Goal: Transaction & Acquisition: Purchase product/service

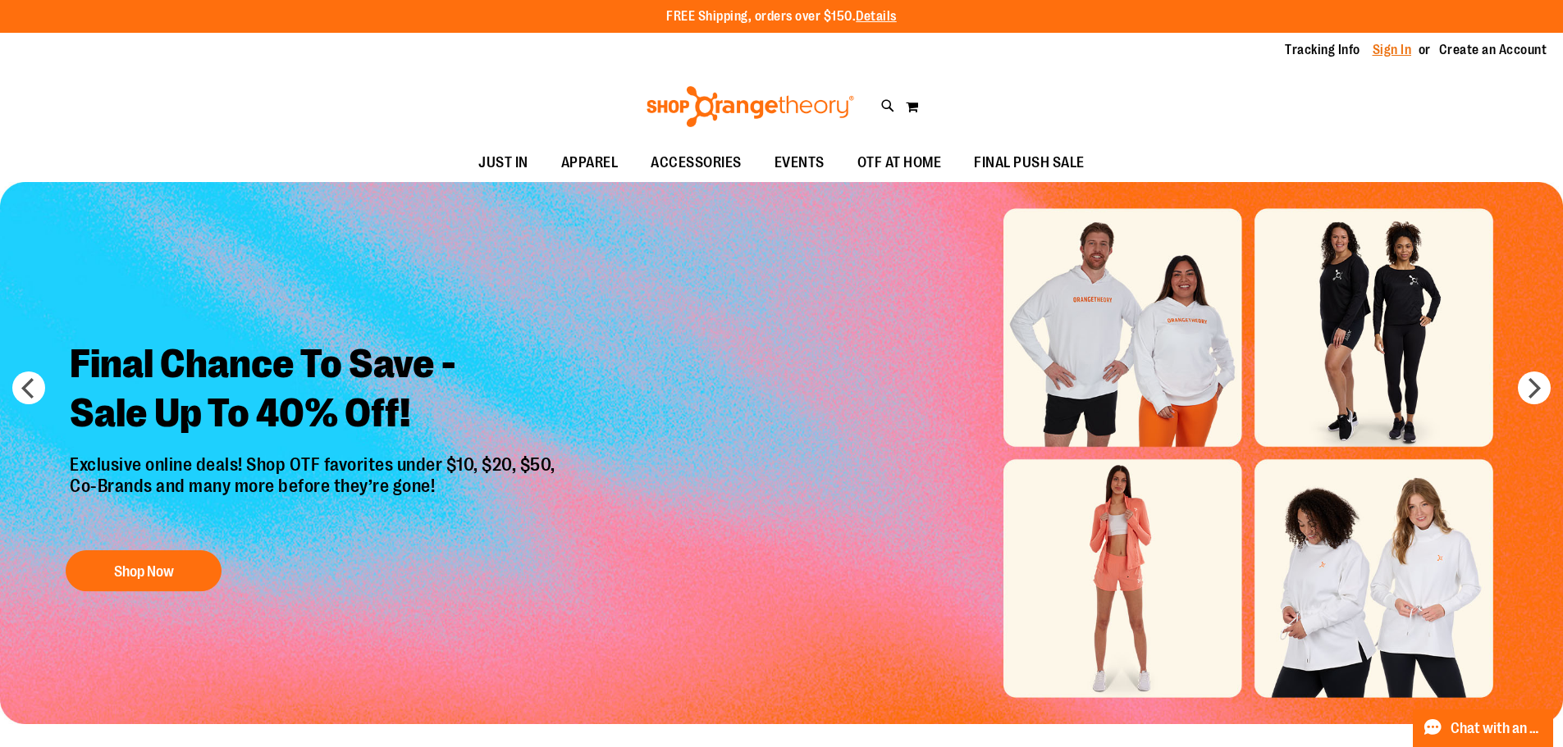
click at [1388, 44] on link "Sign In" at bounding box center [1391, 50] width 39 height 18
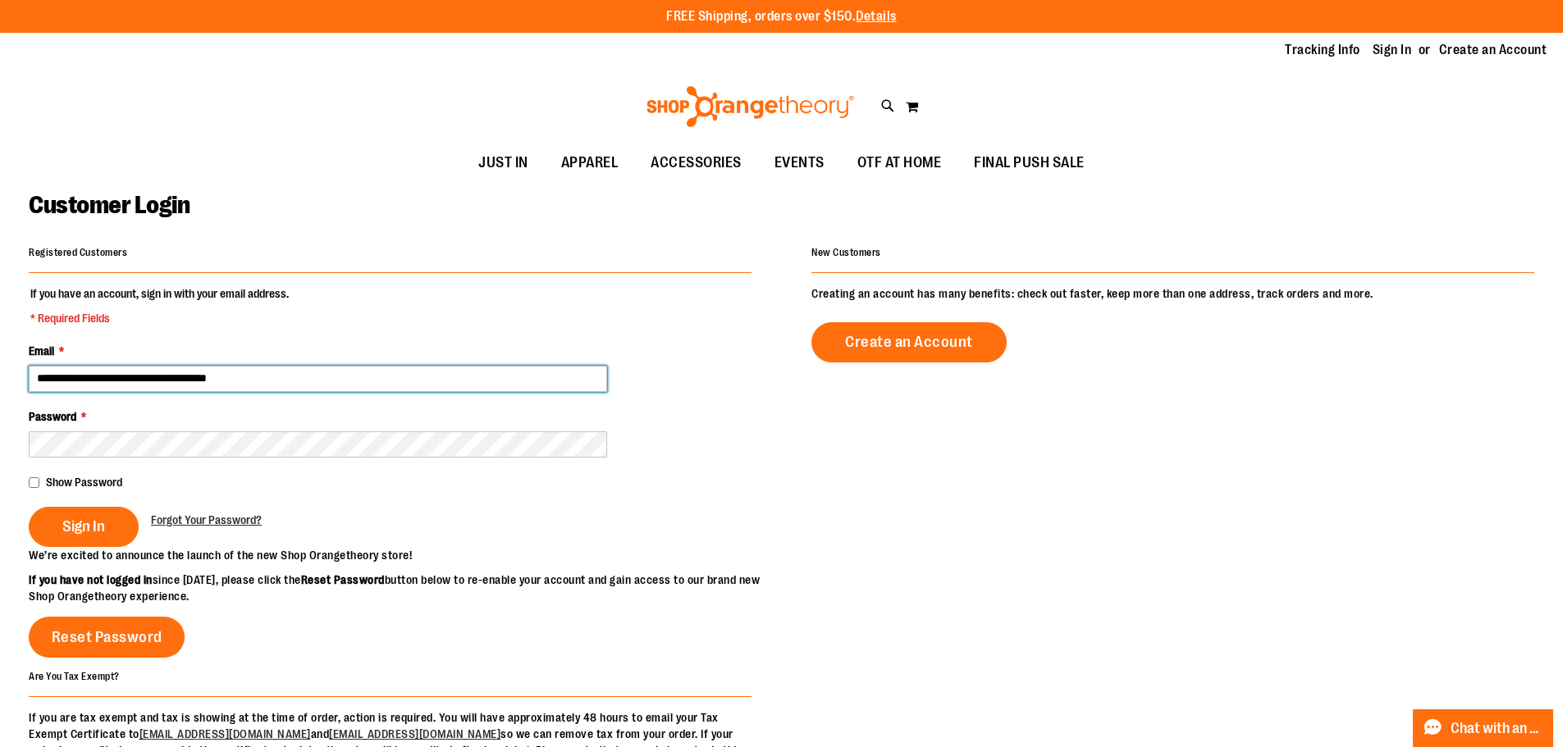
click at [244, 378] on input "**********" at bounding box center [318, 379] width 578 height 26
type input "**********"
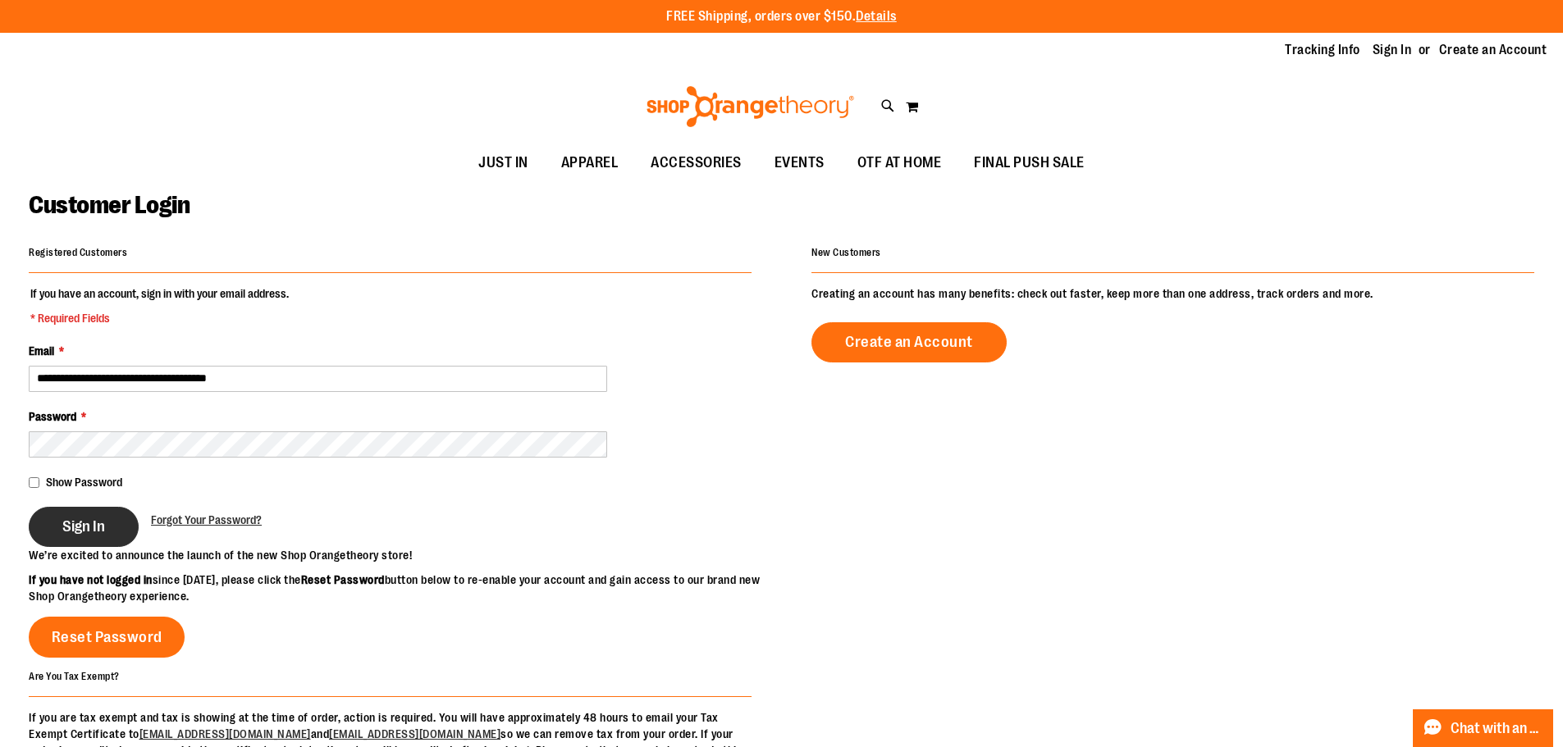
click at [106, 535] on button "Sign In" at bounding box center [84, 527] width 110 height 40
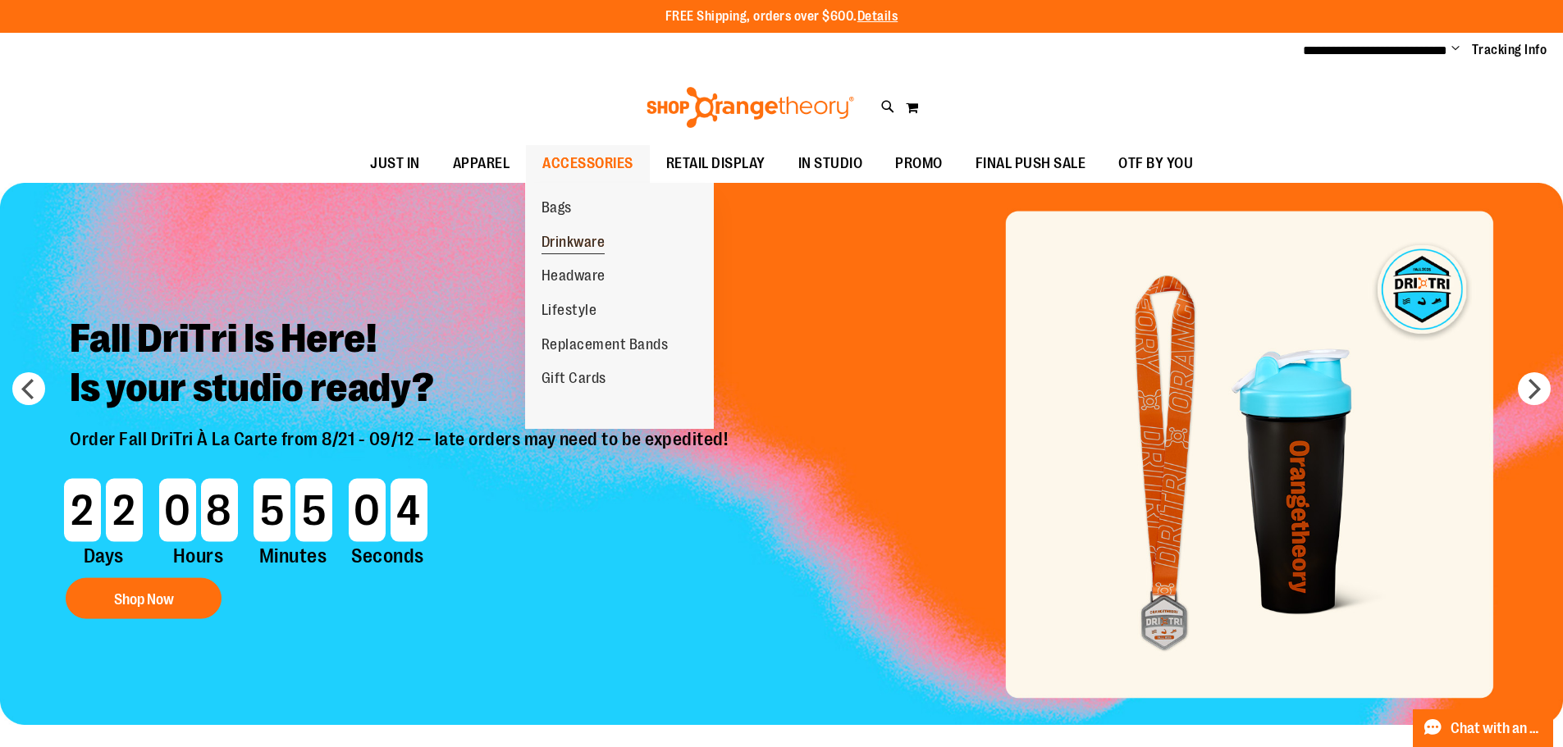
click at [563, 240] on span "Drinkware" at bounding box center [573, 244] width 64 height 21
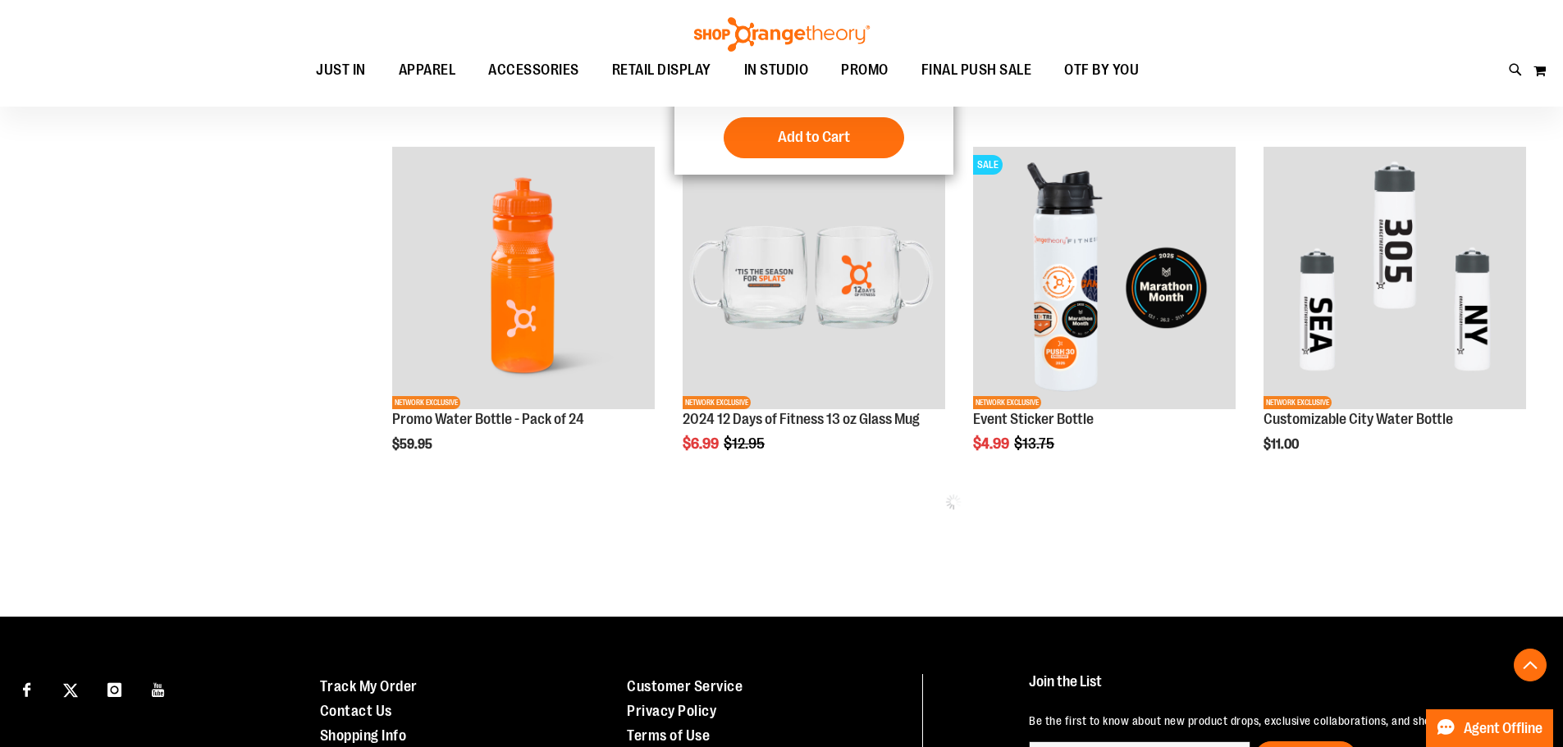
scroll to position [902, 0]
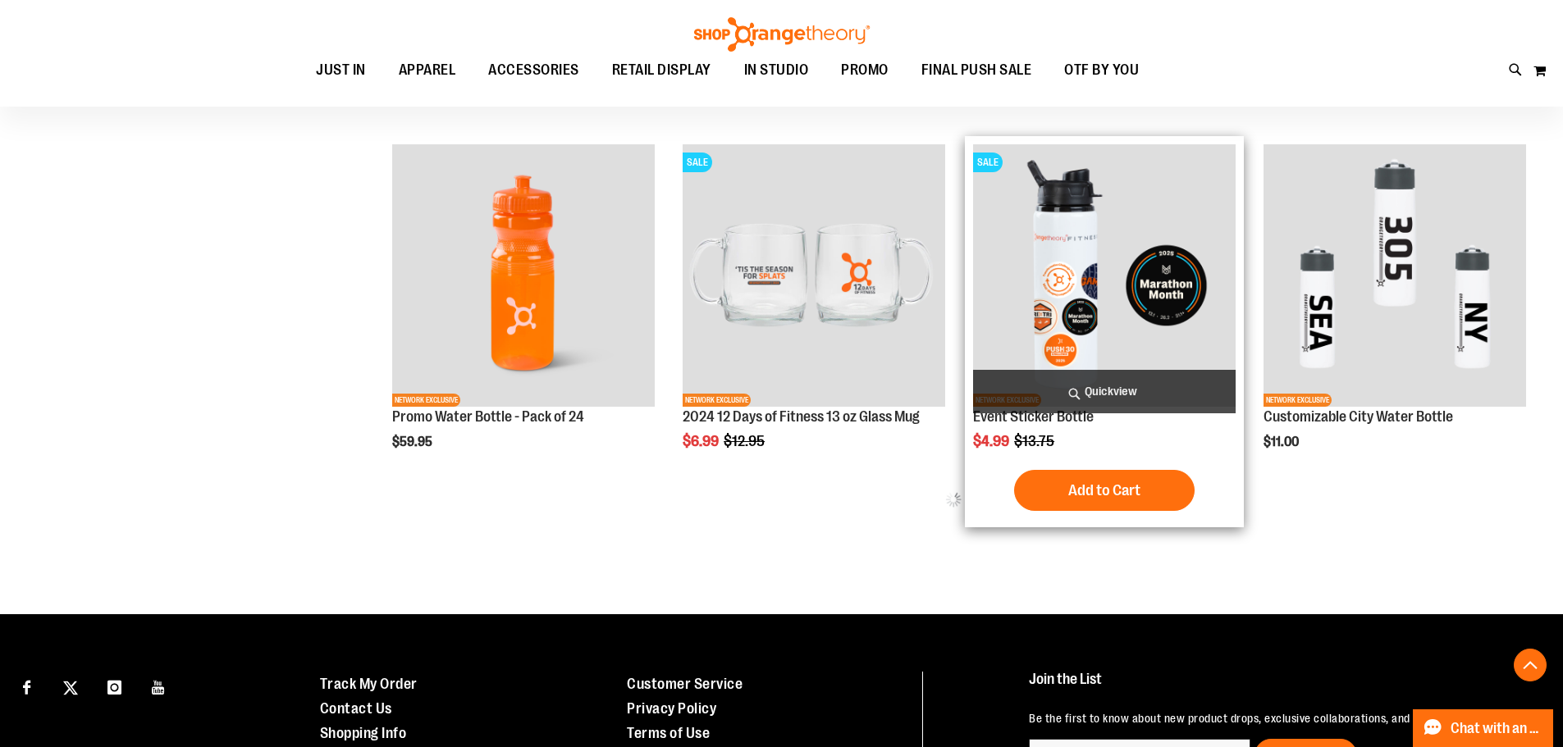
click at [1089, 208] on img "product" at bounding box center [1104, 275] width 263 height 263
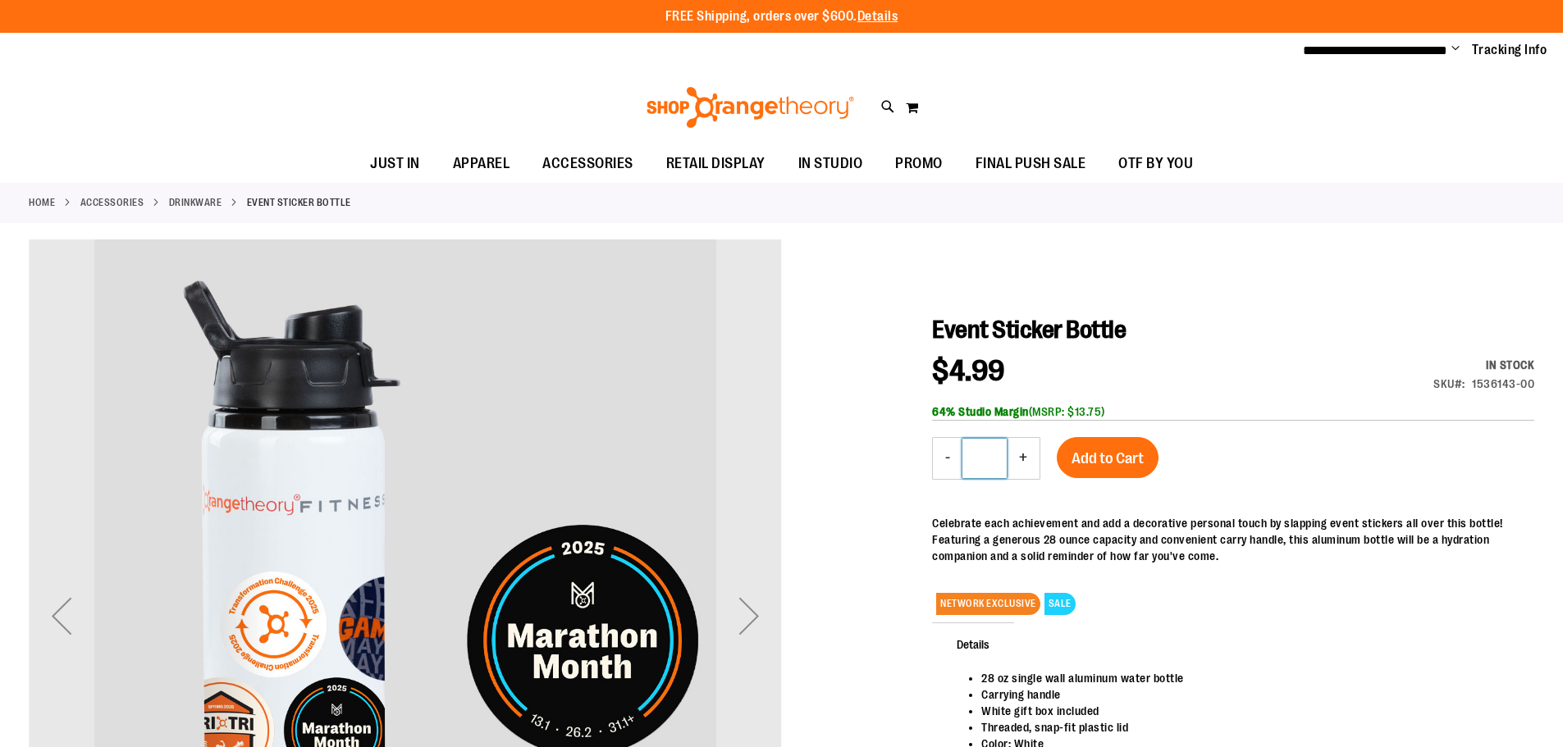
click at [999, 454] on input "*" at bounding box center [984, 458] width 44 height 39
type input "**"
click at [1277, 442] on div "Event Sticker Bottle Special Price $4.99 Regular Price $13.75 In stock SKU 1536…" at bounding box center [1233, 583] width 602 height 537
click at [1145, 457] on button "Add to Cart" at bounding box center [1108, 457] width 102 height 41
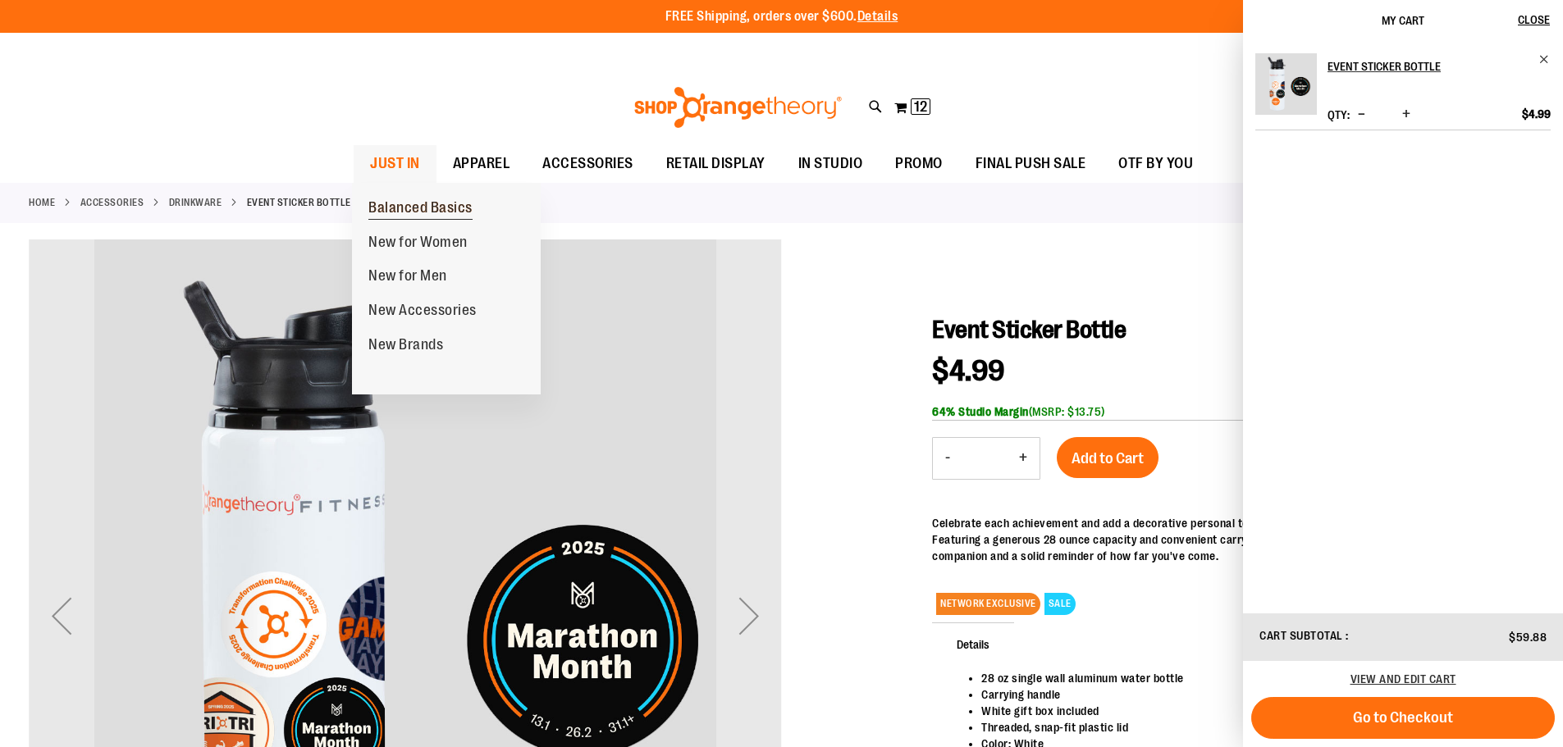
click at [403, 213] on span "Balanced Basics" at bounding box center [420, 209] width 104 height 21
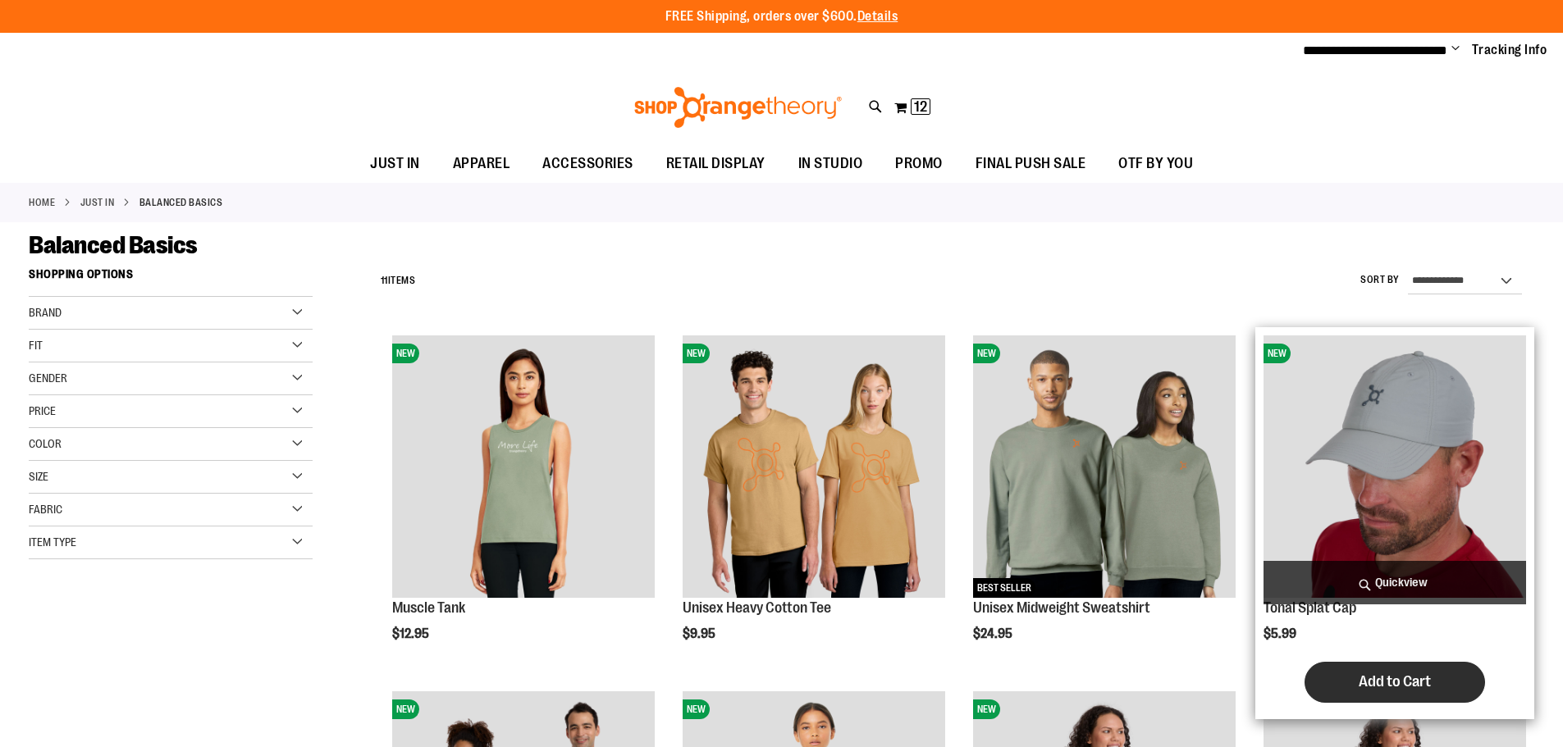
click at [1409, 678] on span "Add to Cart" at bounding box center [1394, 682] width 72 height 18
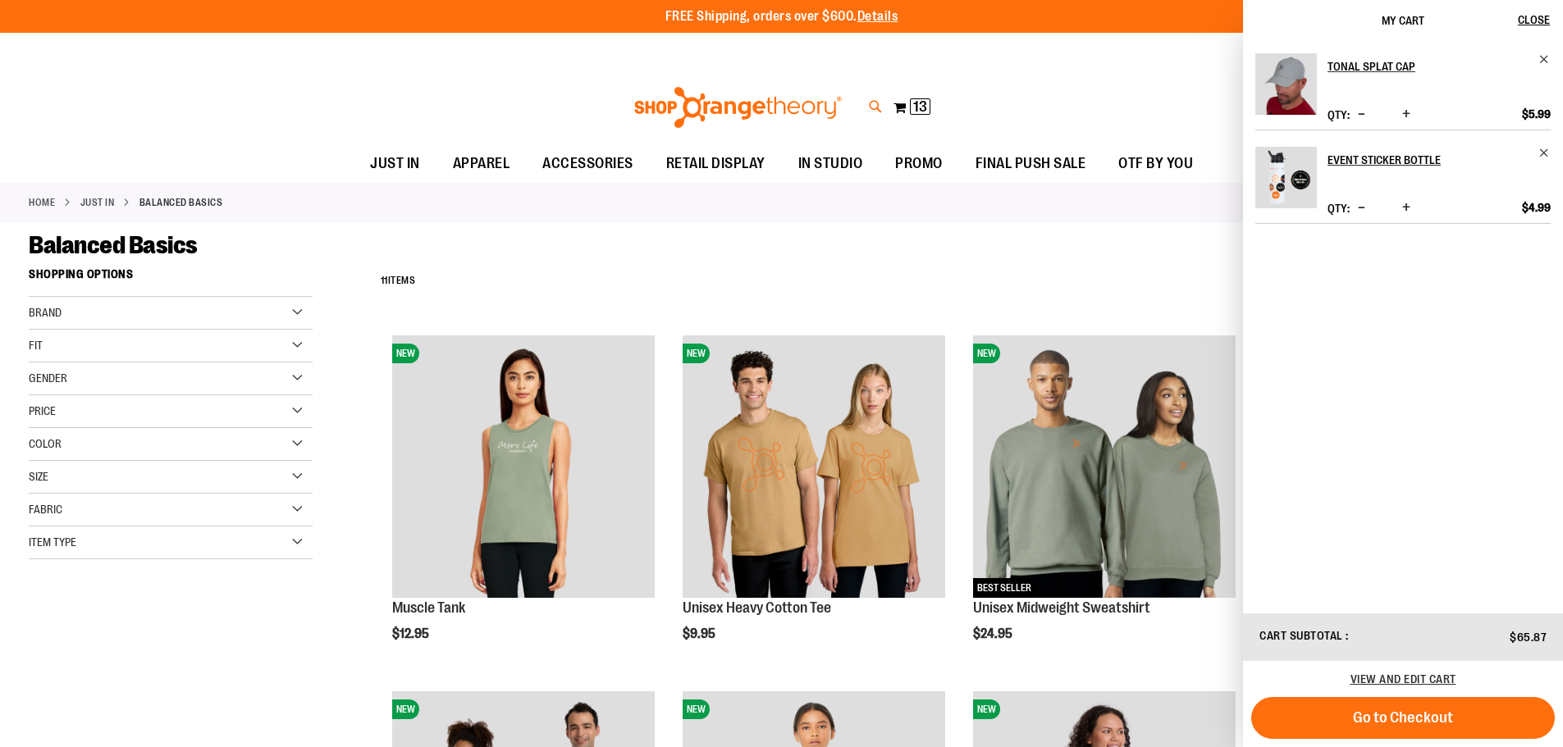
click at [876, 104] on icon at bounding box center [876, 107] width 14 height 19
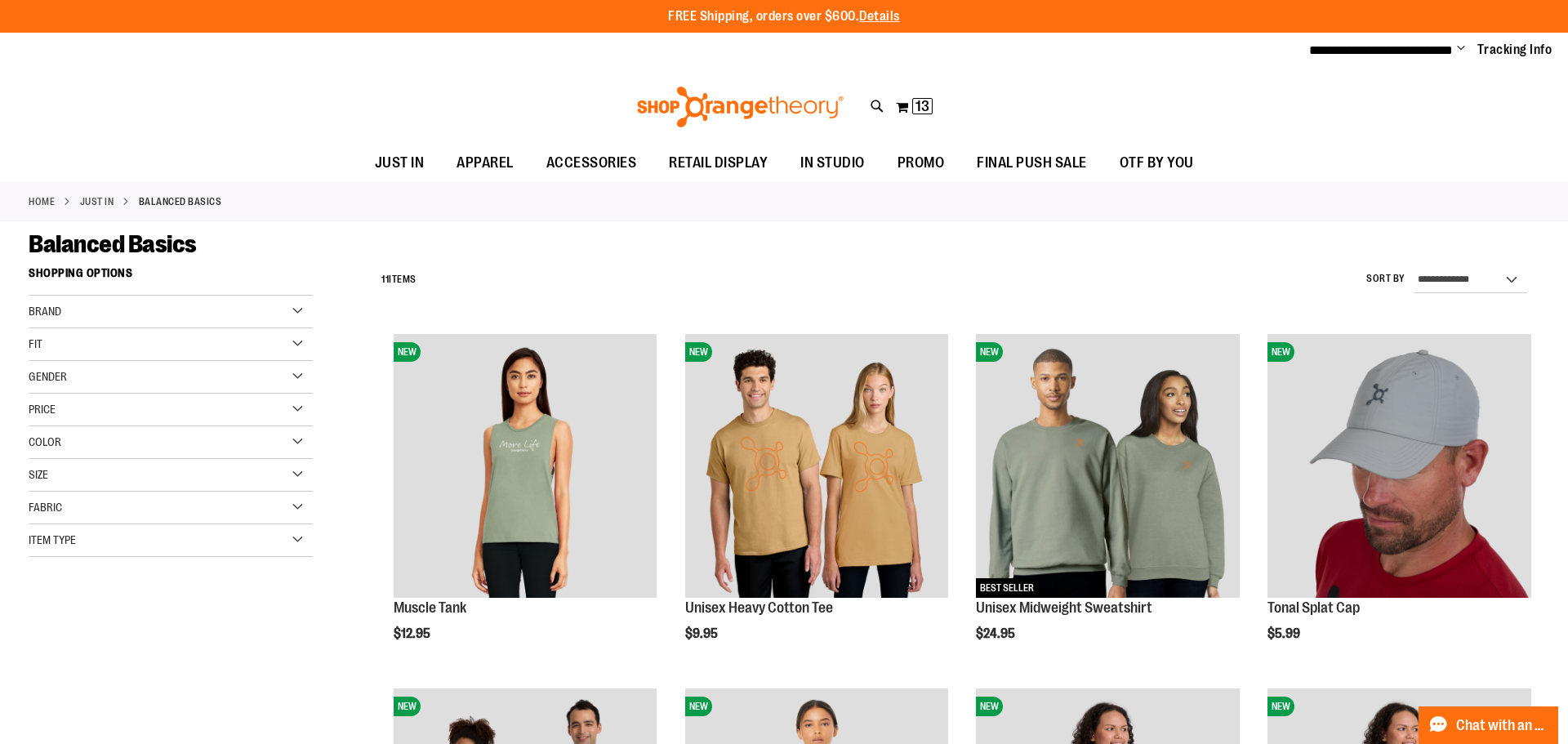
type input "****"
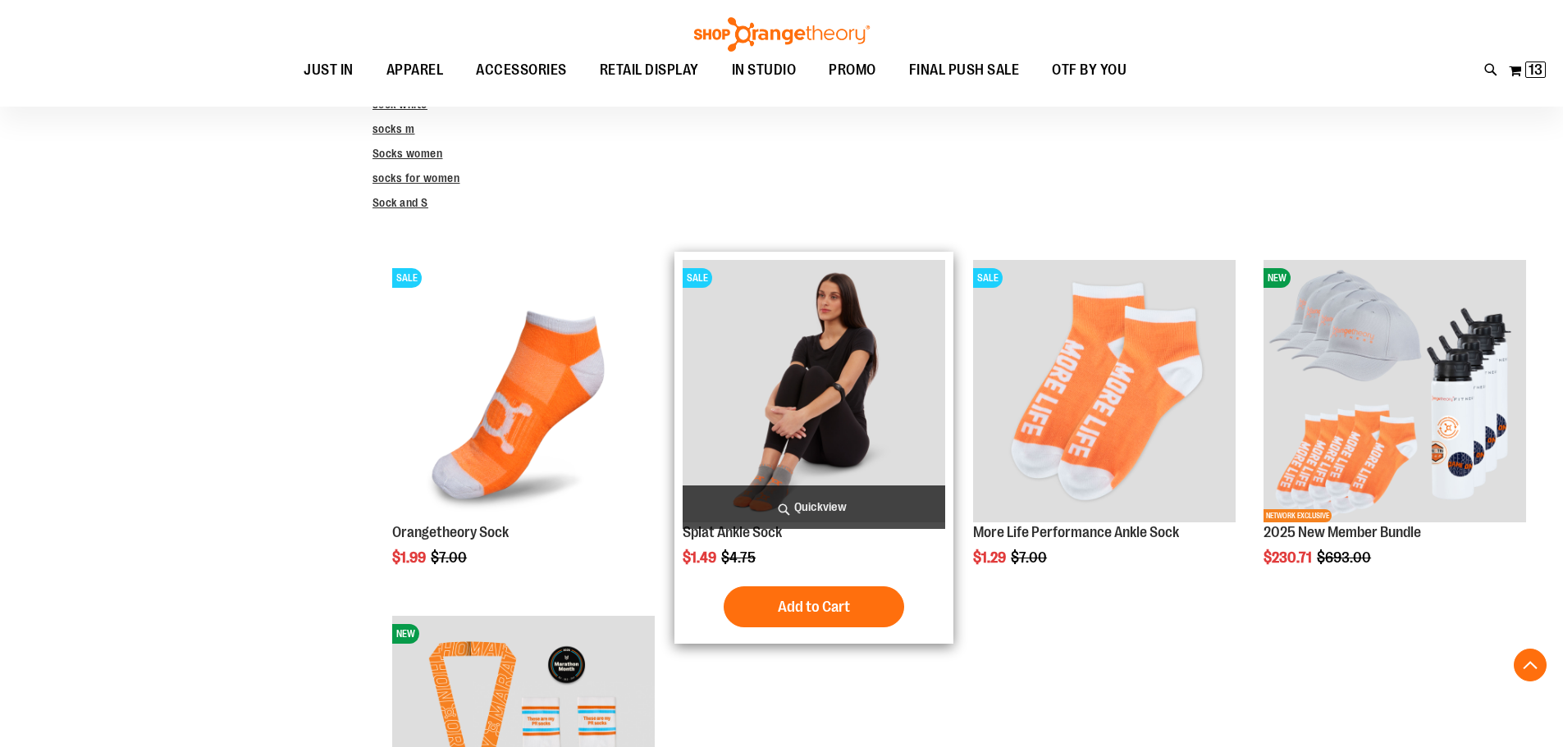
scroll to position [491, 0]
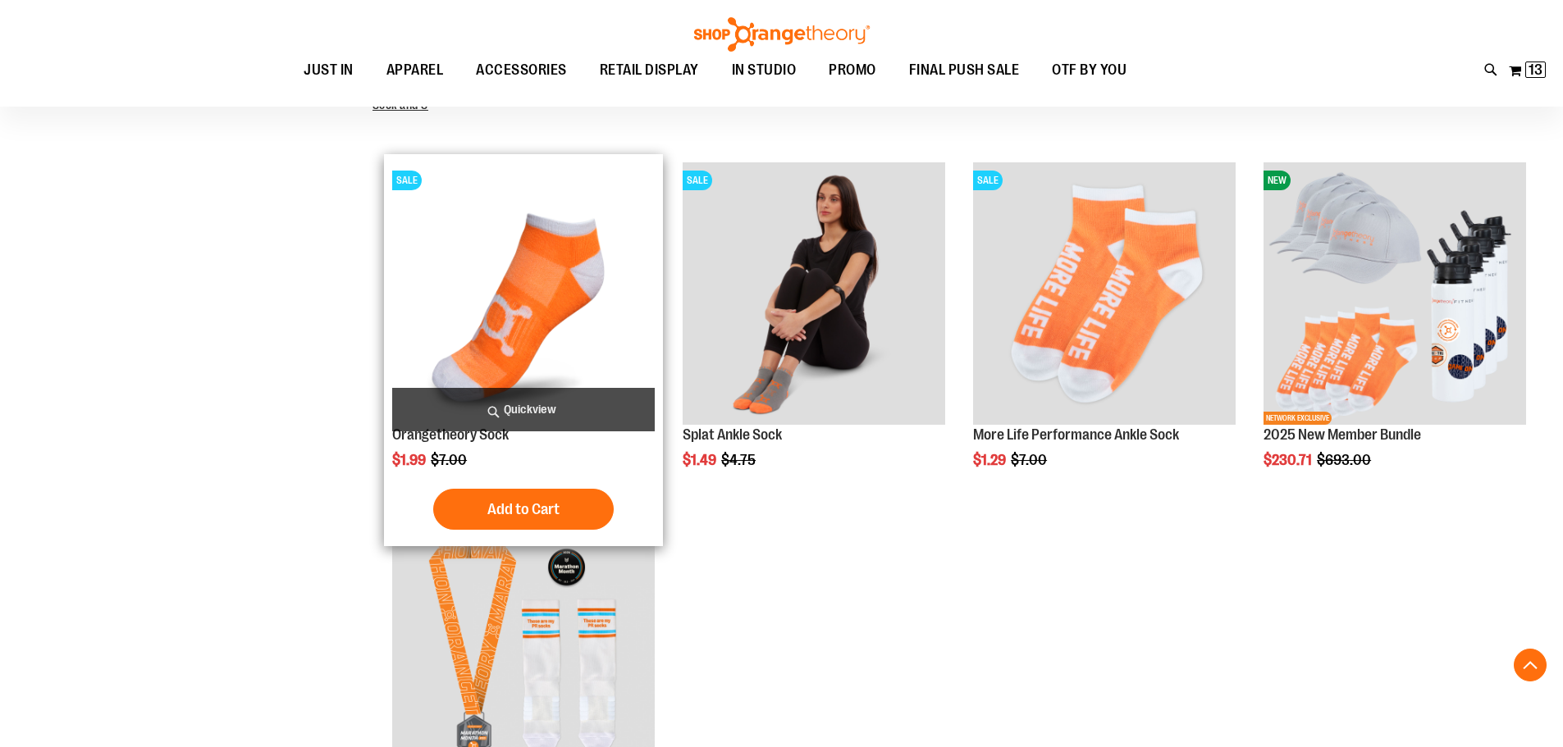
click at [546, 271] on img "product" at bounding box center [523, 293] width 263 height 263
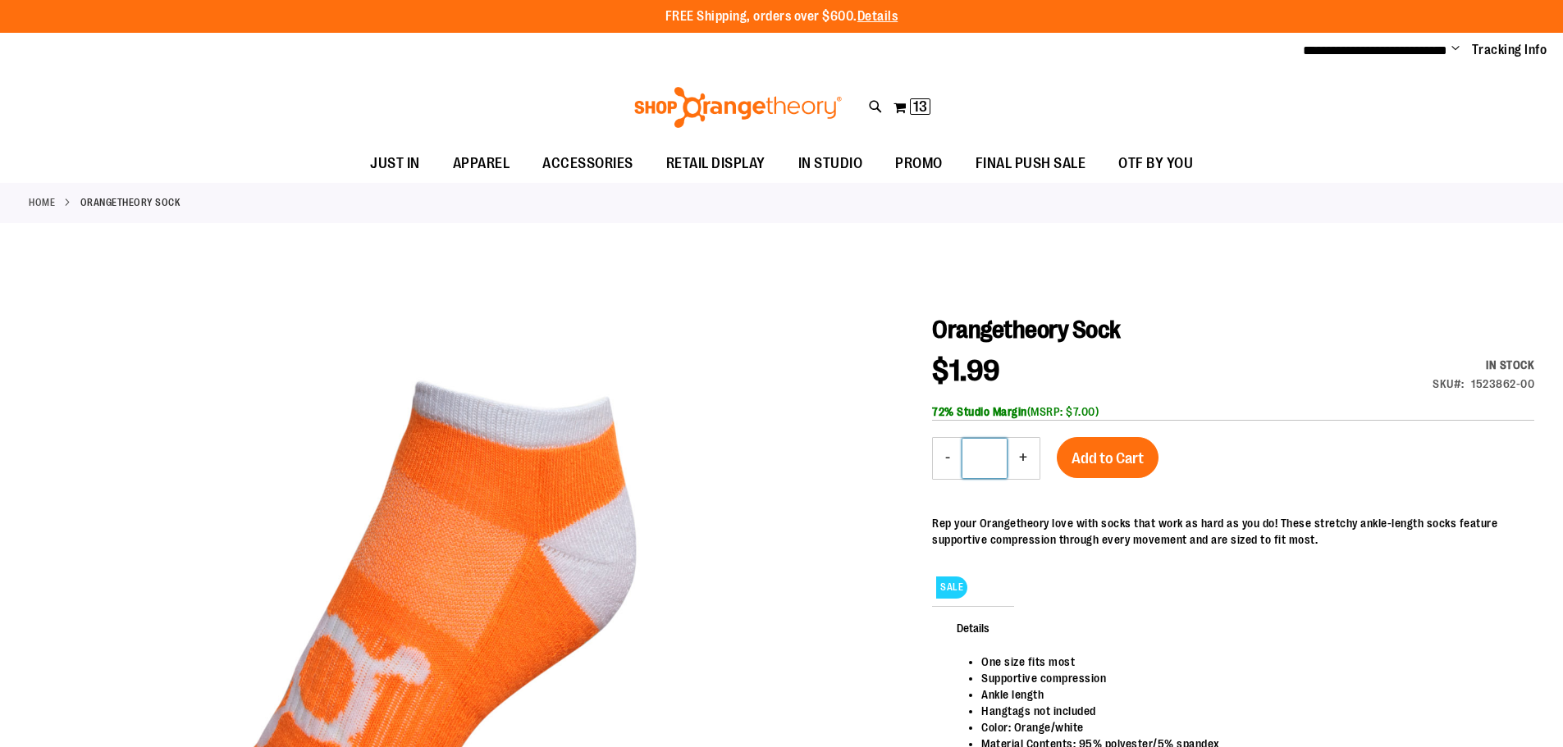
click at [1005, 471] on input "*" at bounding box center [984, 458] width 44 height 39
type input "*"
click at [1227, 310] on div at bounding box center [781, 661] width 1505 height 842
click at [1128, 454] on span "Add to Cart" at bounding box center [1107, 459] width 72 height 18
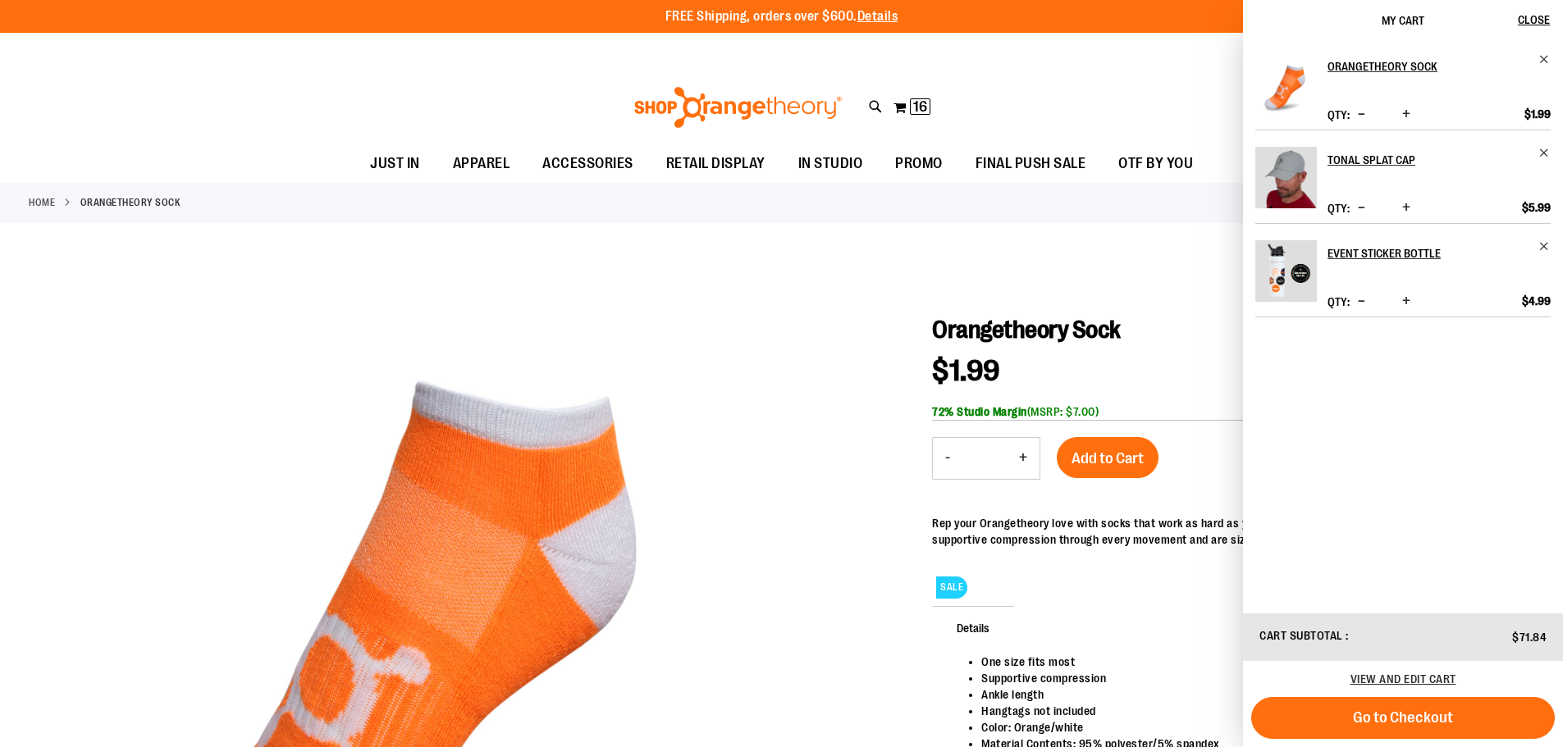
click at [1154, 285] on div at bounding box center [781, 661] width 1505 height 842
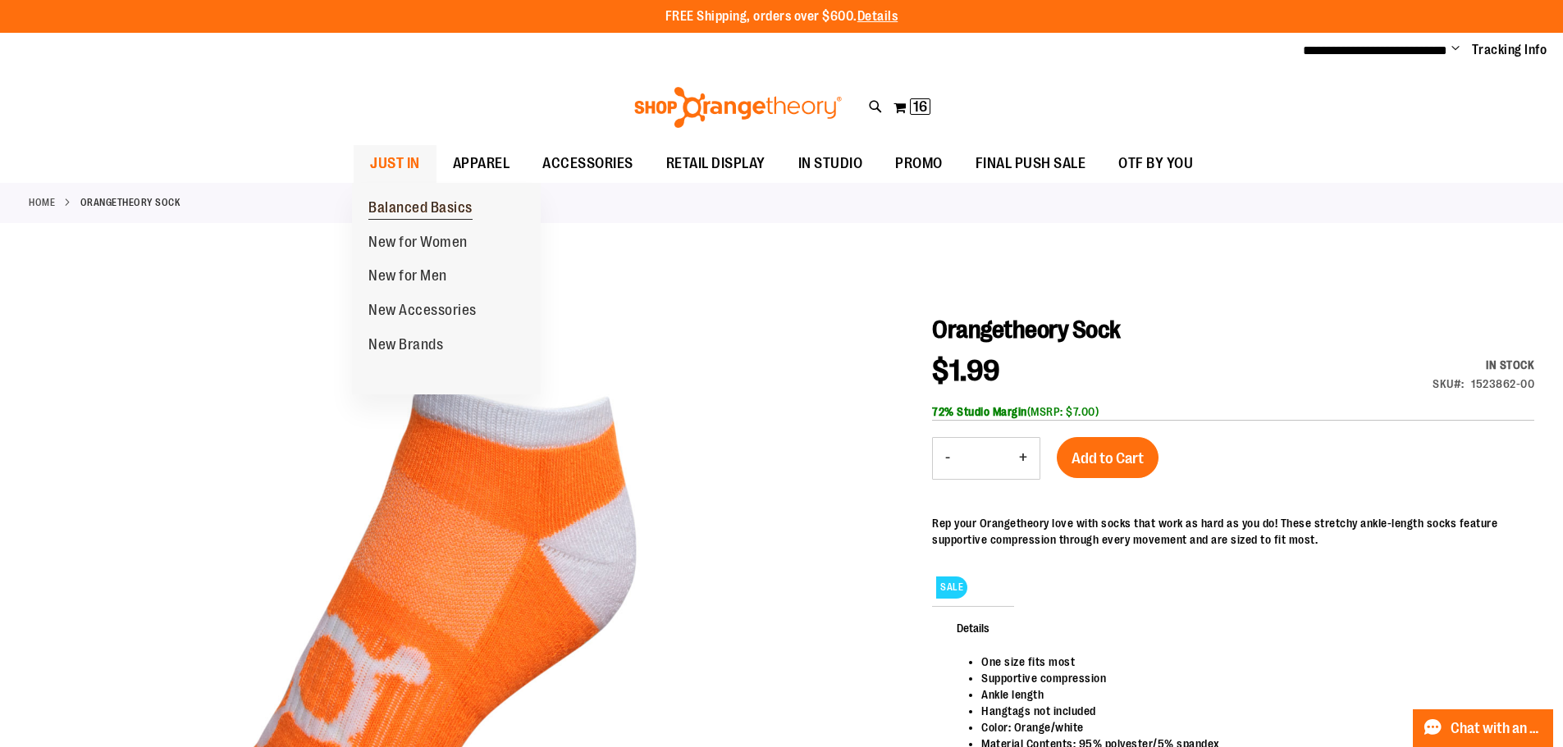
click at [418, 206] on span "Balanced Basics" at bounding box center [420, 209] width 104 height 21
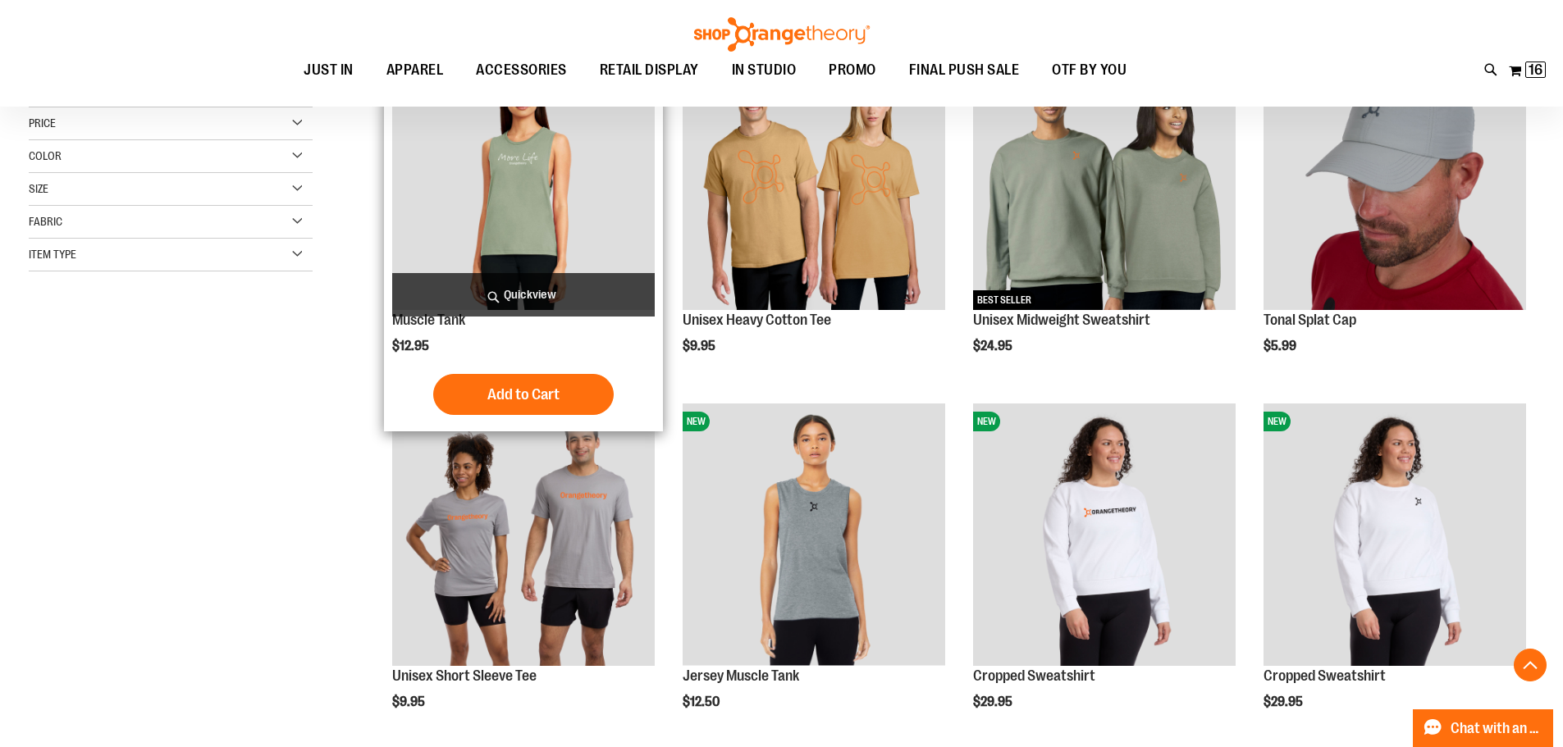
scroll to position [409, 0]
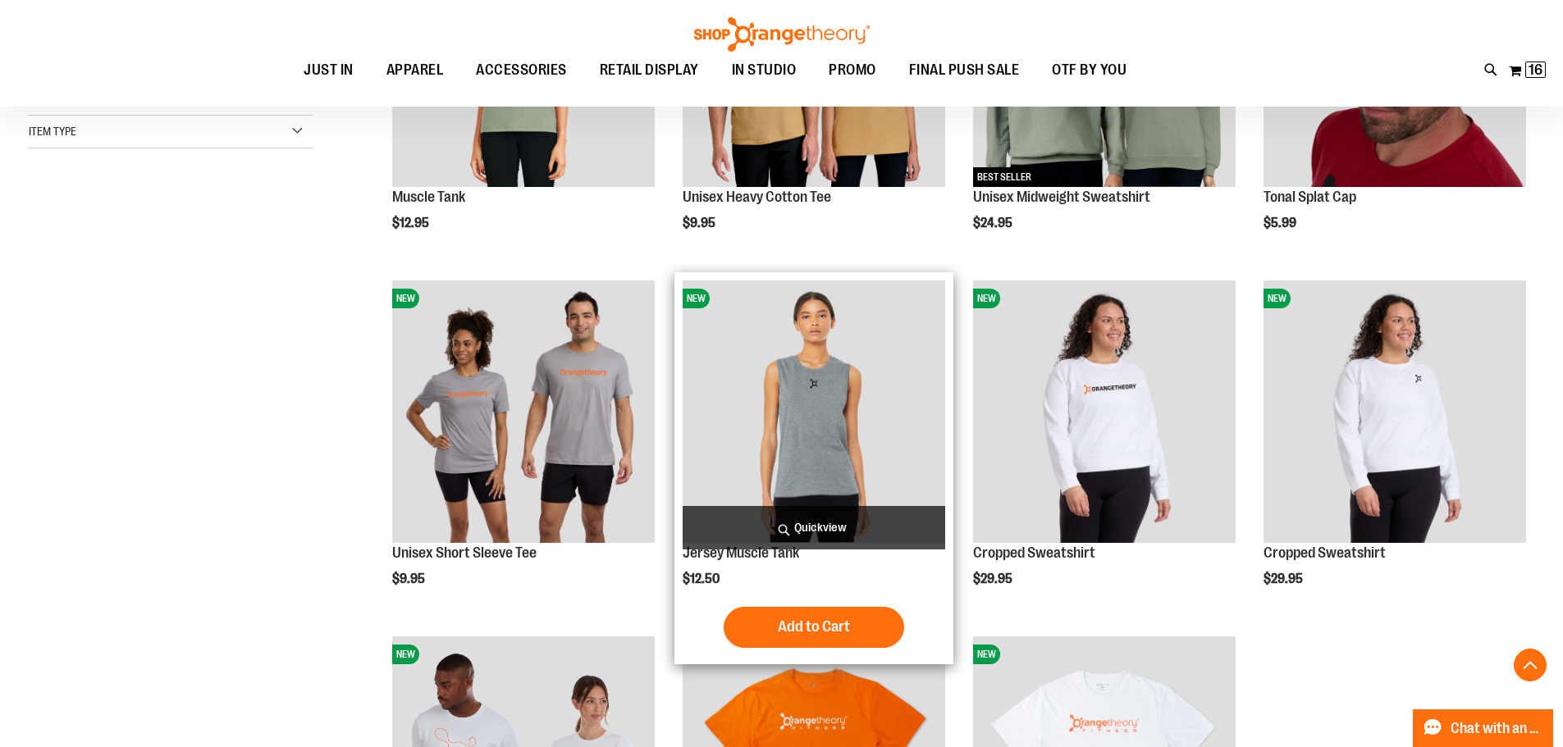
click at [821, 406] on img "product" at bounding box center [814, 412] width 263 height 263
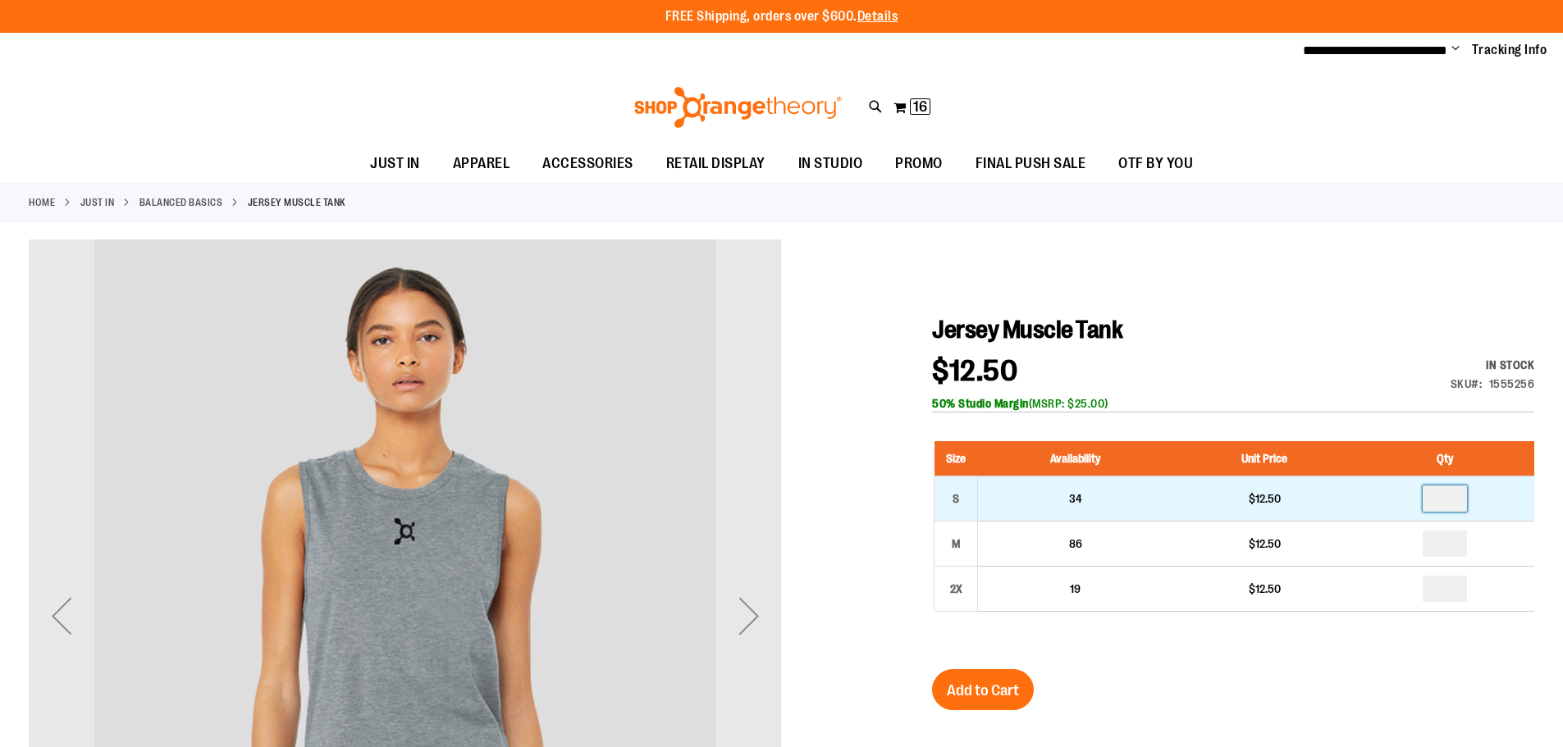
click at [1443, 503] on input "number" at bounding box center [1444, 499] width 44 height 26
type input "*"
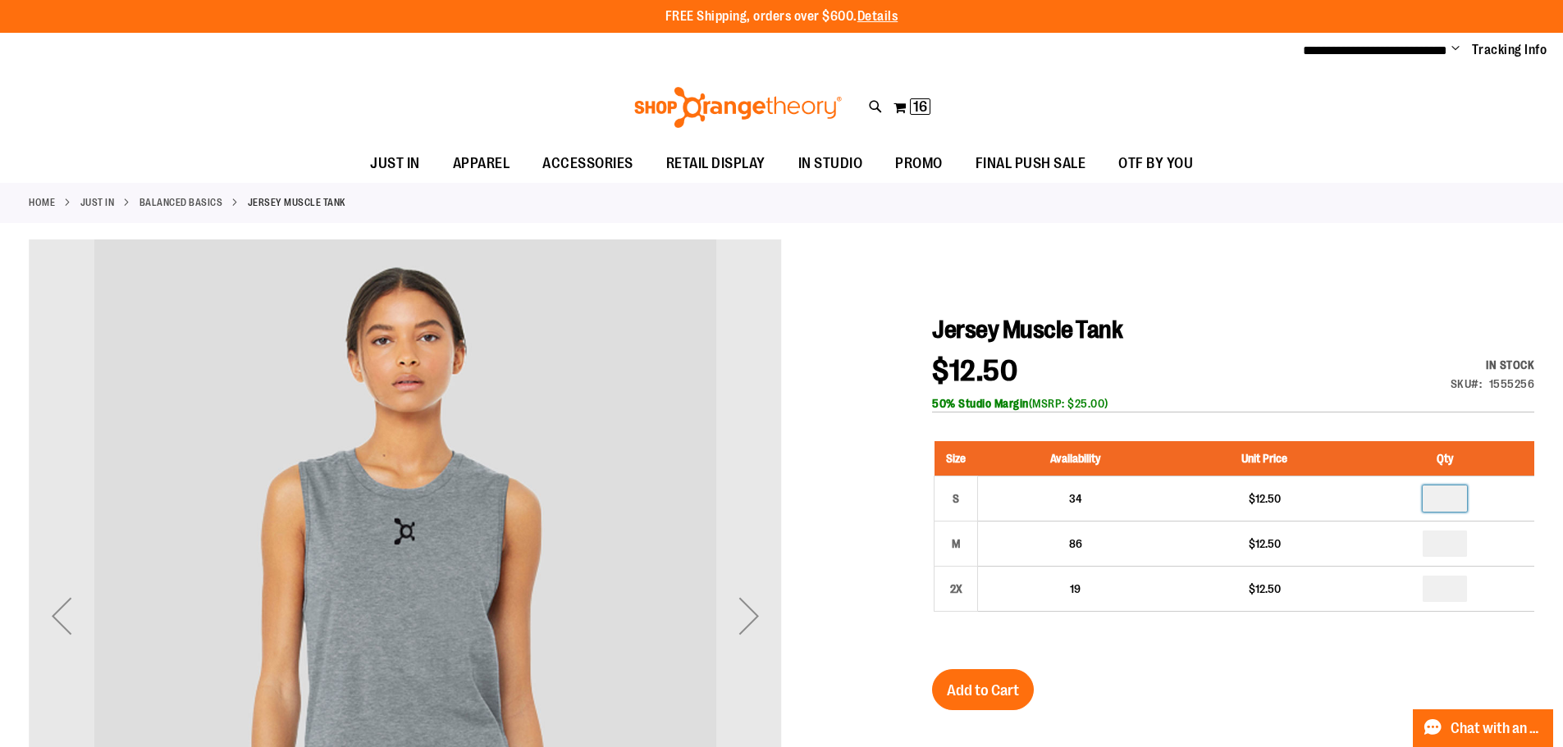
click at [1413, 328] on h1 "Jersey Muscle Tank" at bounding box center [1233, 330] width 602 height 30
click at [973, 698] on span "Add to Cart" at bounding box center [983, 691] width 72 height 18
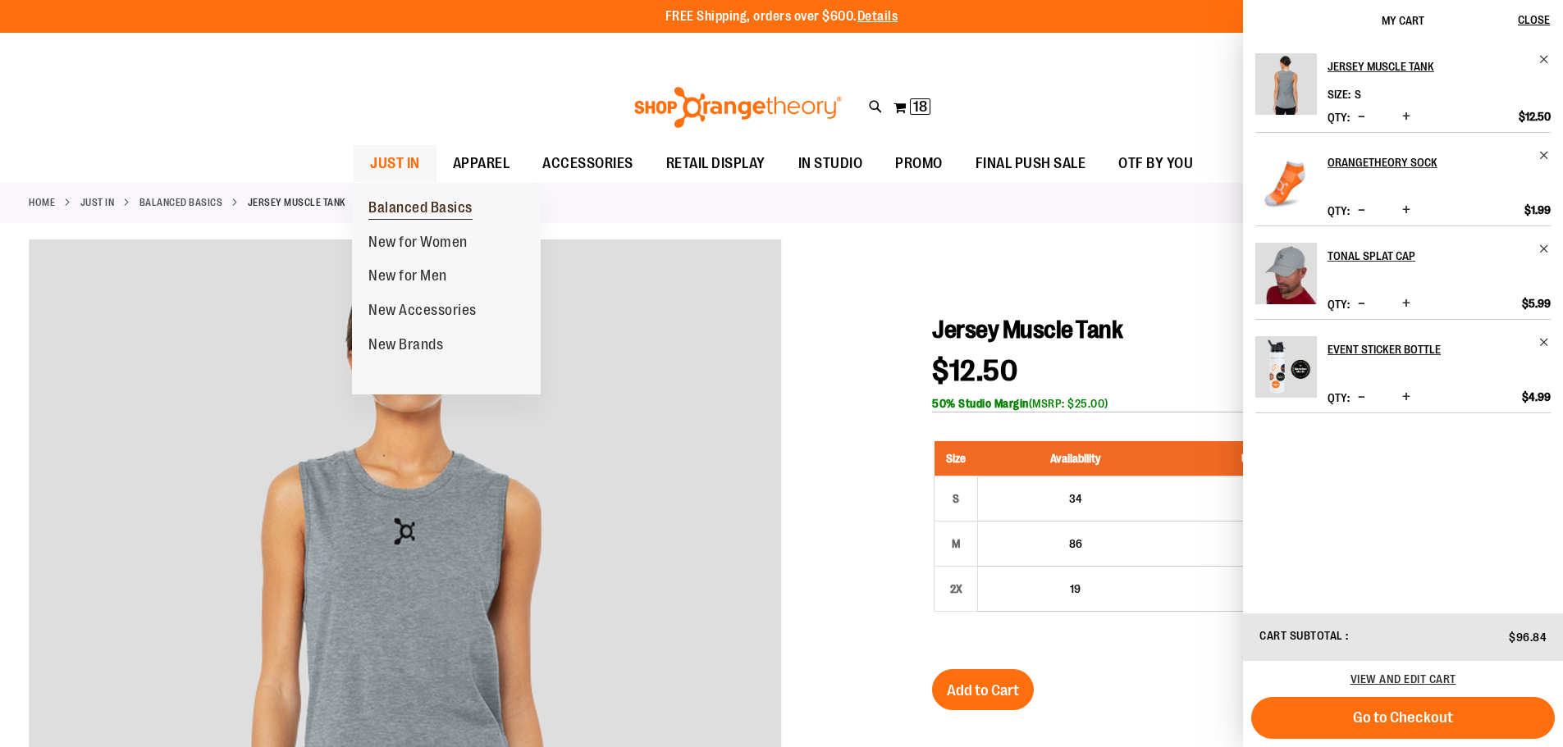
click at [402, 199] on span "Balanced Basics" at bounding box center [420, 209] width 104 height 21
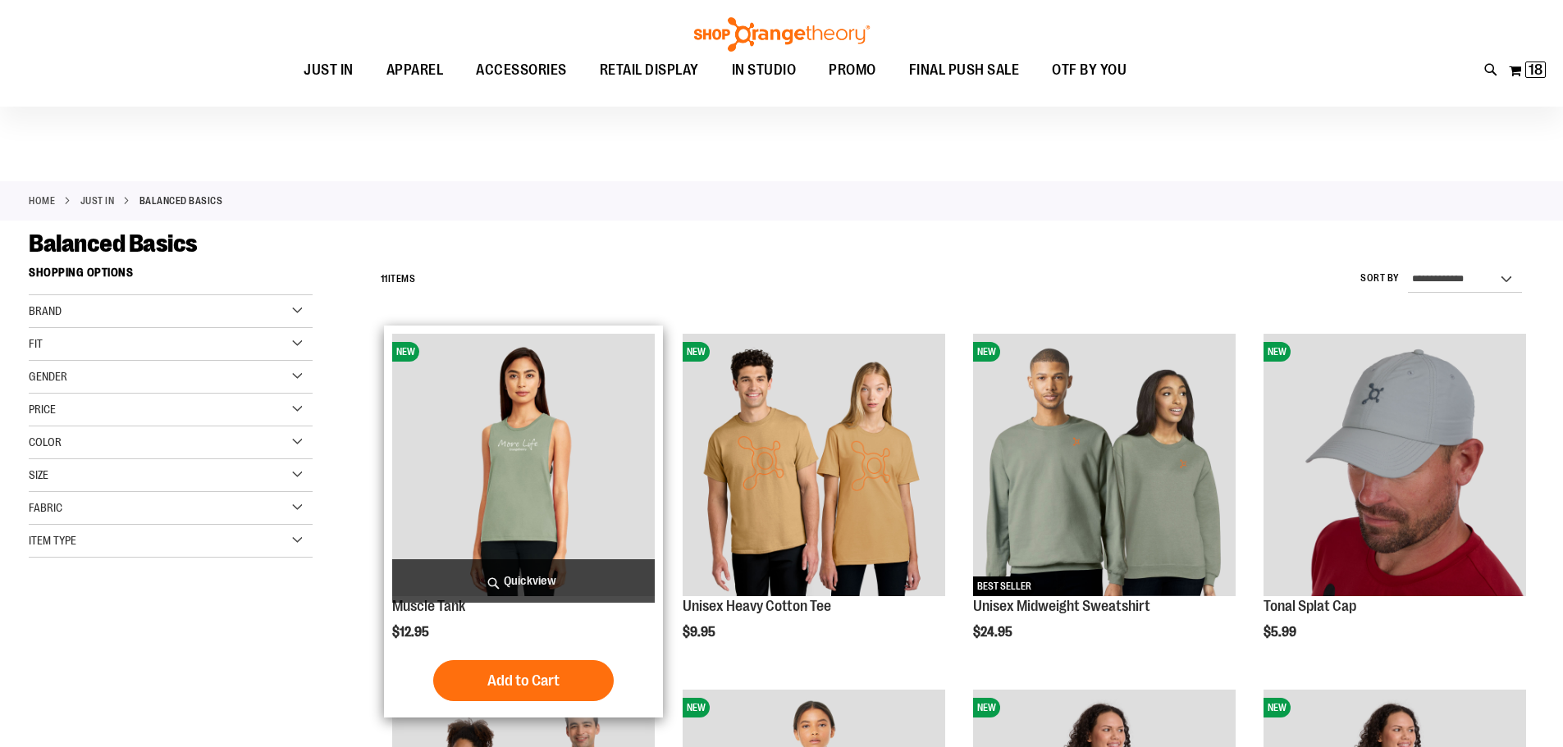
scroll to position [491, 0]
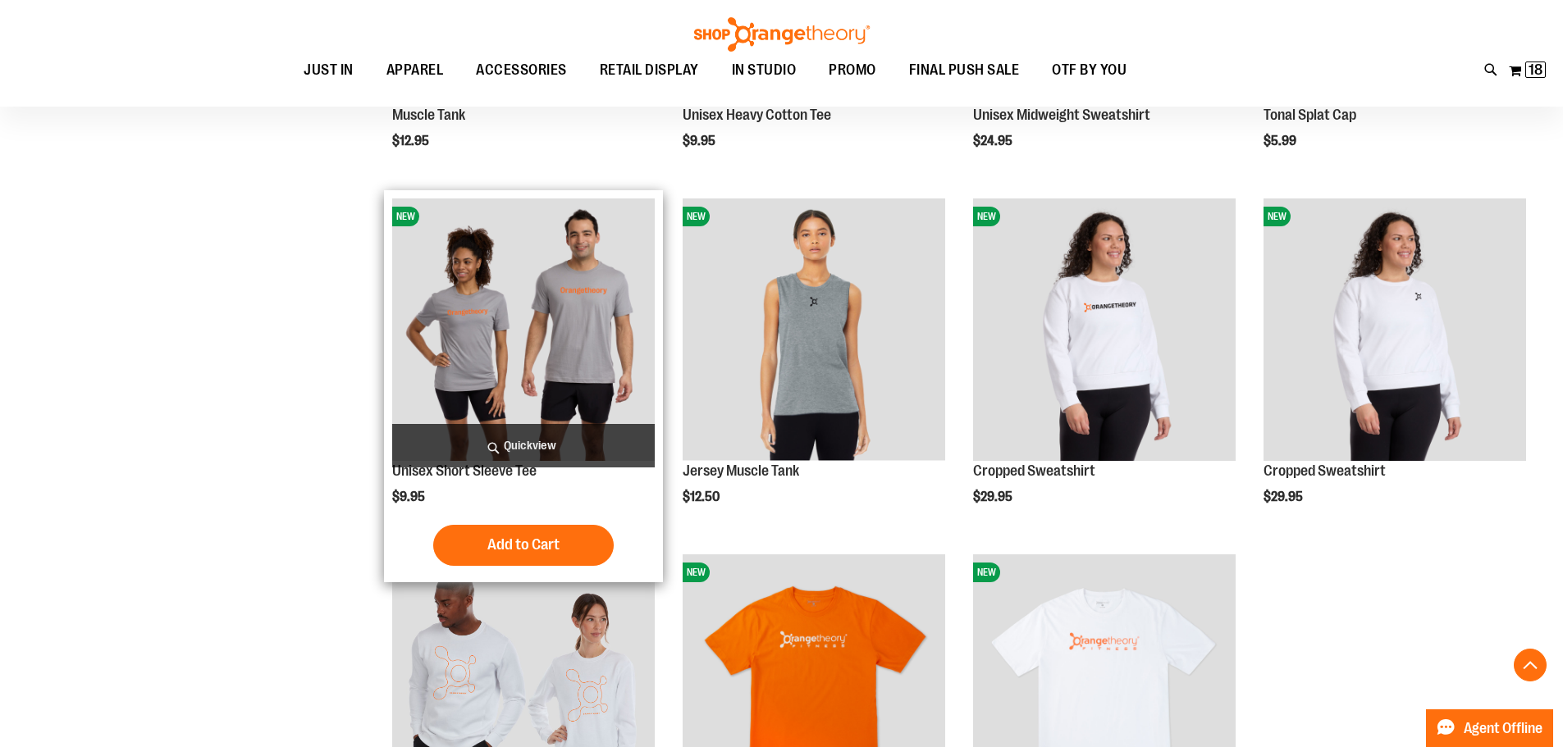
click at [547, 344] on img "product" at bounding box center [523, 330] width 263 height 263
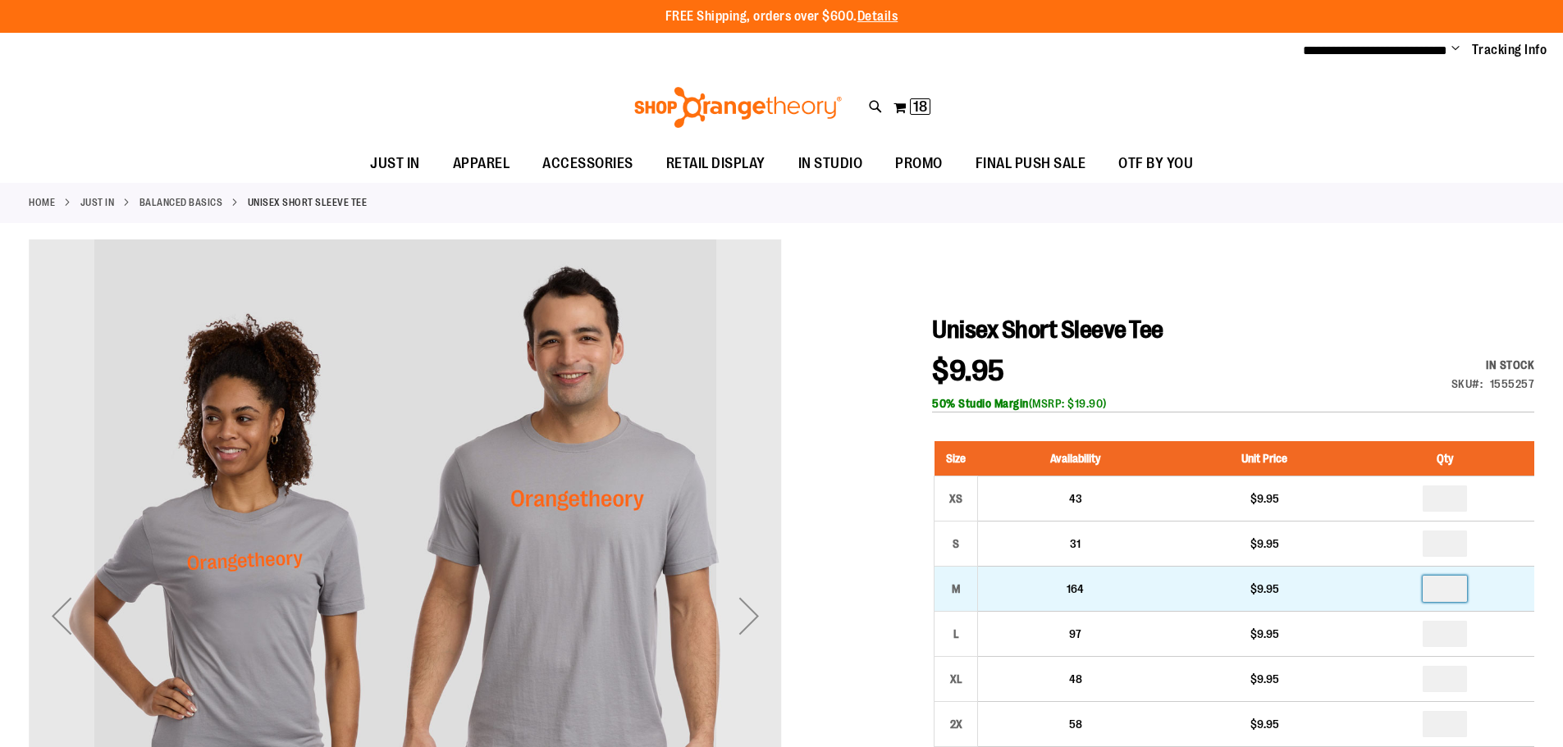
click at [1450, 587] on input "*" at bounding box center [1444, 589] width 44 height 26
type input "*"
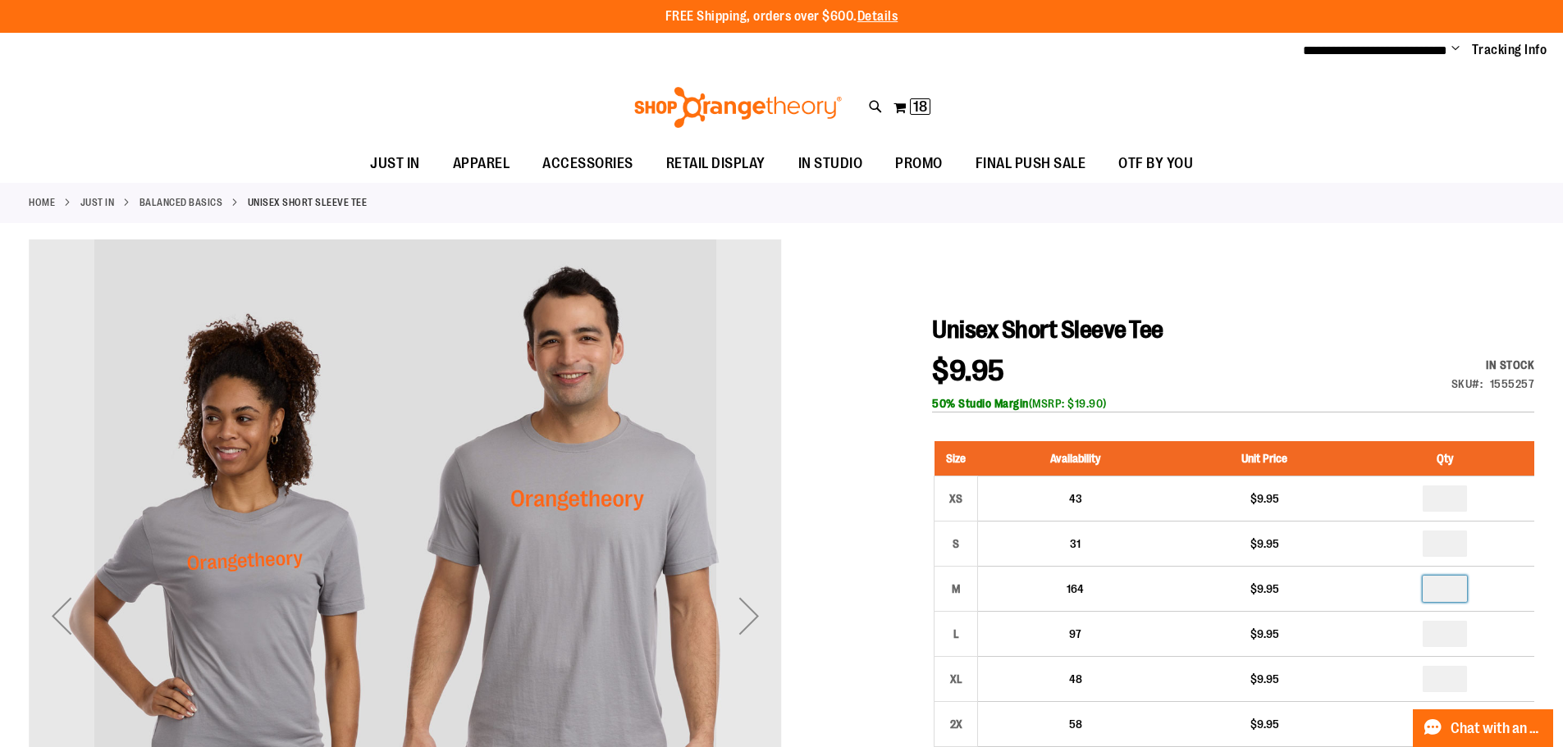
click at [1201, 240] on div at bounding box center [781, 719] width 1505 height 959
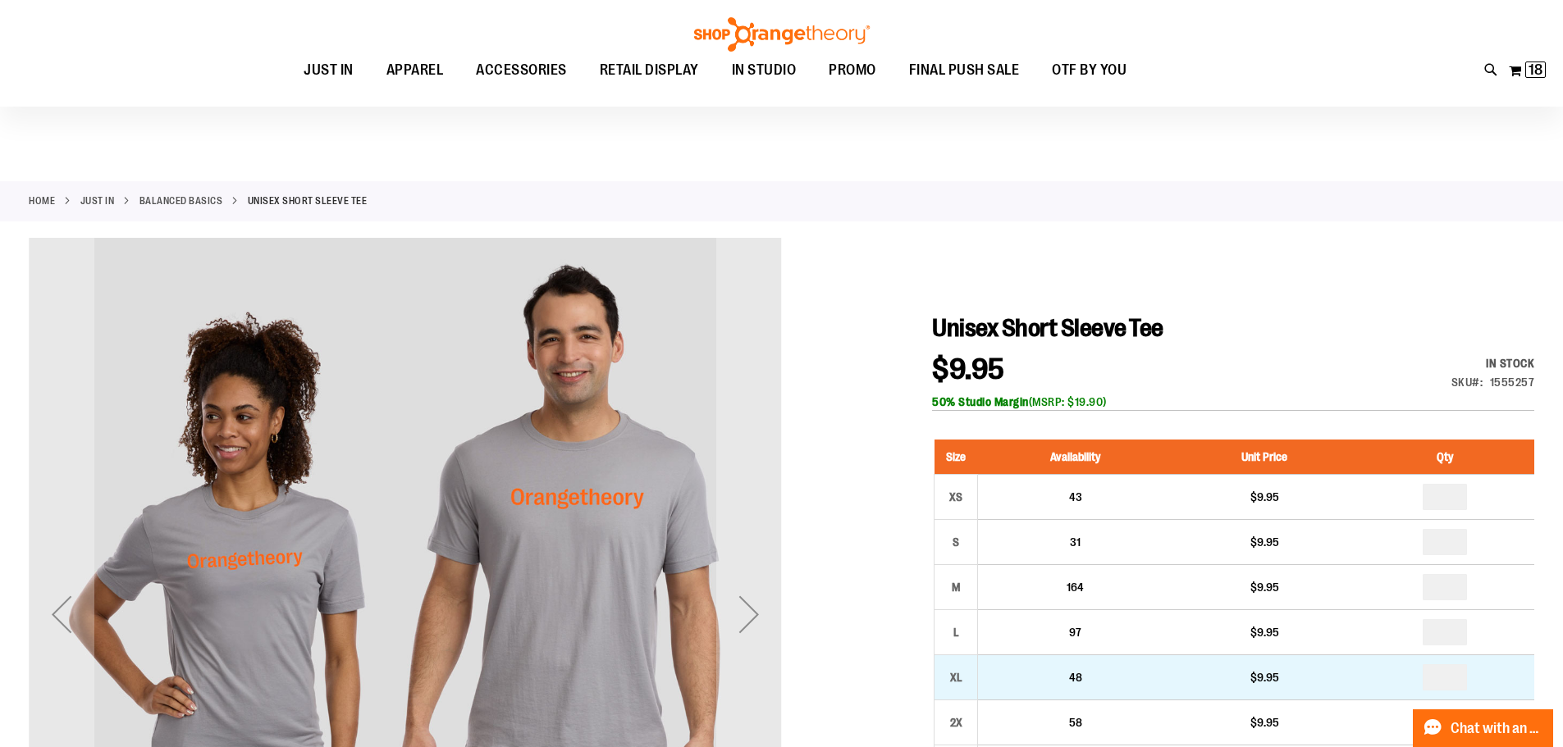
scroll to position [245, 0]
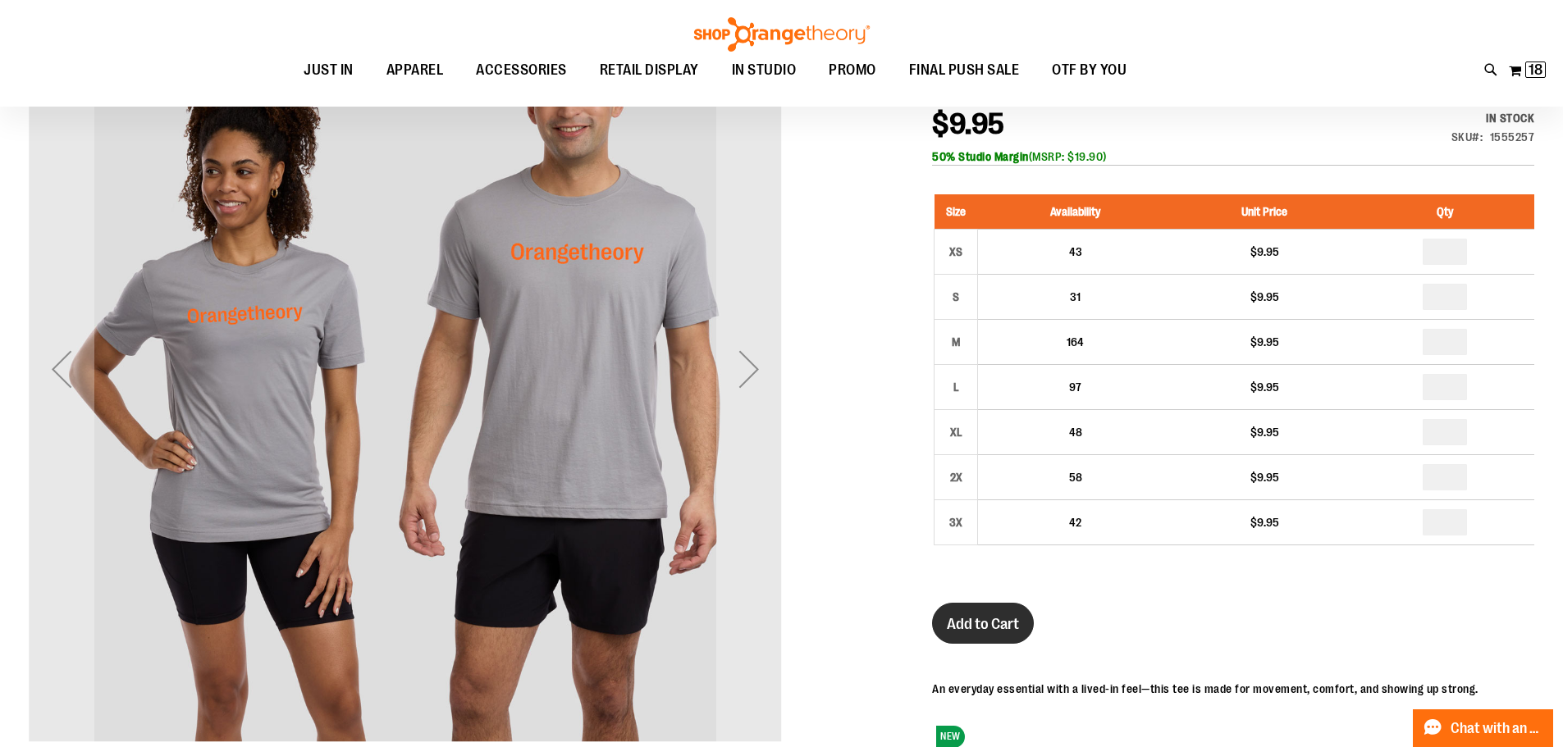
click at [1007, 625] on span "Add to Cart" at bounding box center [983, 624] width 72 height 18
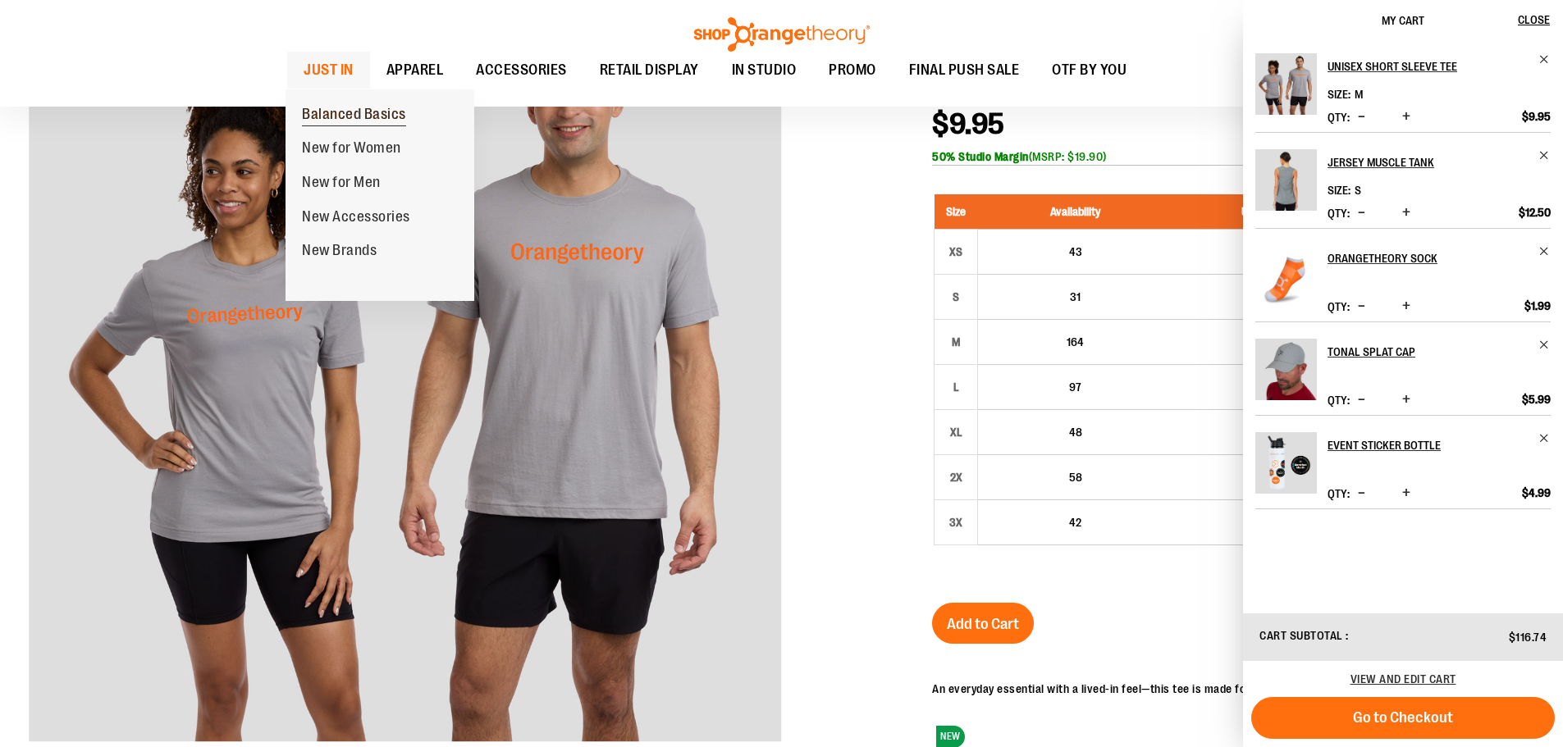
click at [322, 112] on span "Balanced Basics" at bounding box center [354, 116] width 104 height 21
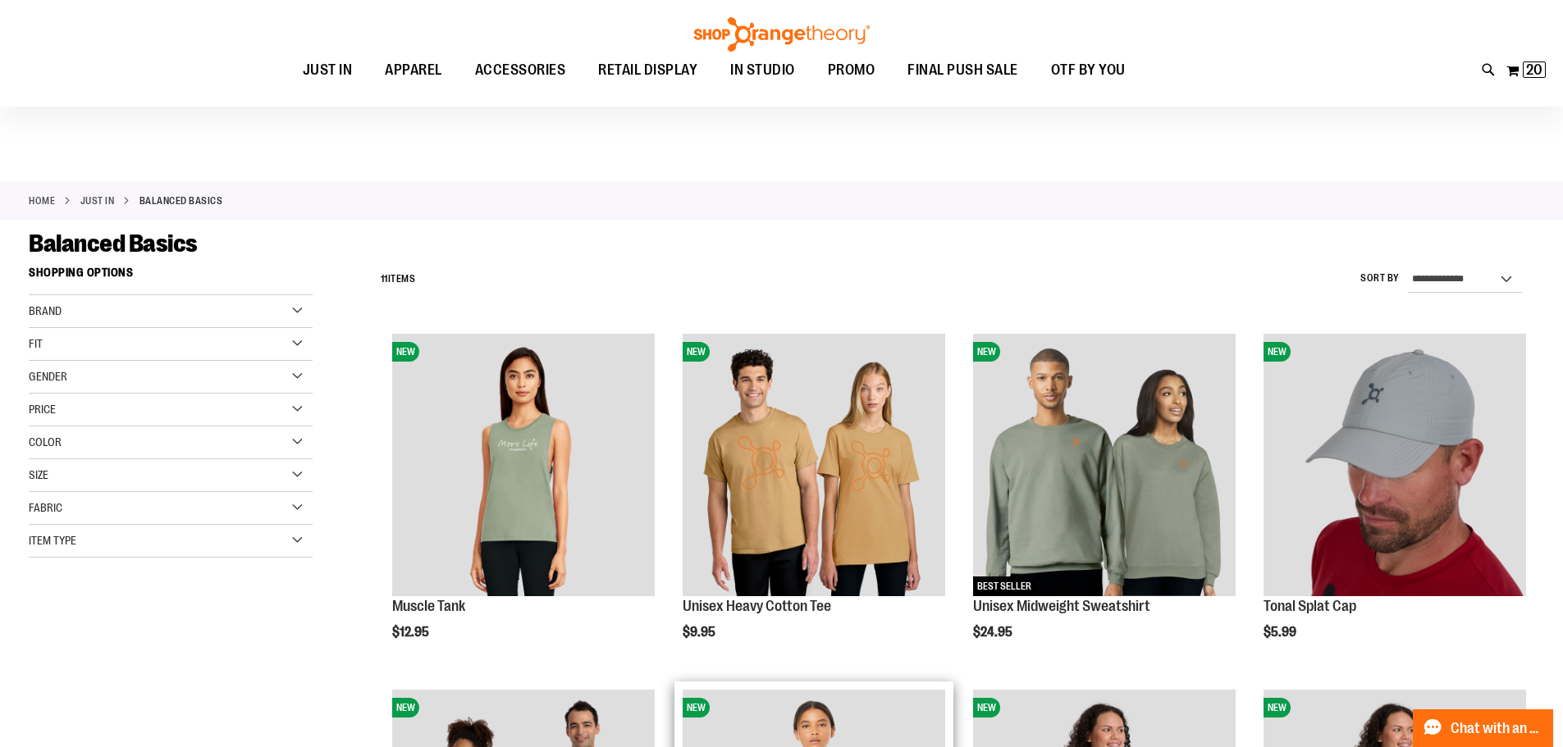
scroll to position [491, 0]
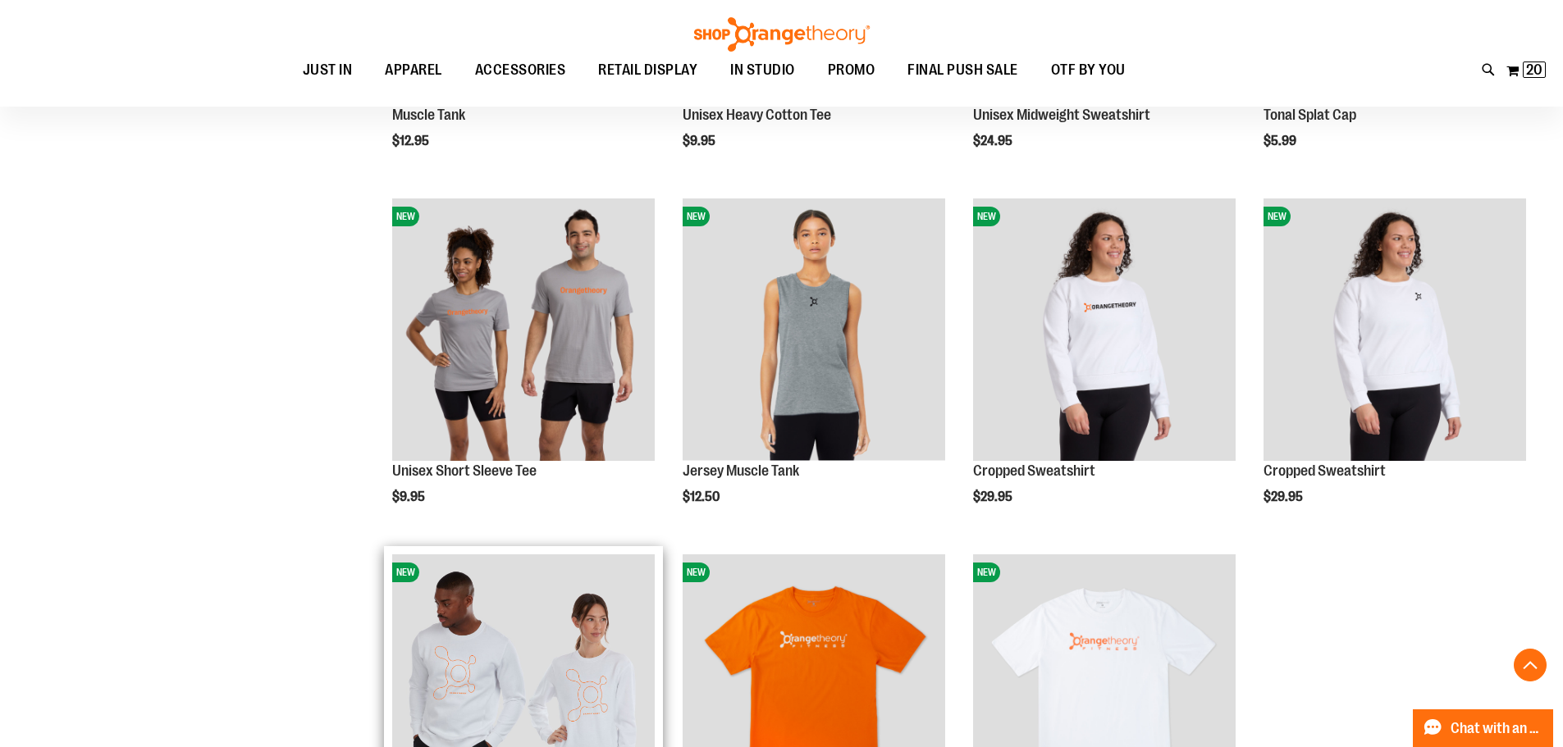
click at [522, 651] on img "product" at bounding box center [523, 686] width 263 height 263
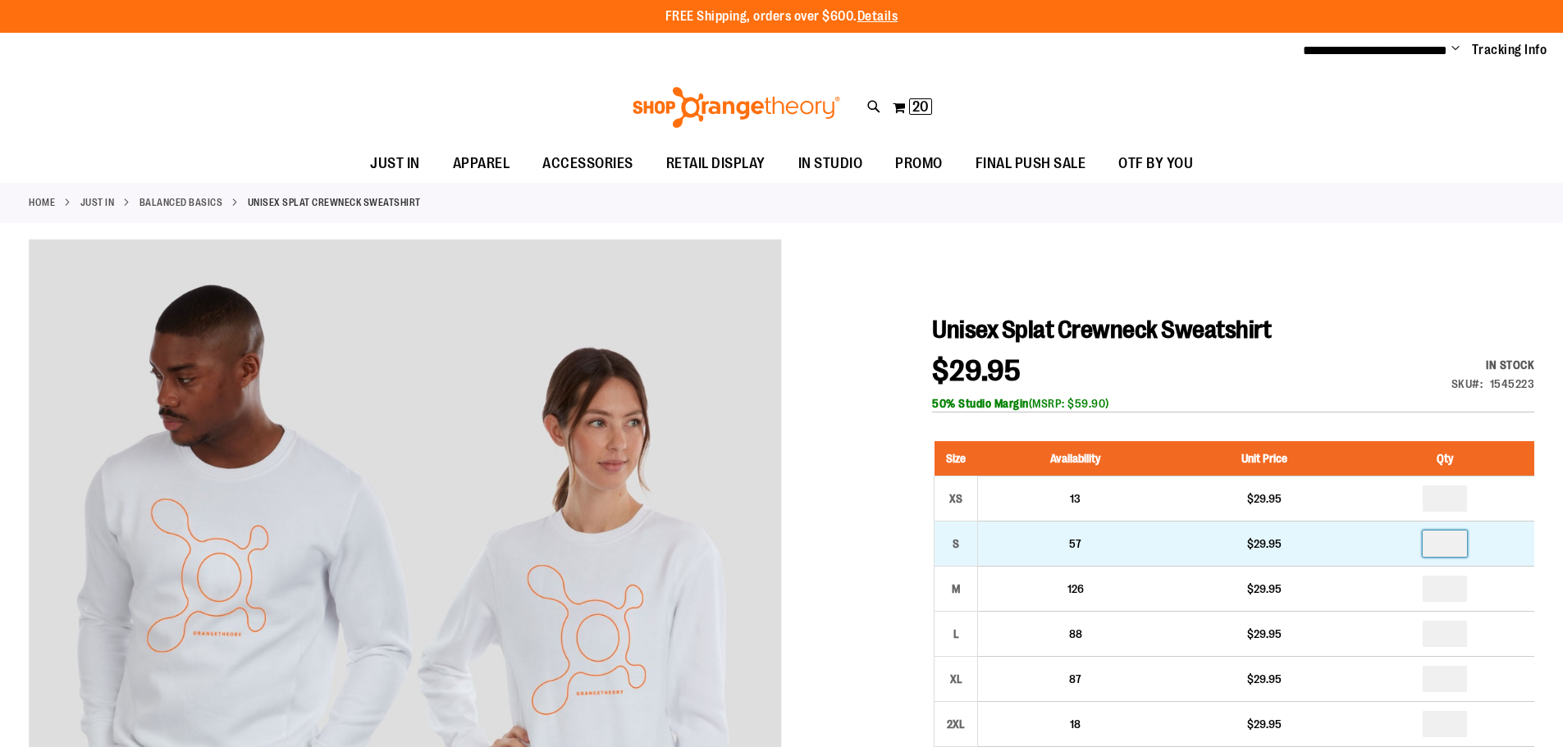
click at [1448, 543] on input "number" at bounding box center [1444, 544] width 44 height 26
type input "*"
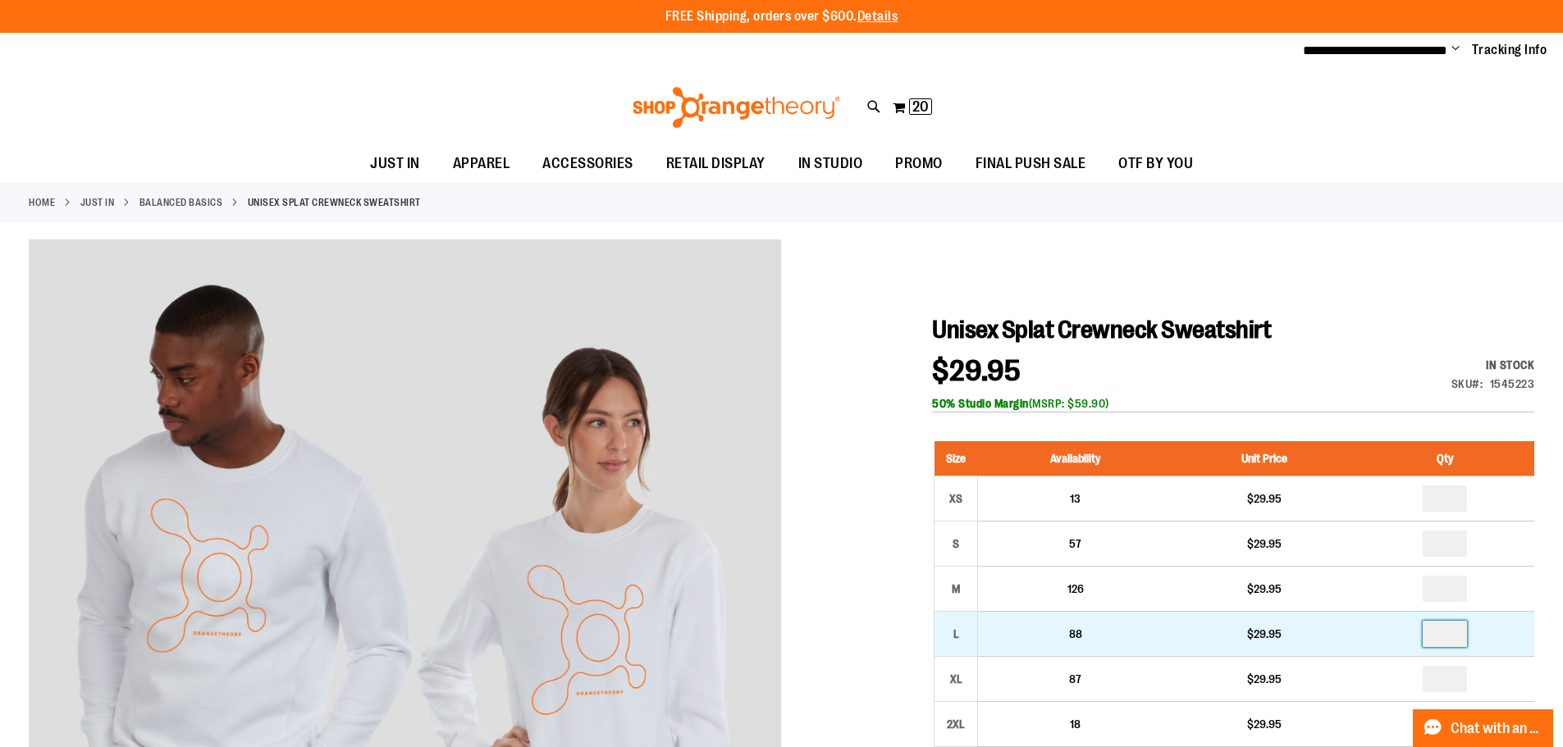
click at [1450, 636] on input "number" at bounding box center [1444, 634] width 44 height 26
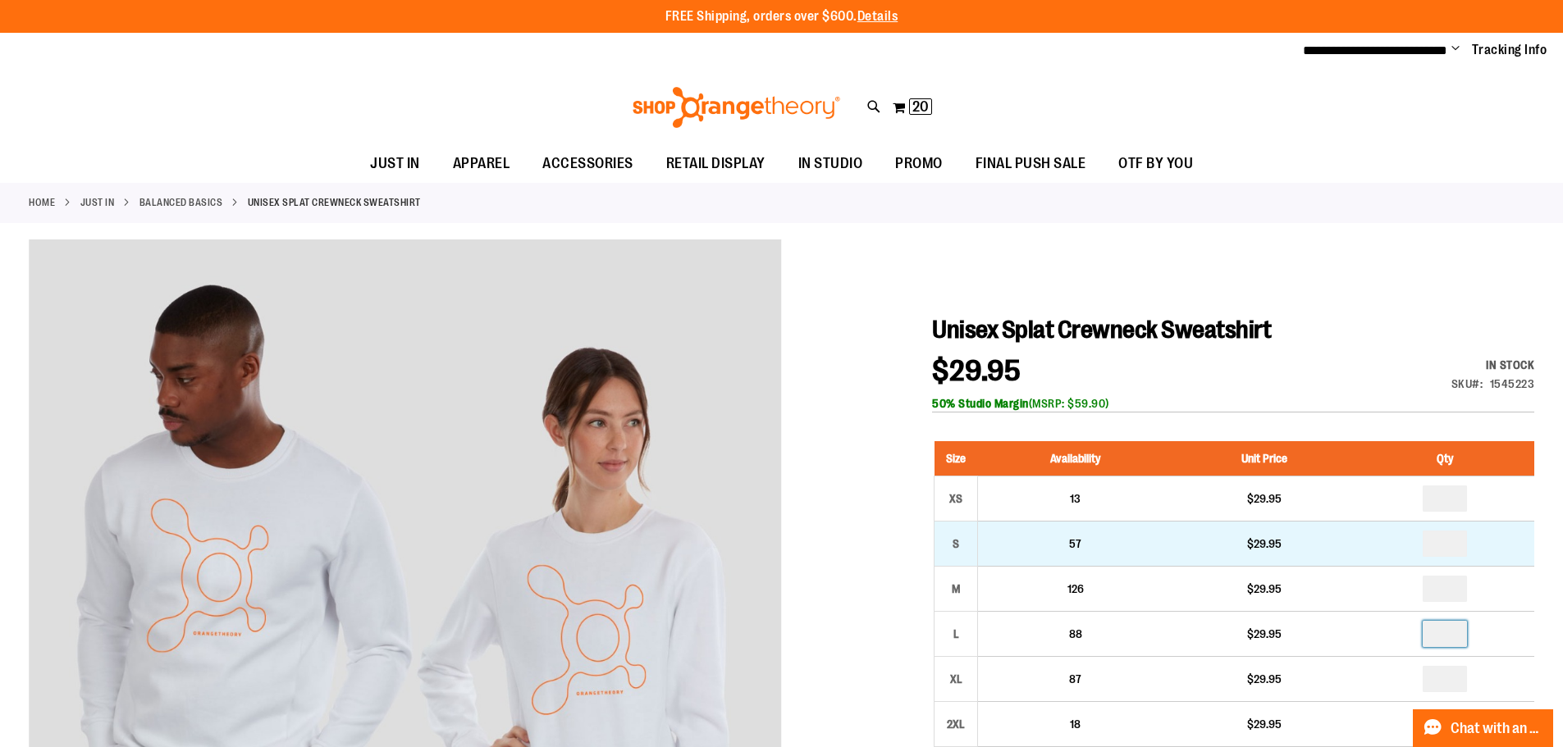
type input "*"
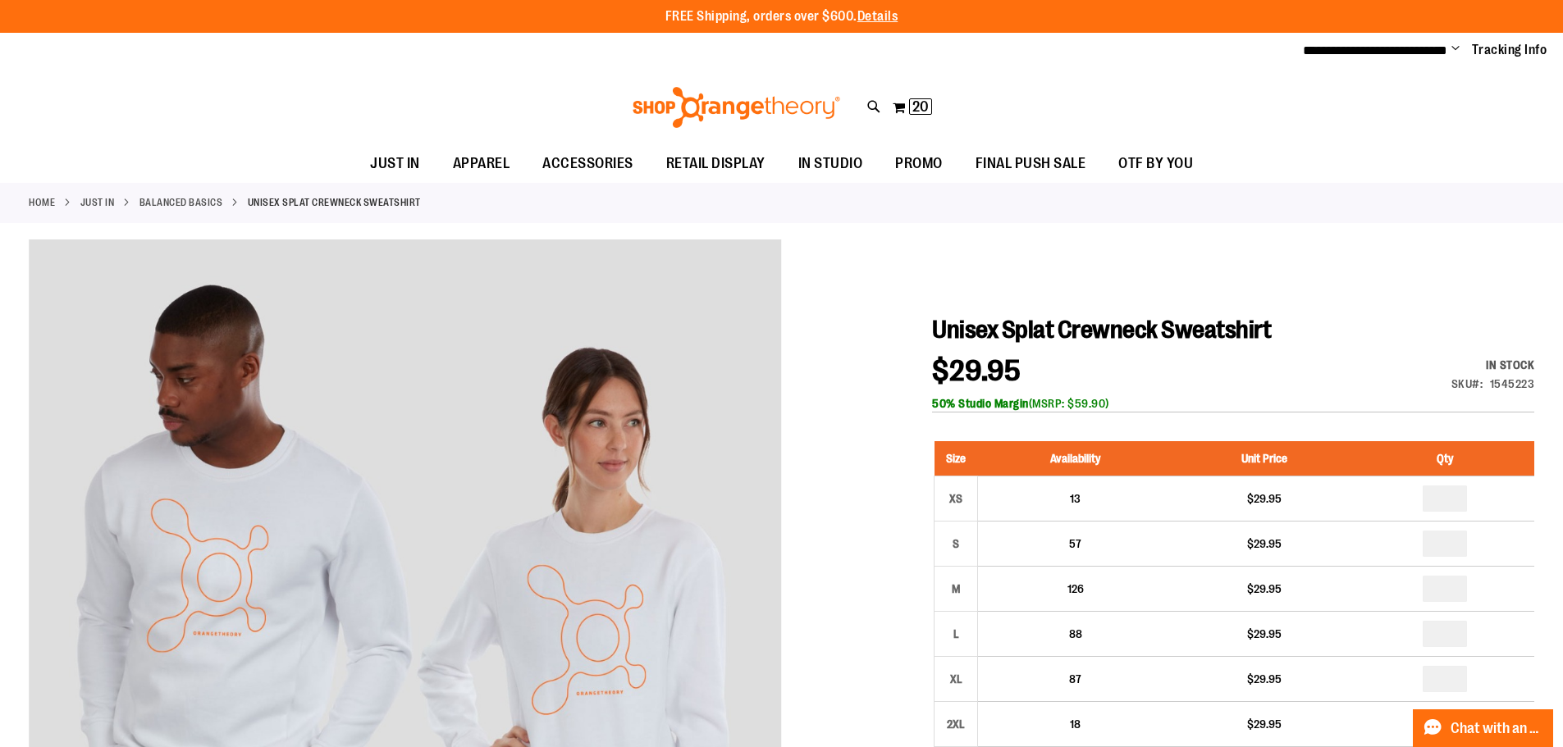
click at [1357, 335] on h1 "Unisex Splat Crewneck Sweatshirt" at bounding box center [1233, 330] width 602 height 30
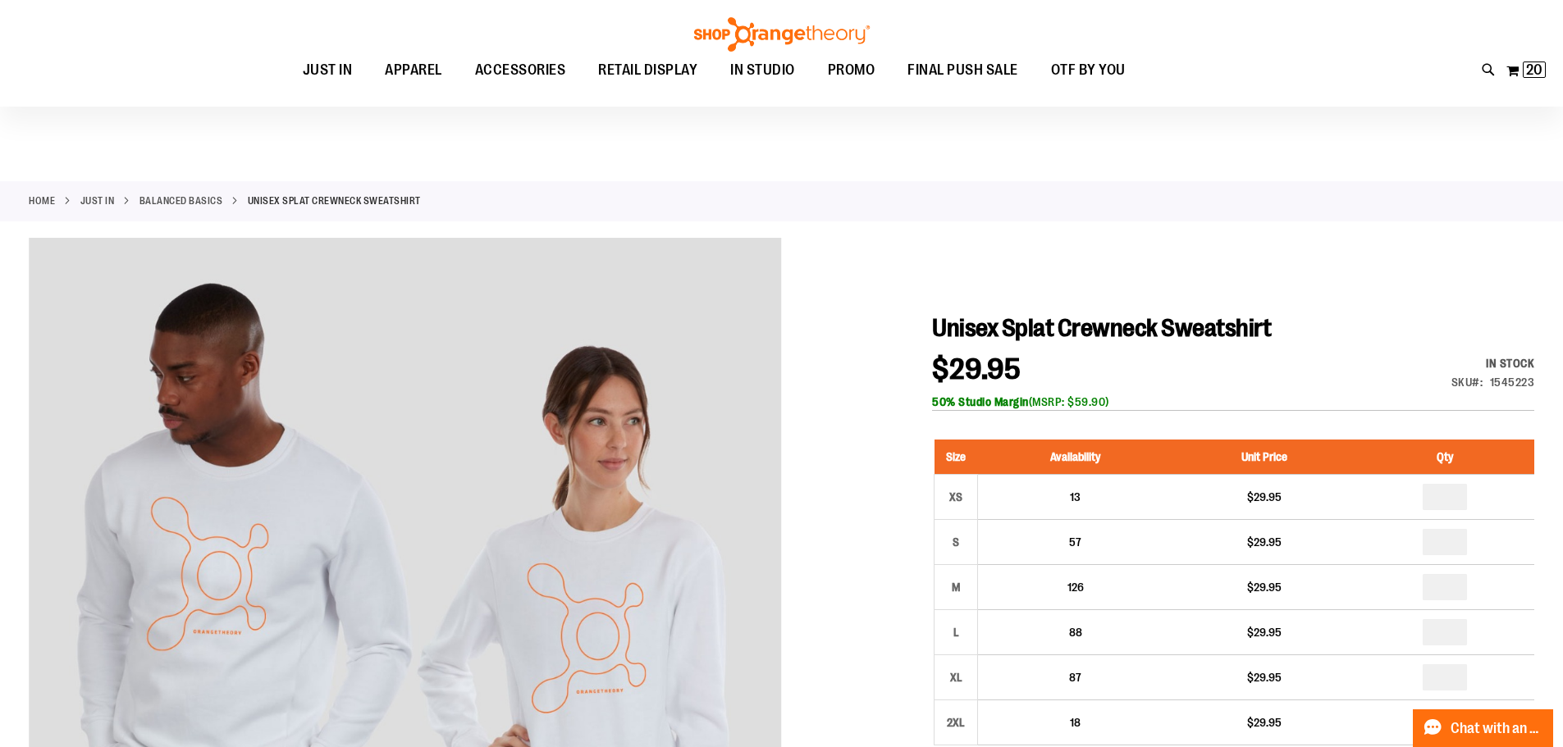
scroll to position [327, 0]
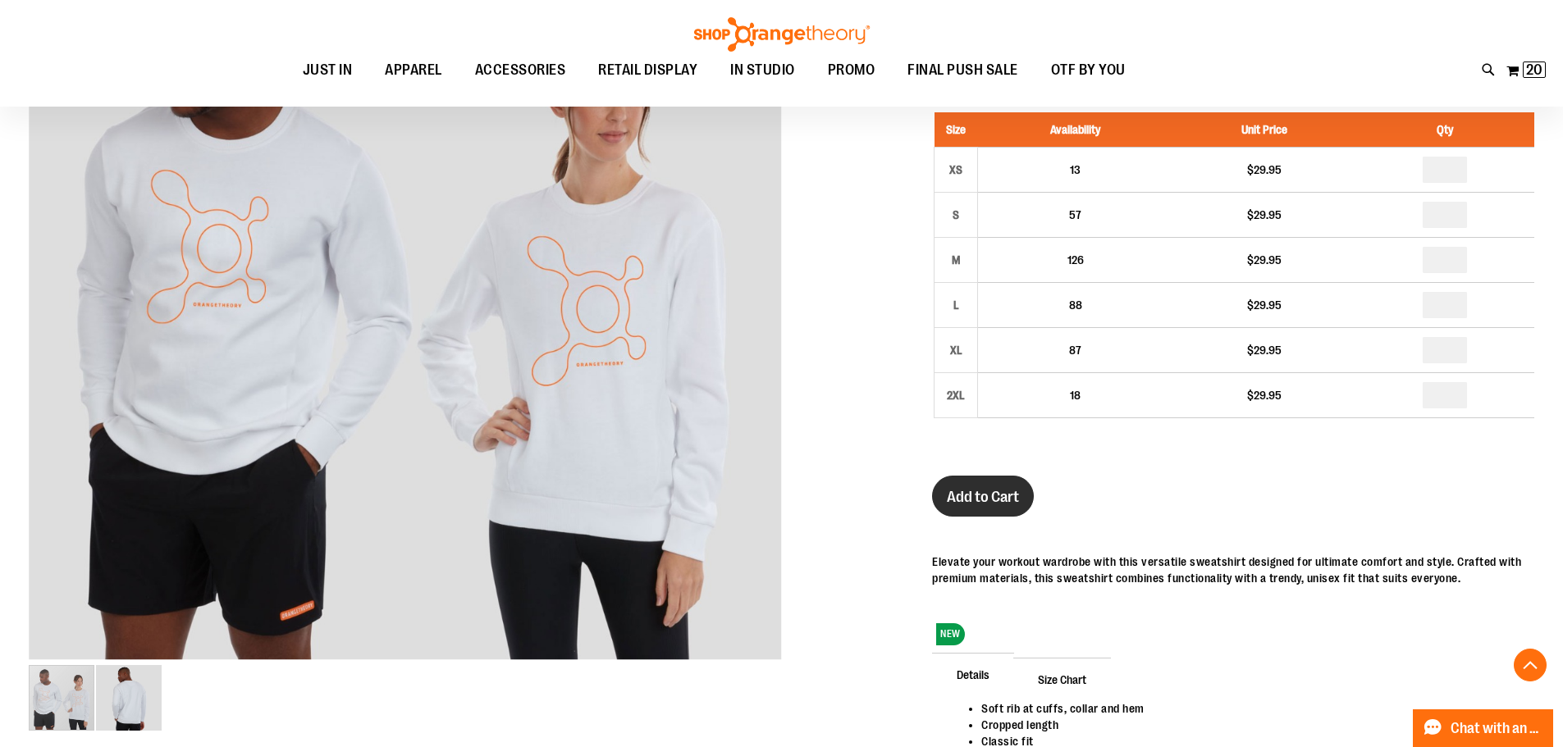
click at [1012, 510] on button "Add to Cart" at bounding box center [983, 496] width 102 height 41
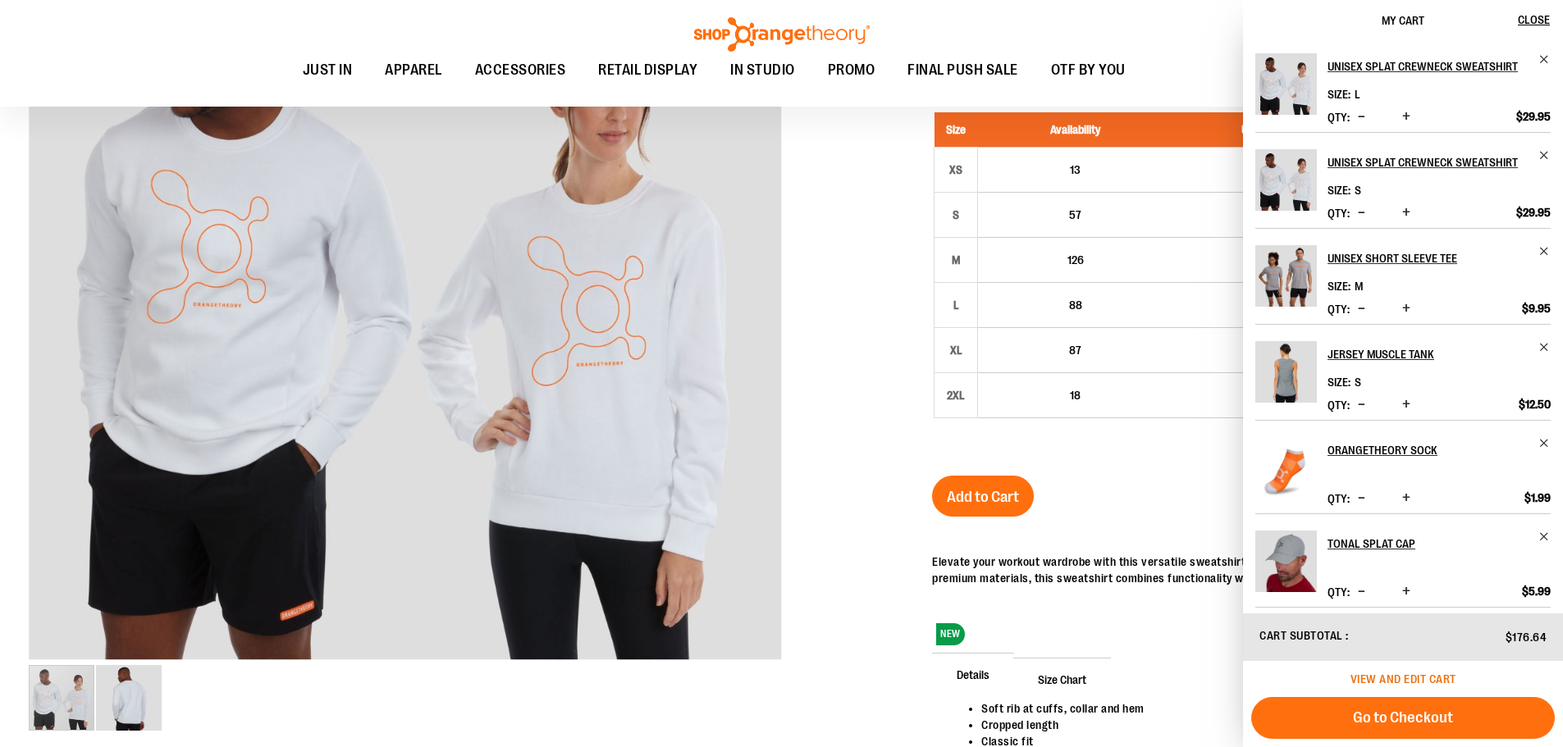
click at [1407, 683] on span "View and edit cart" at bounding box center [1403, 679] width 106 height 13
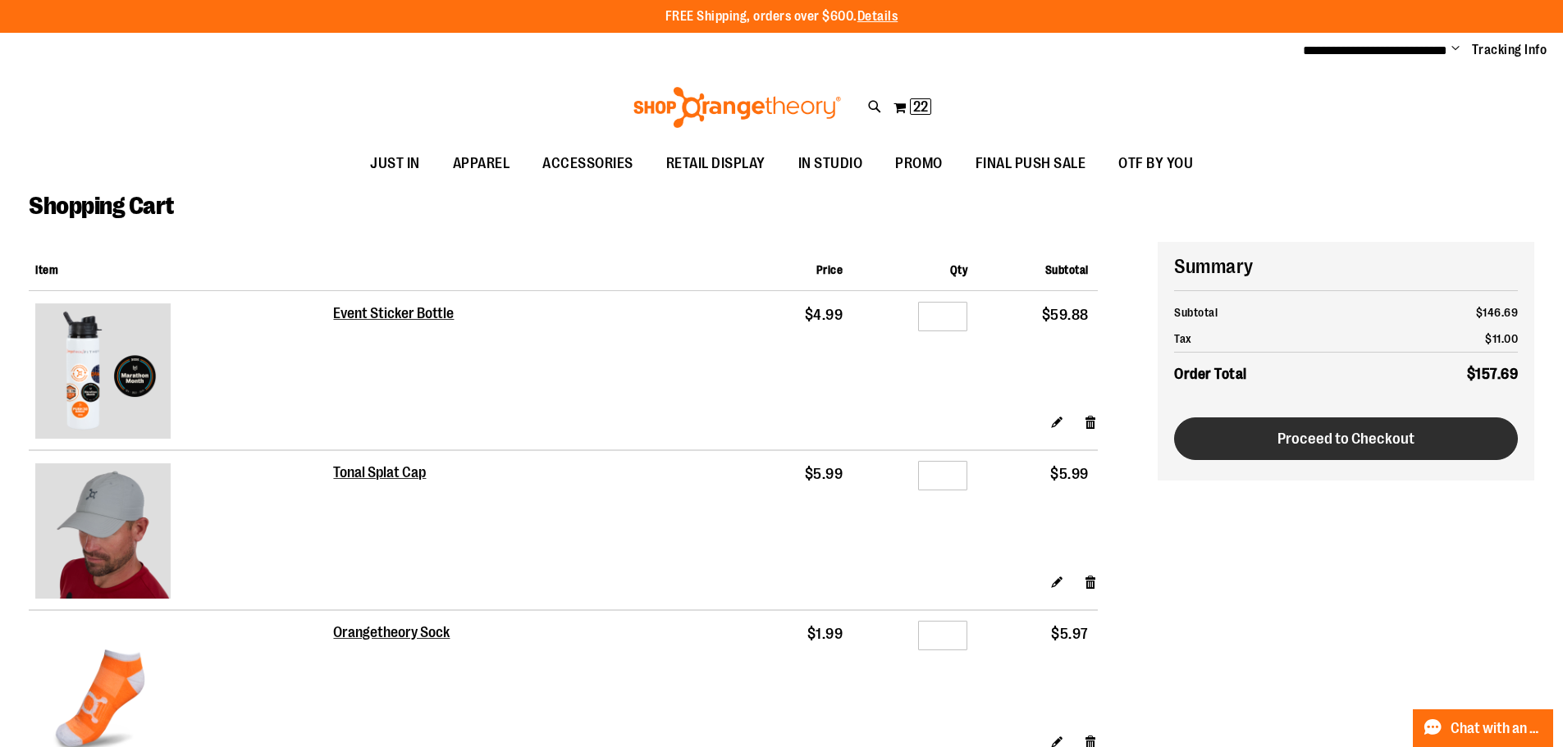
click at [1455, 432] on button "Proceed to Checkout" at bounding box center [1346, 439] width 344 height 43
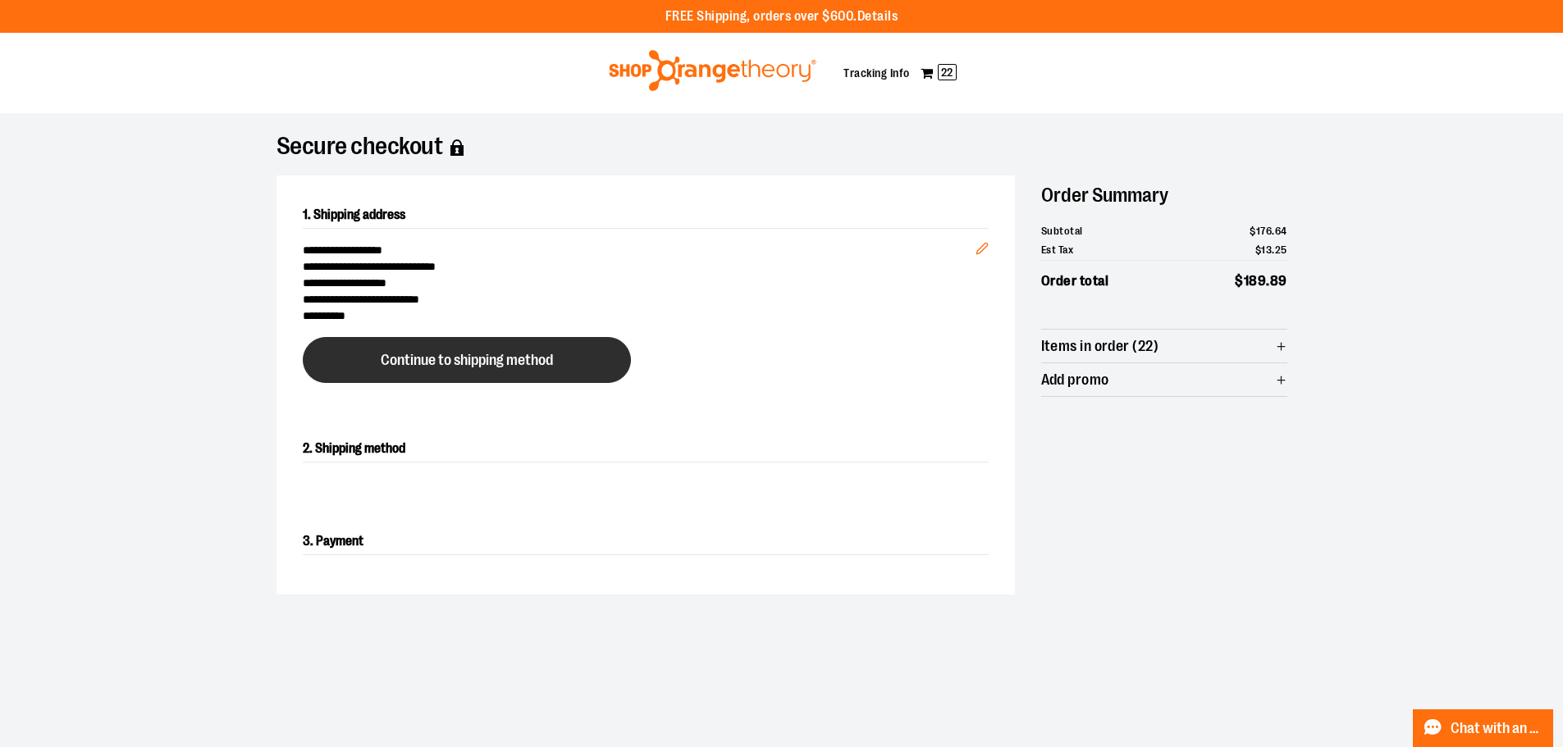
click at [521, 375] on button "Continue to shipping method" at bounding box center [467, 360] width 328 height 46
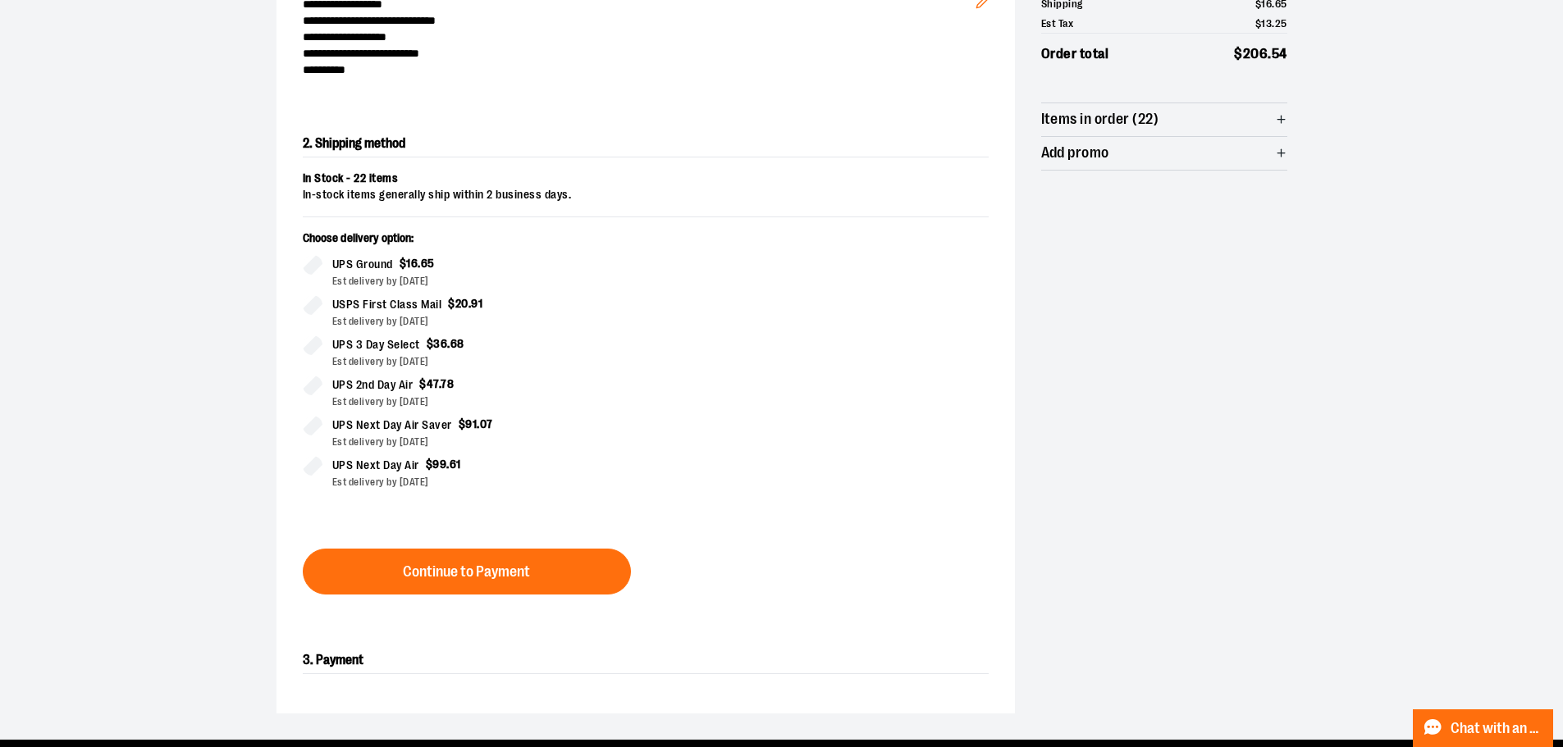
scroll to position [280, 0]
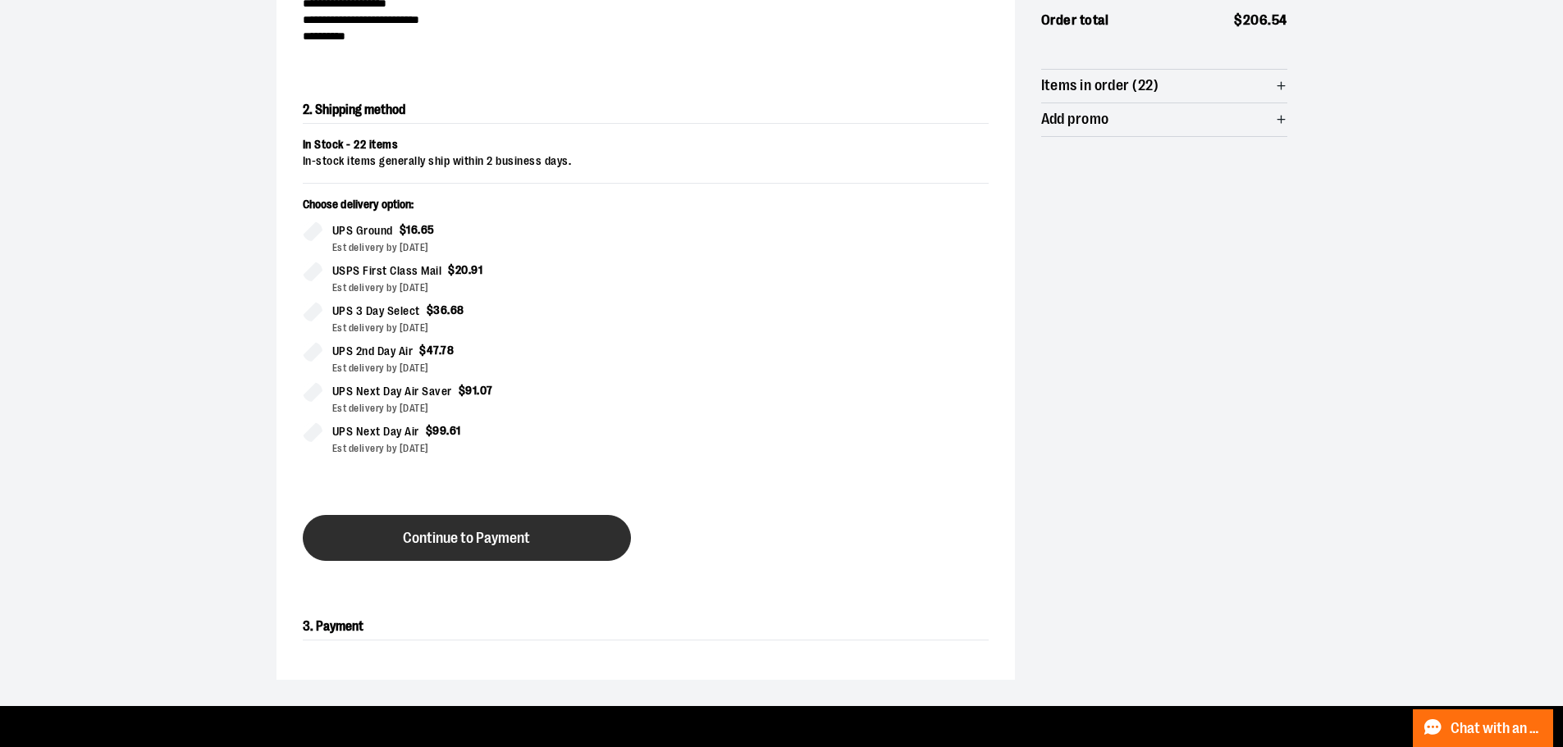
click at [503, 525] on button "Continue to Payment" at bounding box center [467, 538] width 328 height 46
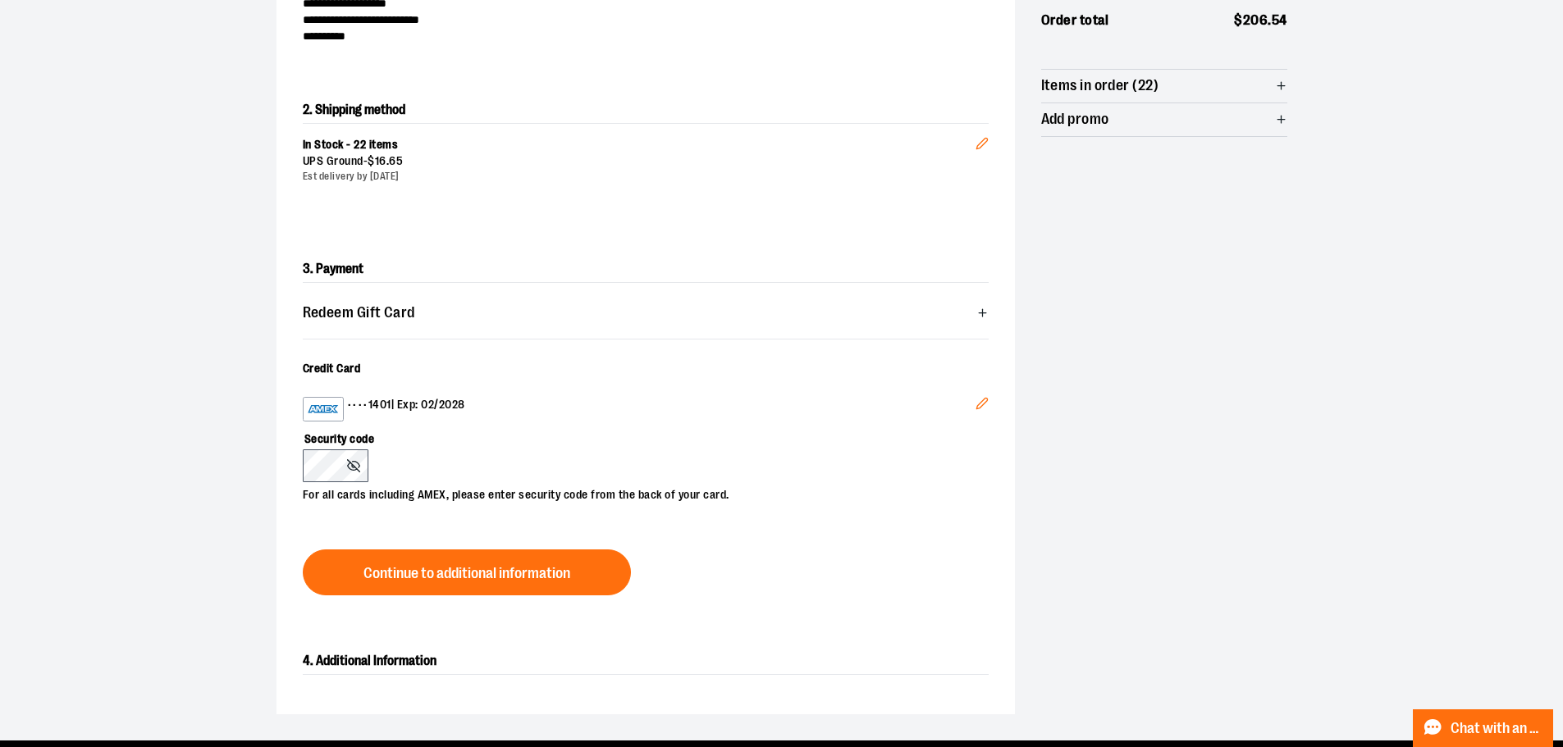
click at [968, 395] on button "Edit" at bounding box center [981, 406] width 39 height 44
drag, startPoint x: 492, startPoint y: 432, endPoint x: 469, endPoint y: 536, distance: 106.7
click at [493, 432] on label "Security code" at bounding box center [637, 436] width 669 height 28
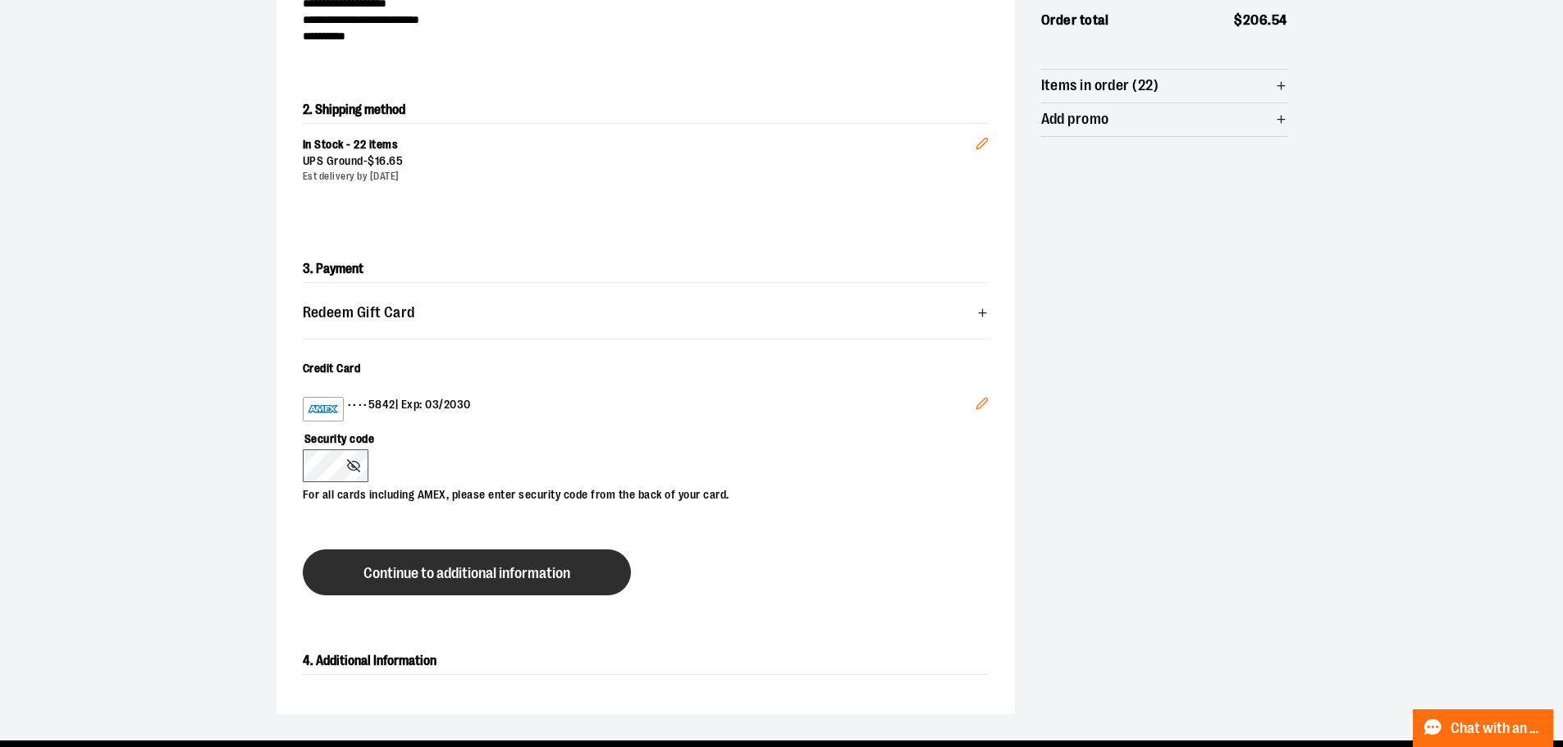
click at [463, 567] on span "Continue to additional information" at bounding box center [466, 574] width 207 height 16
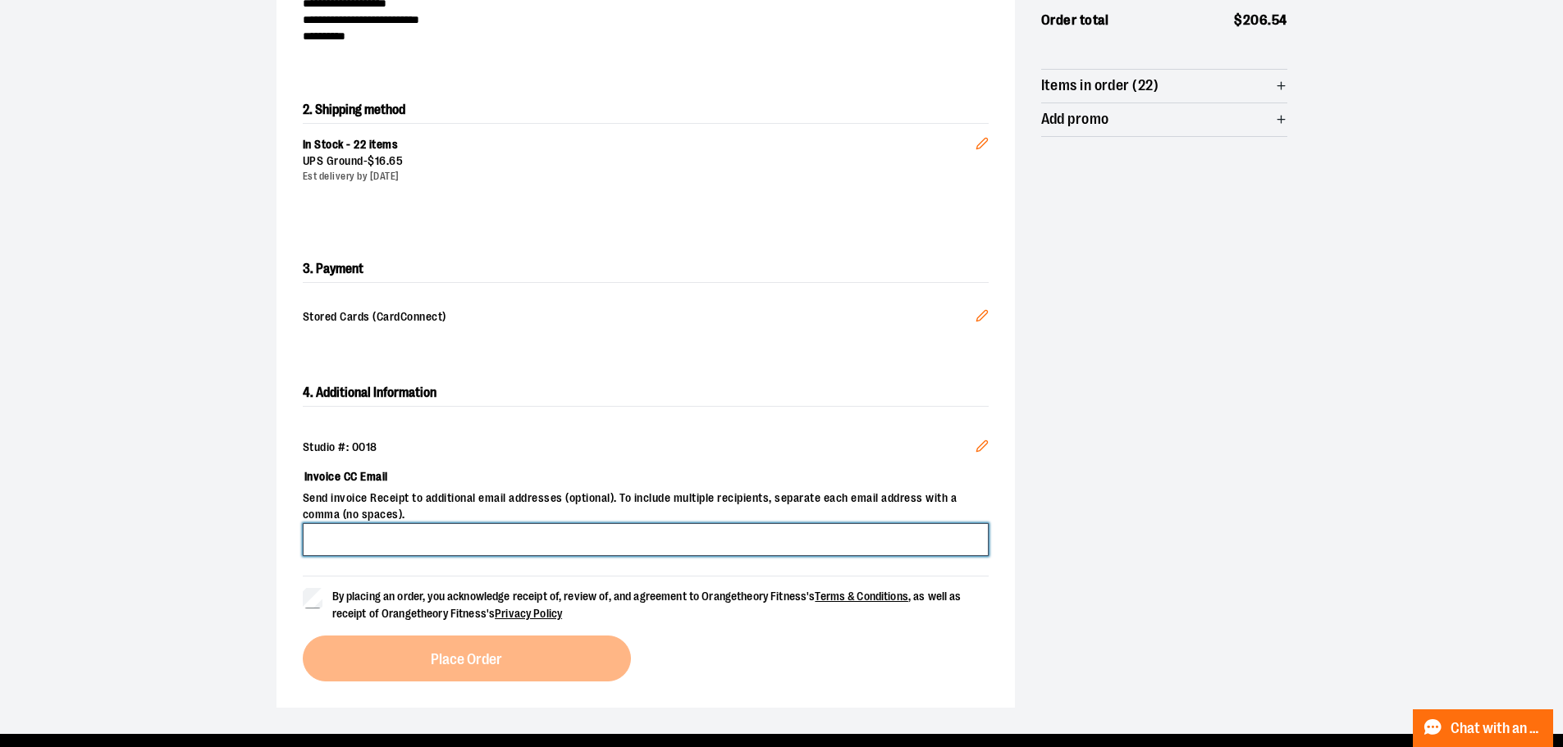
click at [458, 532] on input "Invoice CC Email" at bounding box center [646, 539] width 686 height 33
type input "**********"
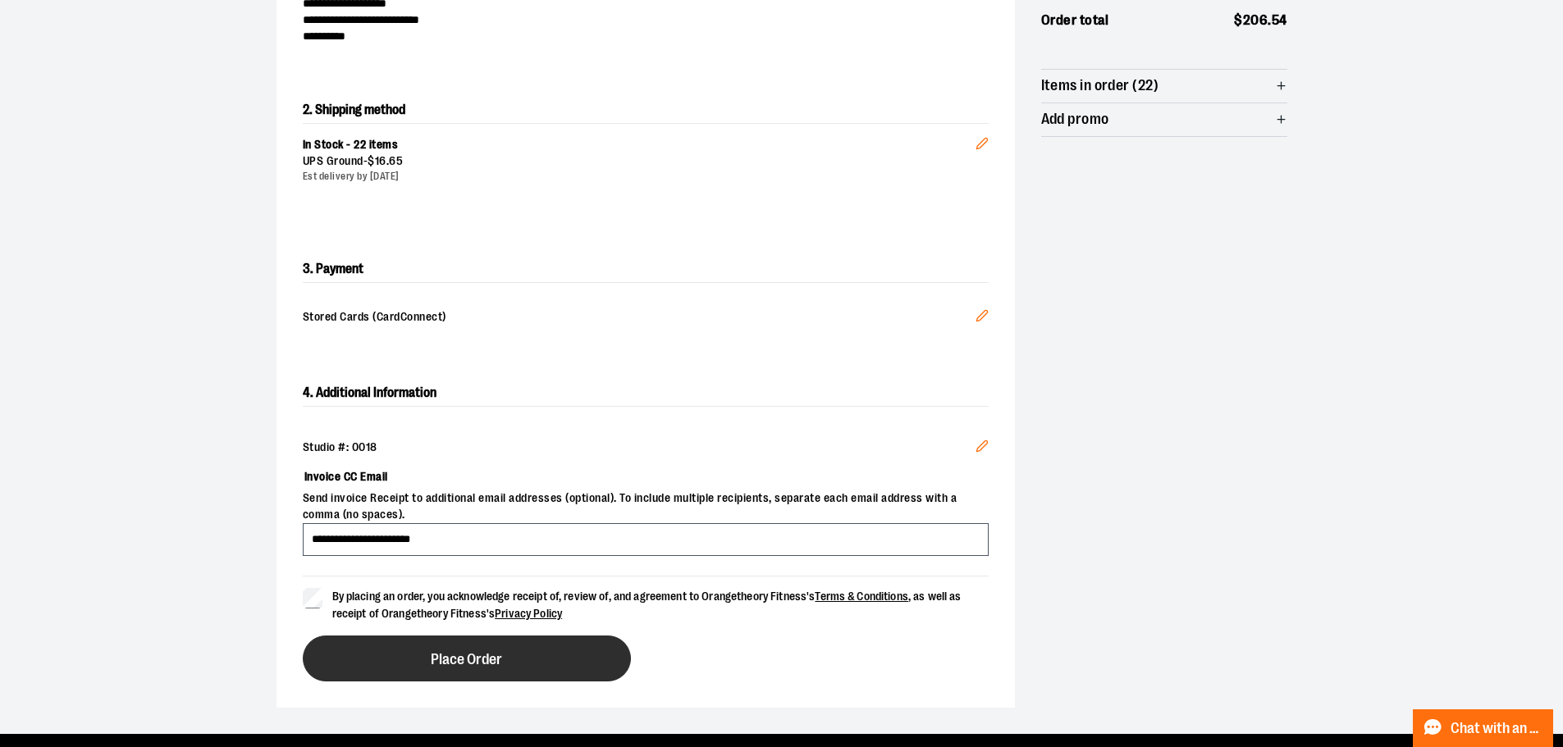
click at [421, 654] on button "Place Order" at bounding box center [467, 659] width 328 height 46
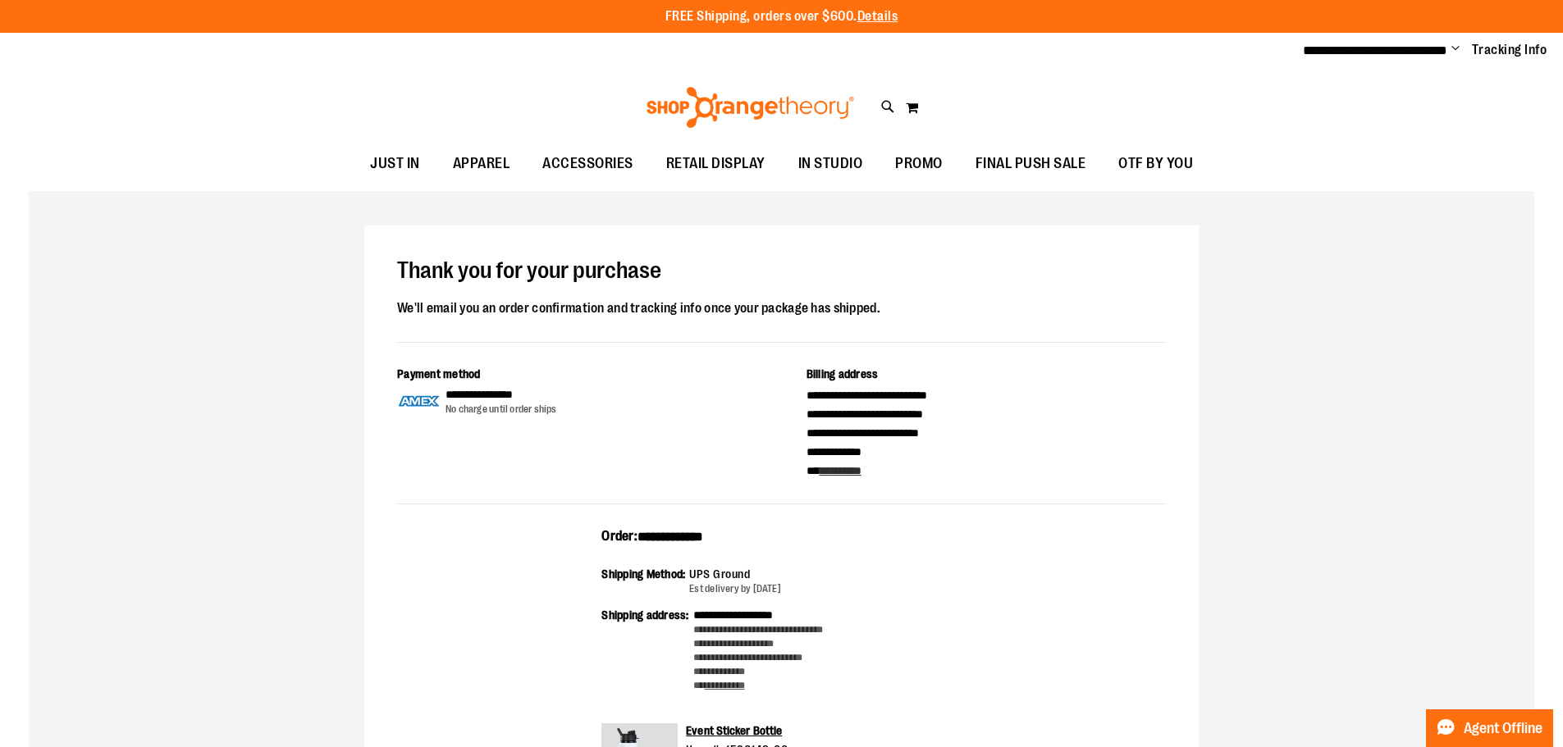
click at [672, 539] on span "**********" at bounding box center [670, 537] width 66 height 12
copy span "**********"
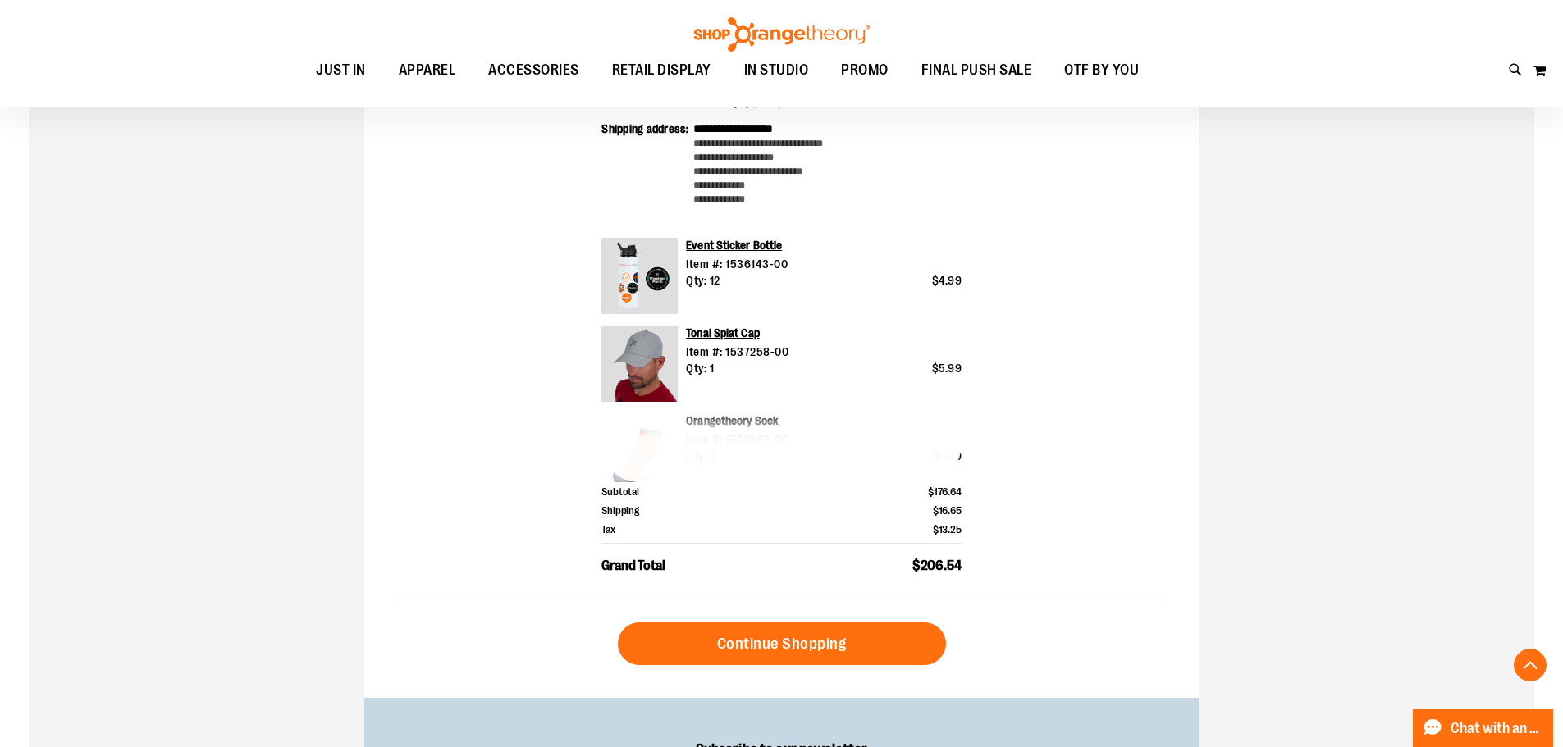
scroll to position [574, 0]
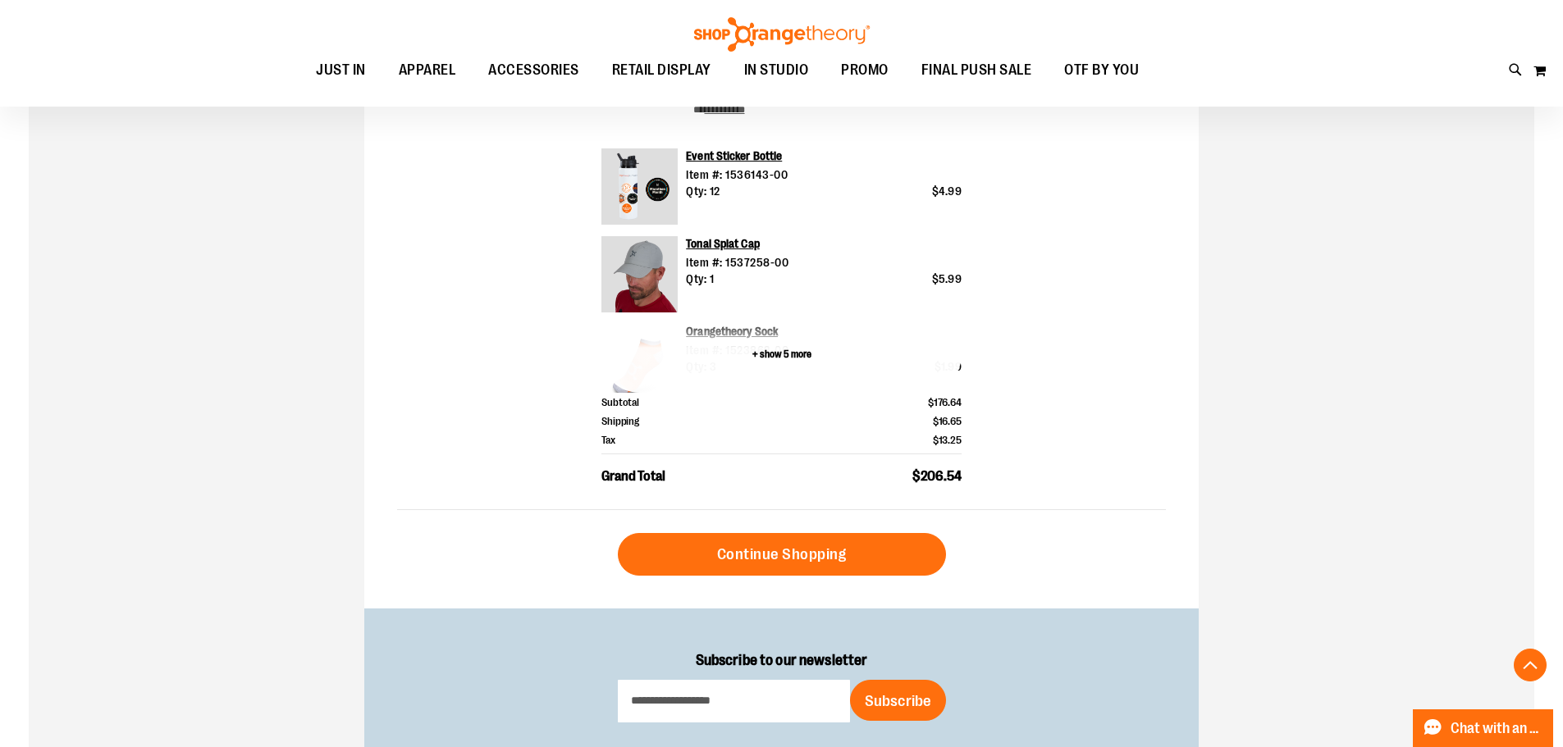
drag, startPoint x: 766, startPoint y: 352, endPoint x: 806, endPoint y: 356, distance: 40.4
click at [766, 352] on button "+ show 5 more" at bounding box center [781, 355] width 360 height 76
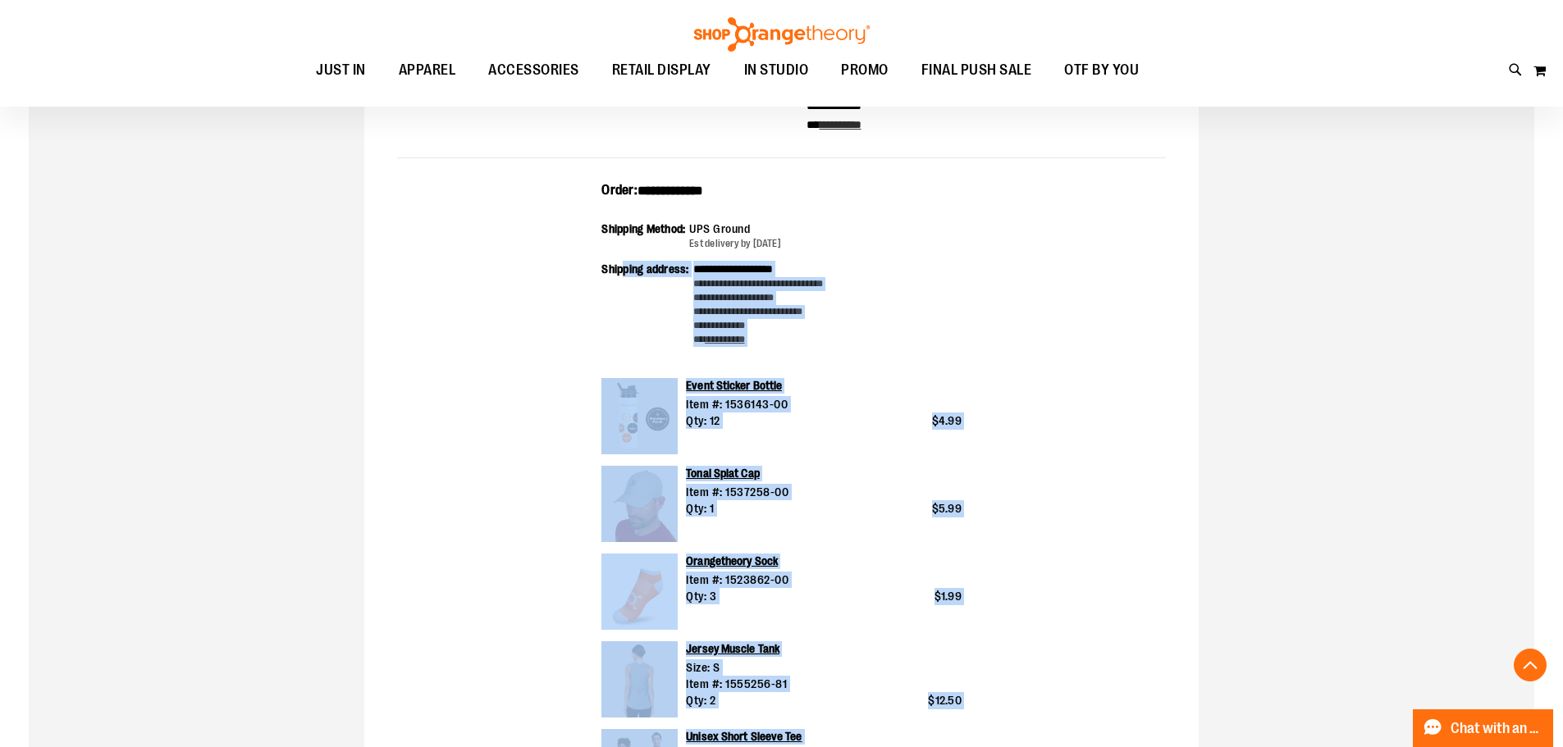
scroll to position [328, 0]
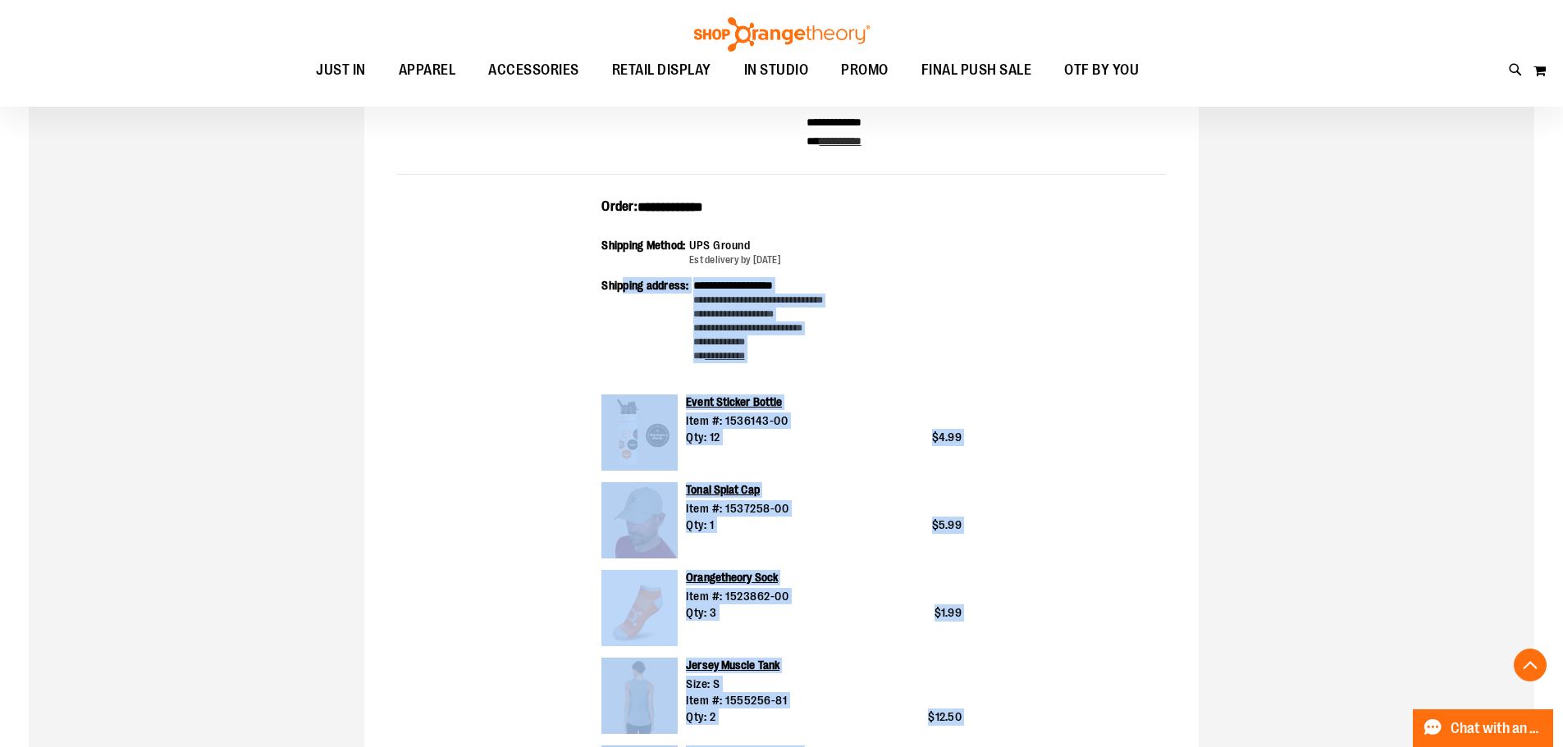
drag, startPoint x: 990, startPoint y: 624, endPoint x: 598, endPoint y: 199, distance: 578.2
click at [598, 199] on div "**********" at bounding box center [781, 678] width 769 height 961
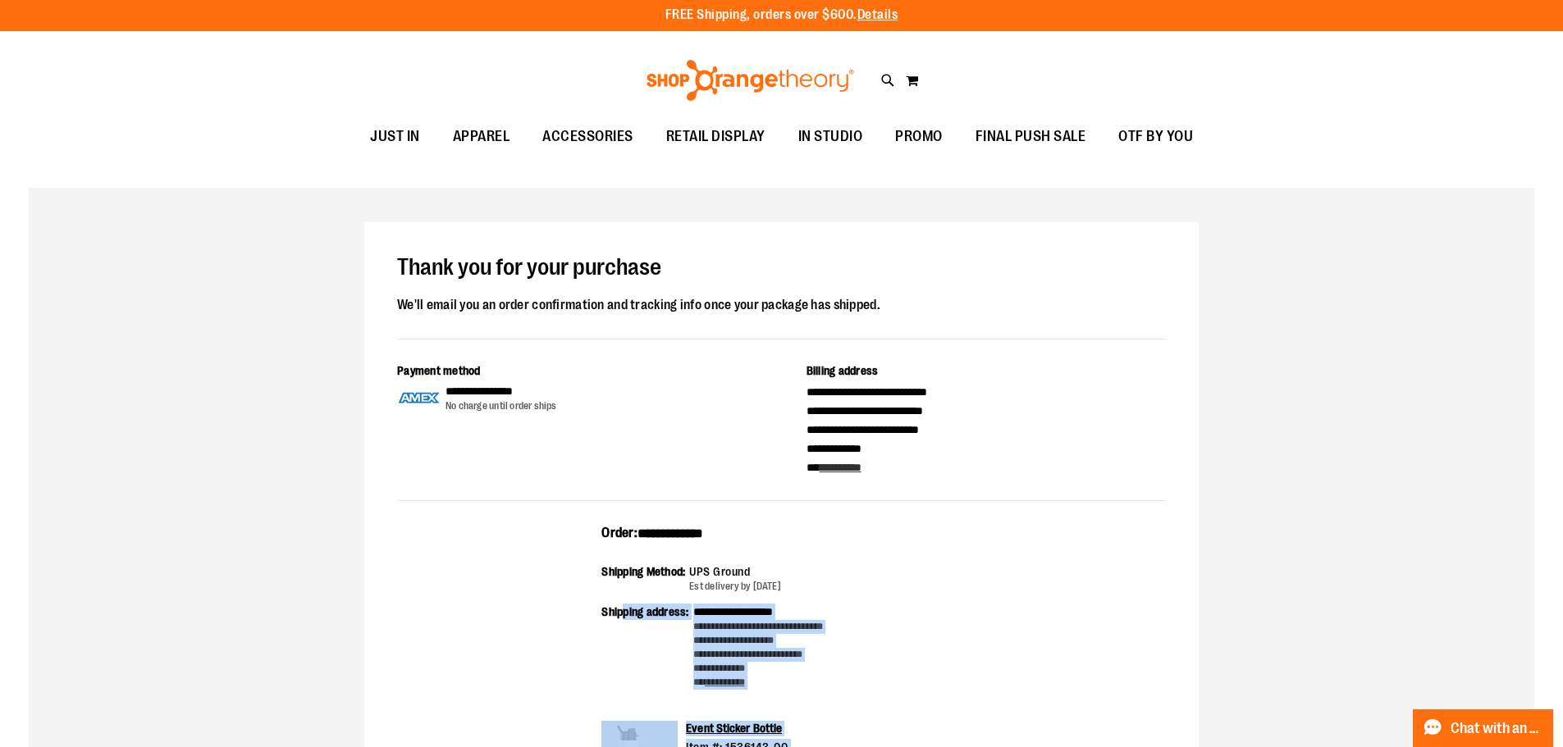
scroll to position [0, 0]
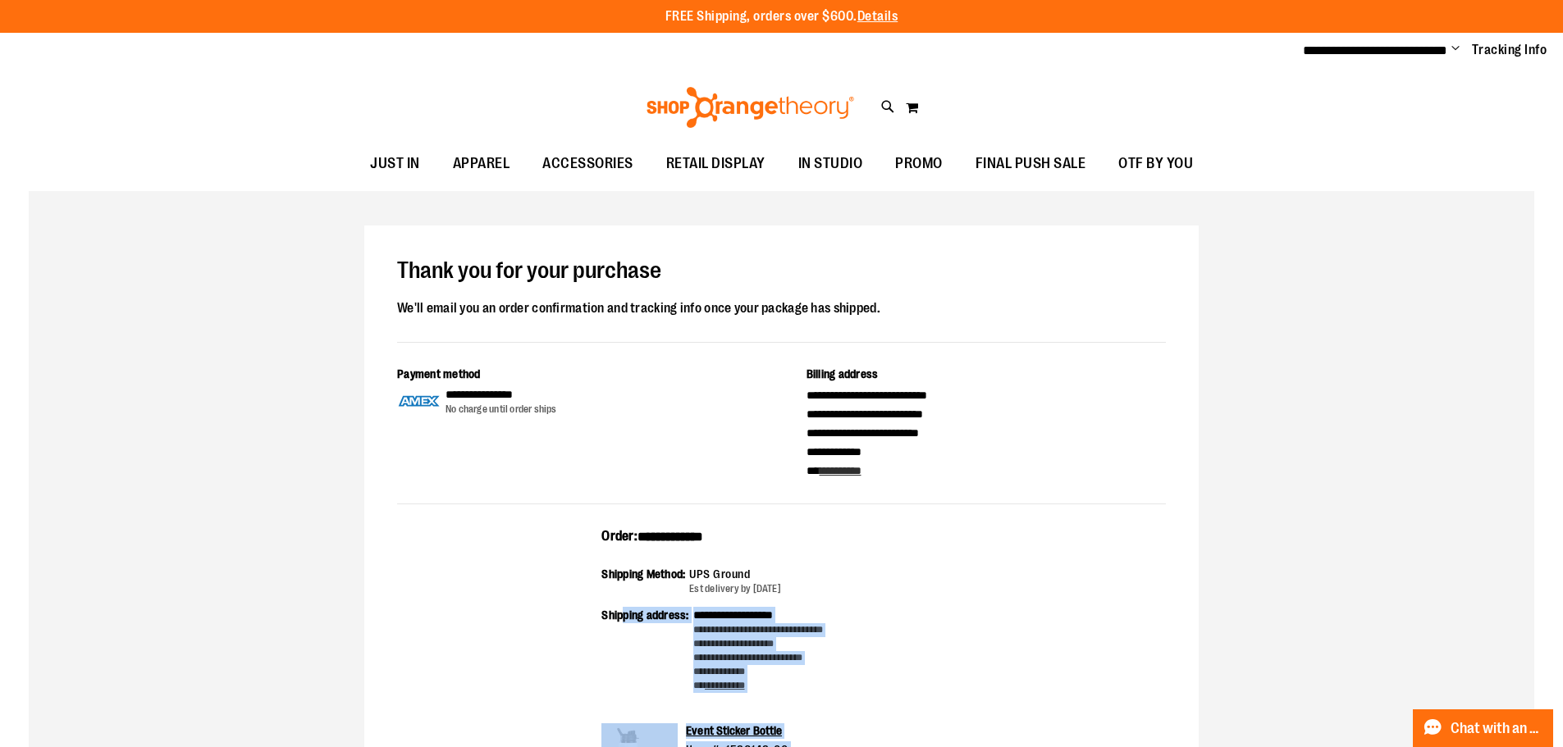
click at [1452, 48] on span "Change" at bounding box center [1455, 50] width 8 height 16
click at [1396, 115] on link "Sign Out" at bounding box center [1397, 110] width 144 height 31
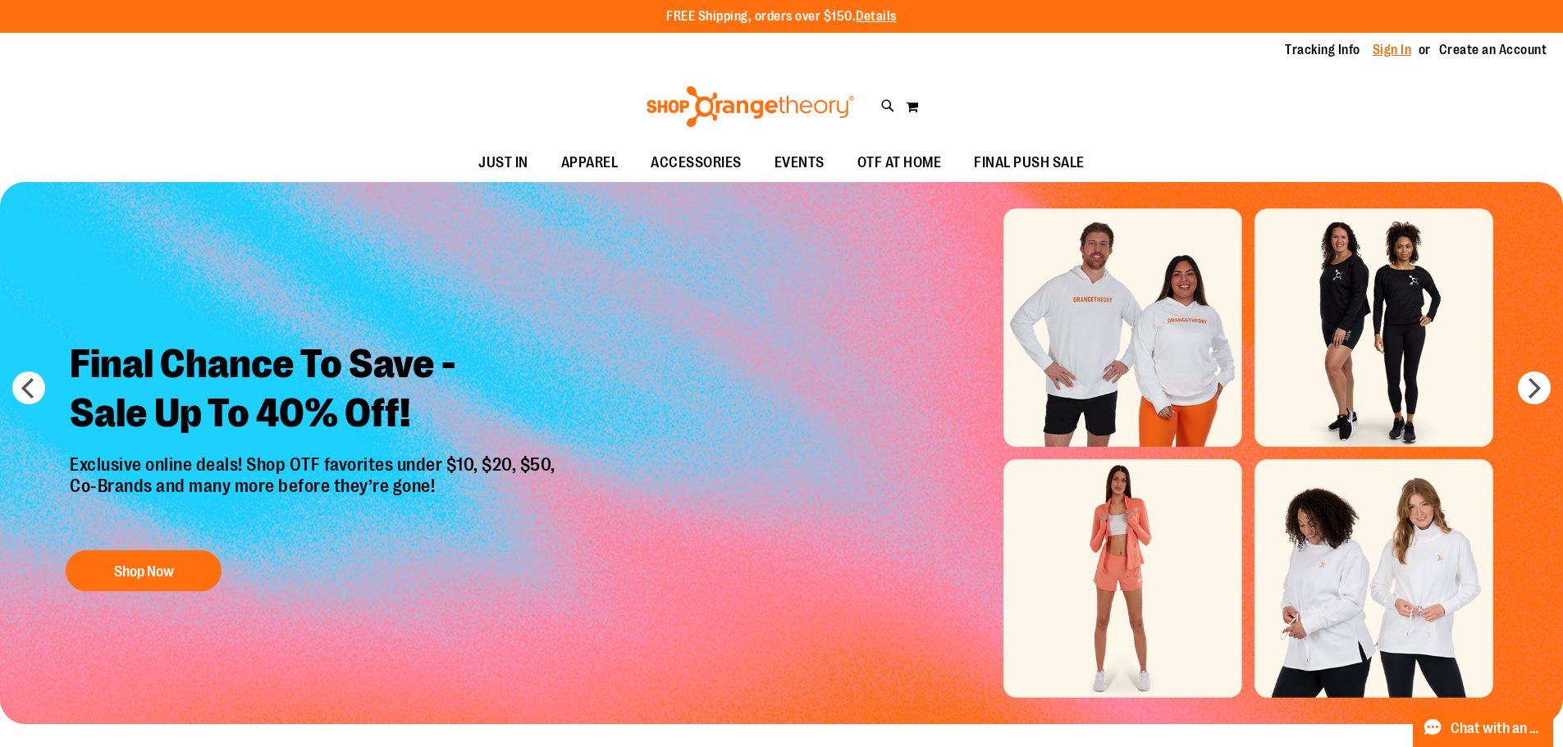
click at [1387, 41] on link "Sign In" at bounding box center [1391, 50] width 39 height 18
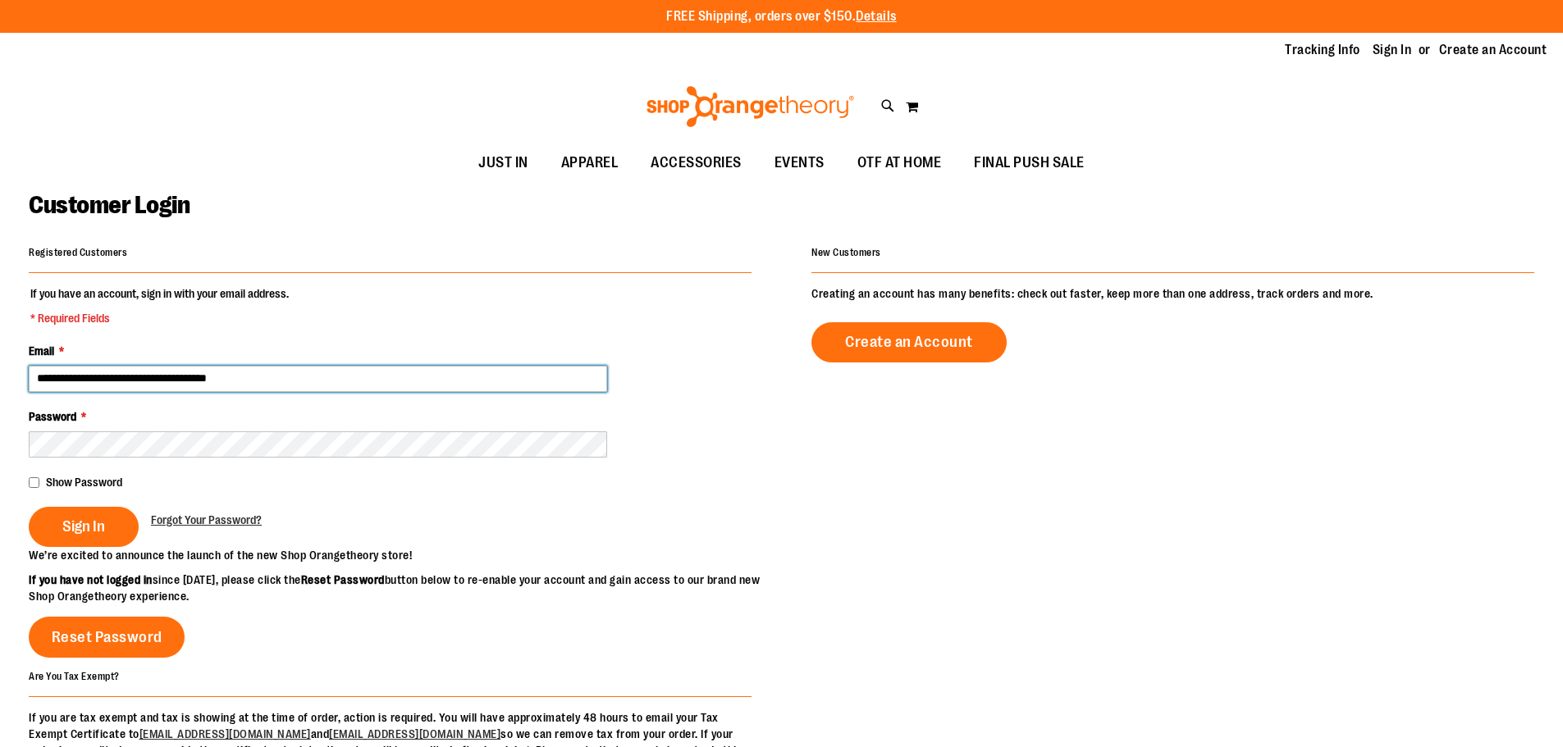
click at [156, 376] on input "**********" at bounding box center [318, 379] width 578 height 26
type input "**********"
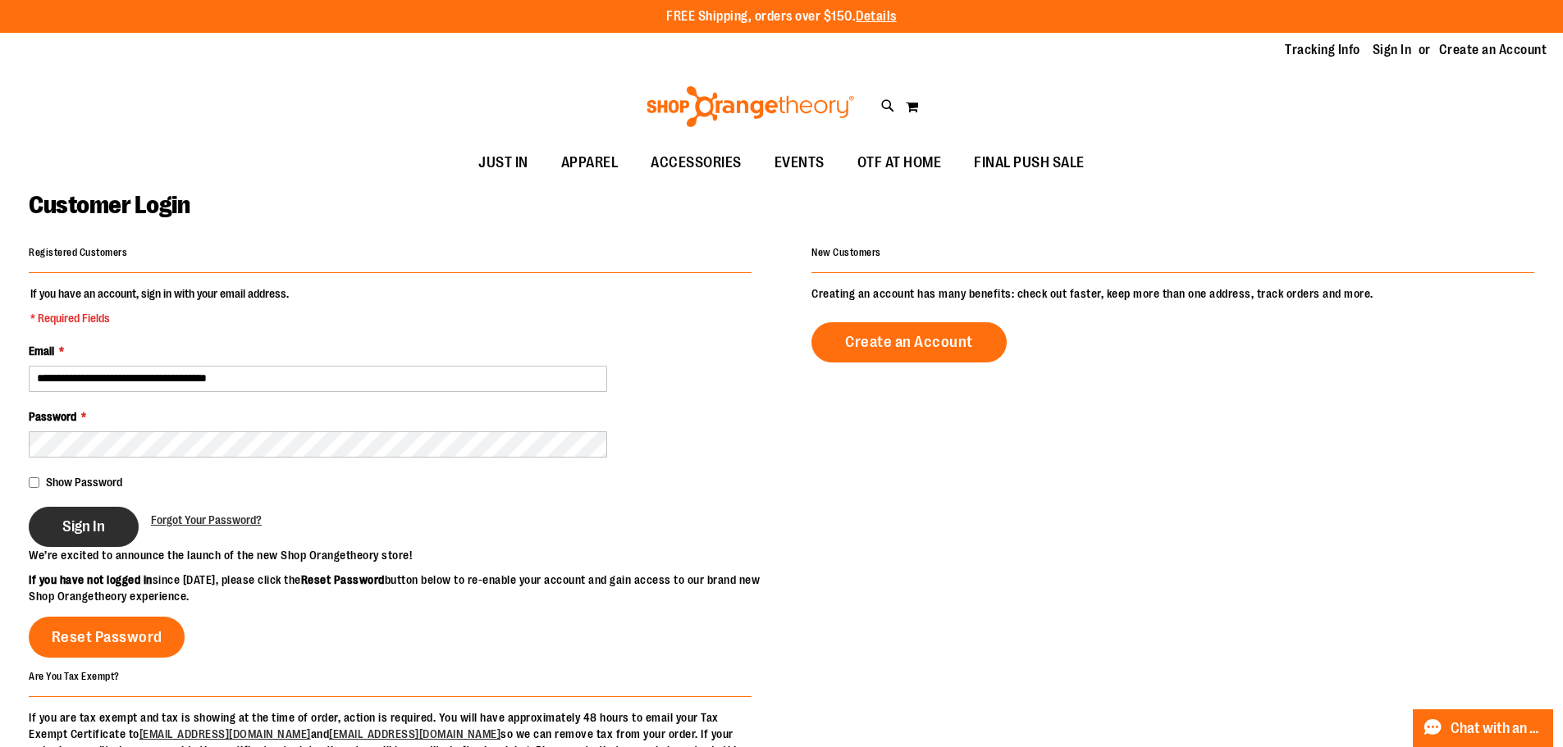
click at [99, 524] on span "Sign In" at bounding box center [83, 527] width 43 height 18
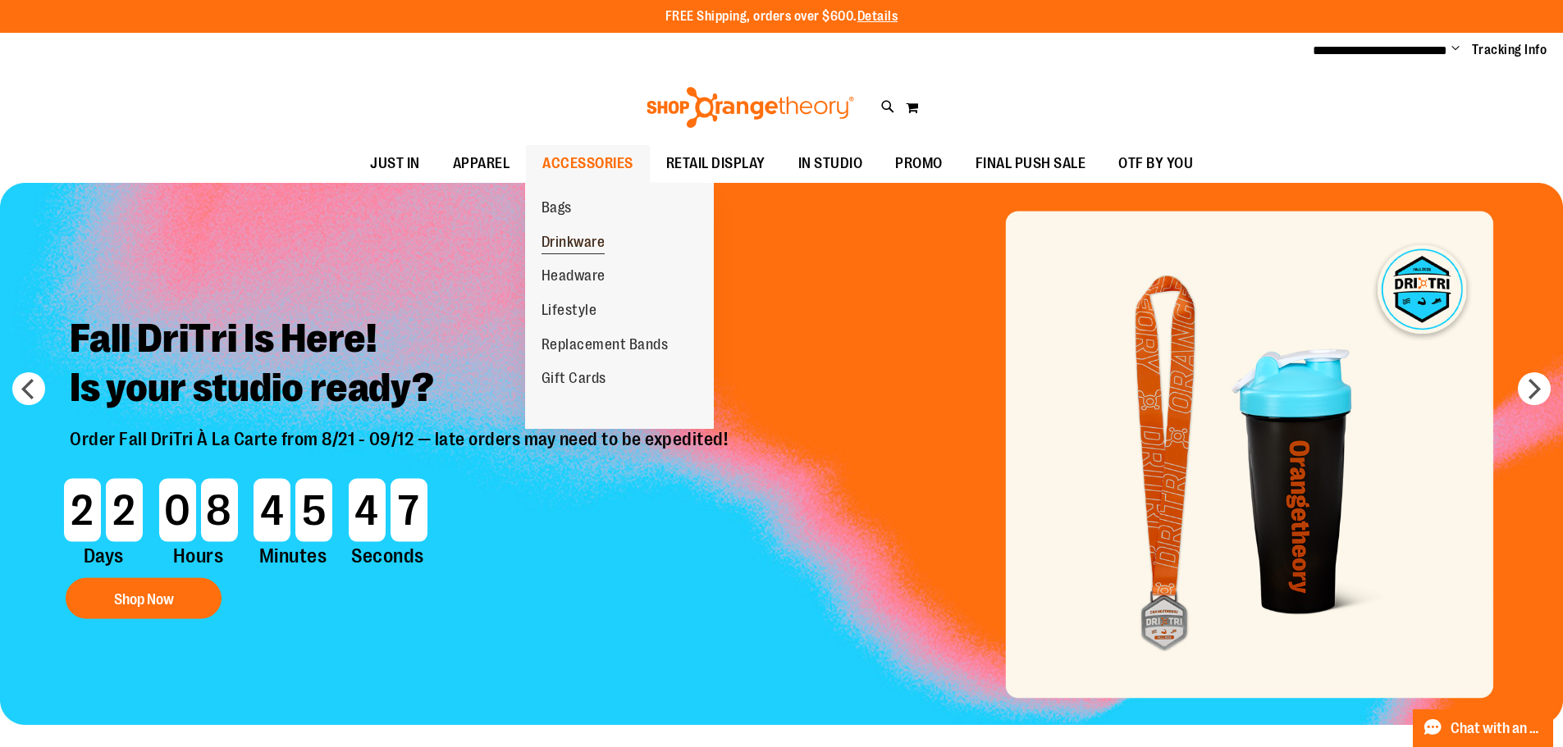
click at [561, 241] on span "Drinkware" at bounding box center [573, 244] width 64 height 21
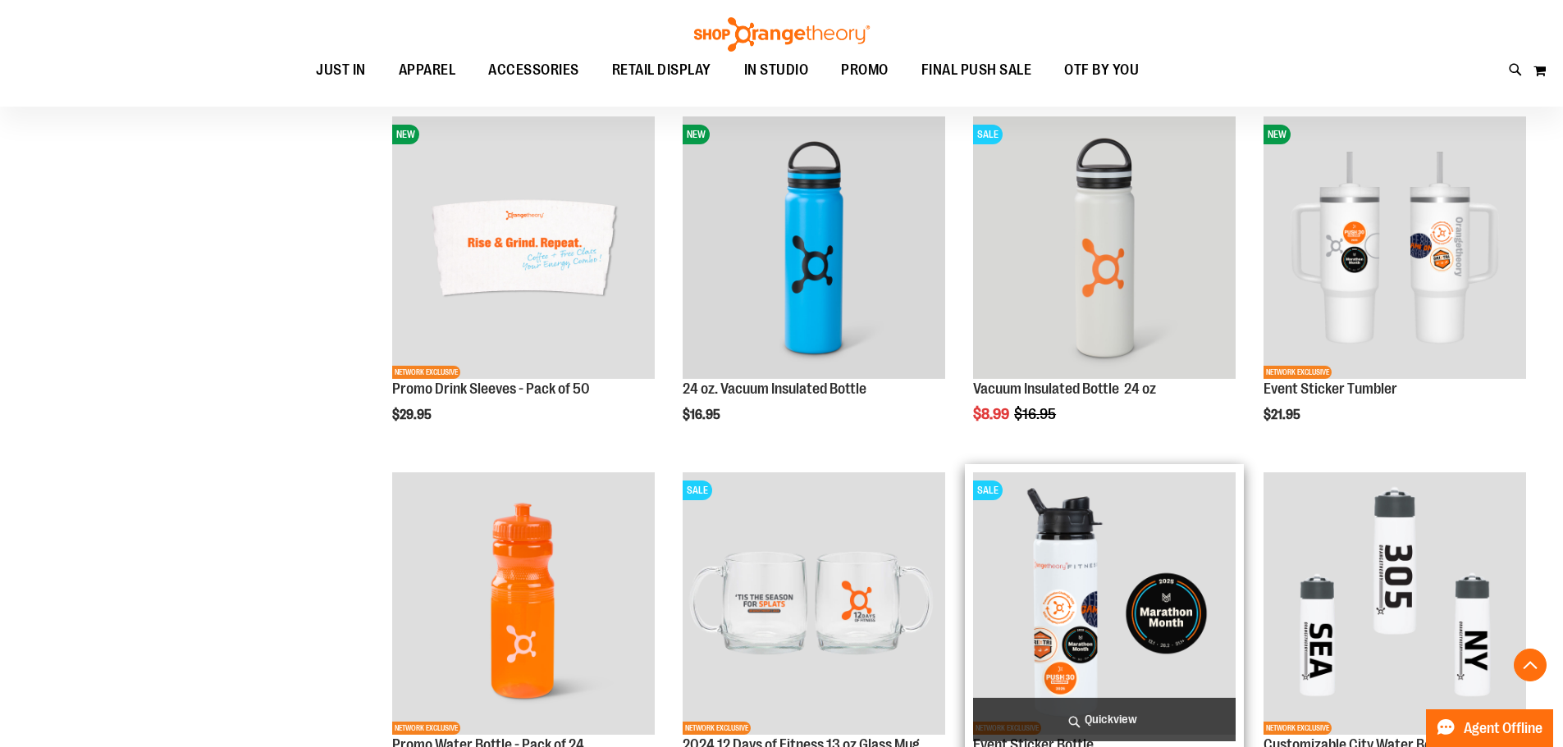
scroll to position [902, 0]
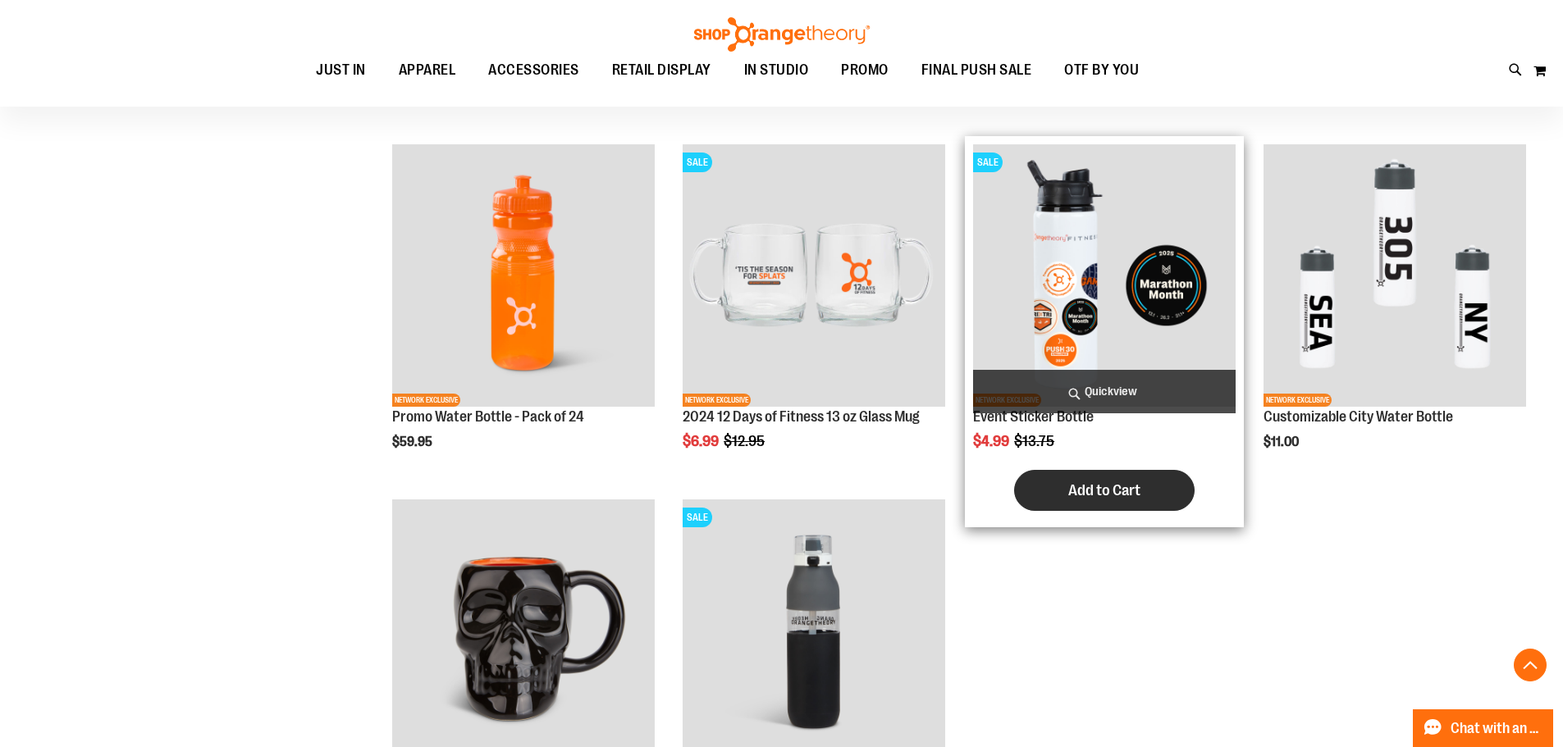
click at [1108, 493] on span "Add to Cart" at bounding box center [1104, 491] width 72 height 18
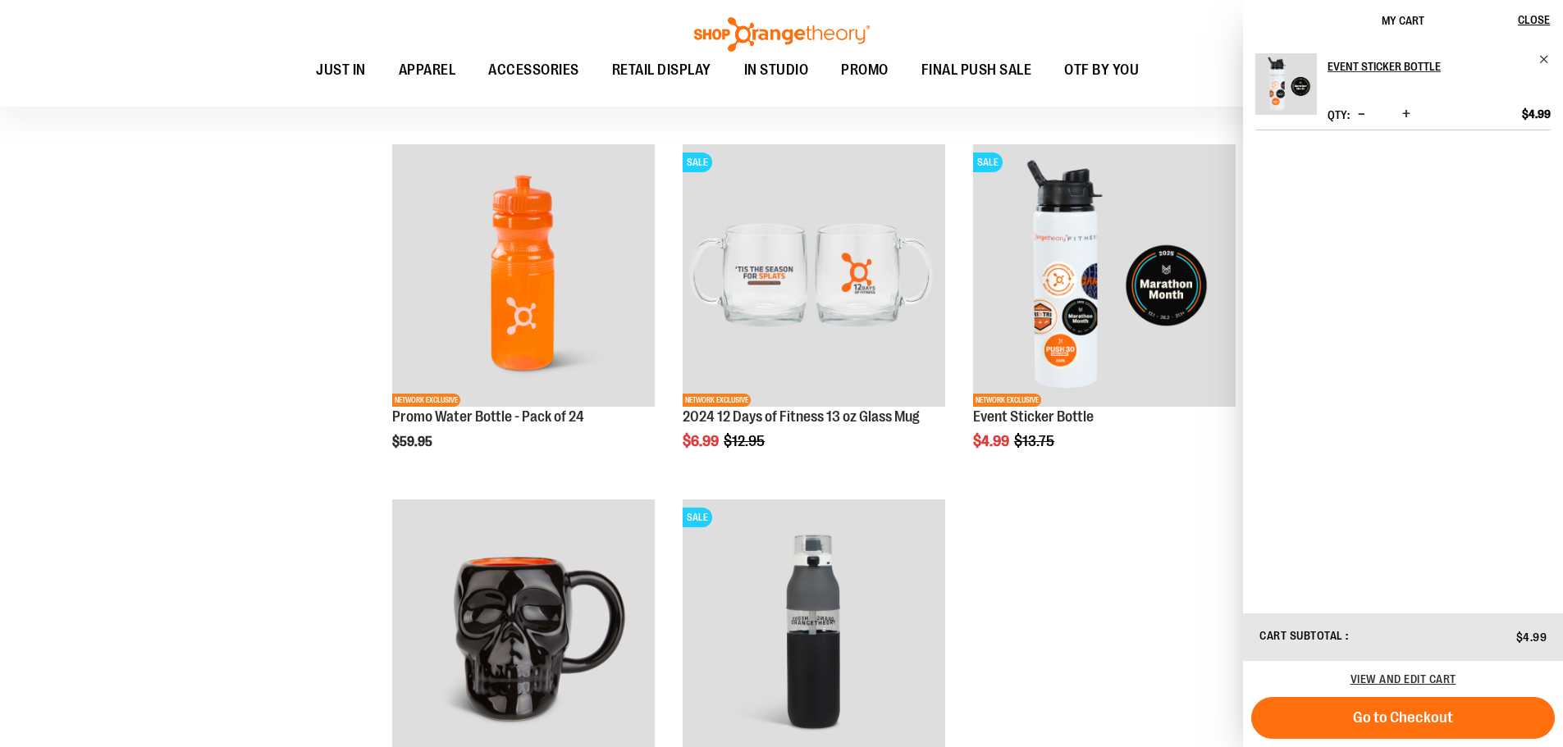
click at [1121, 544] on ol "NEW NETWORK EXCLUSIVE 2025 New Member Bundle $230.71 Regular Price $693.00 [GEO…" at bounding box center [953, 135] width 1162 height 1423
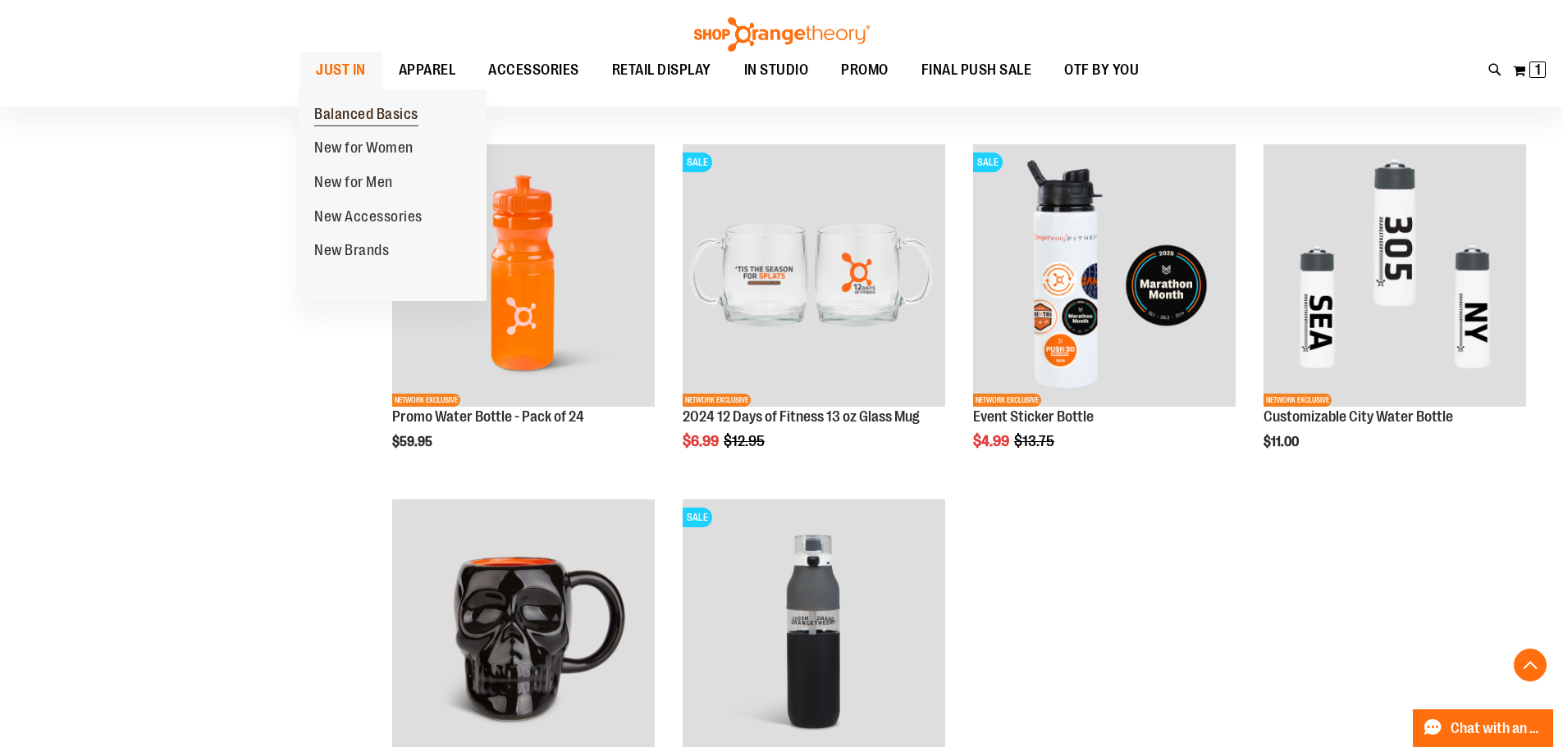
click at [345, 107] on span "Balanced Basics" at bounding box center [366, 116] width 104 height 21
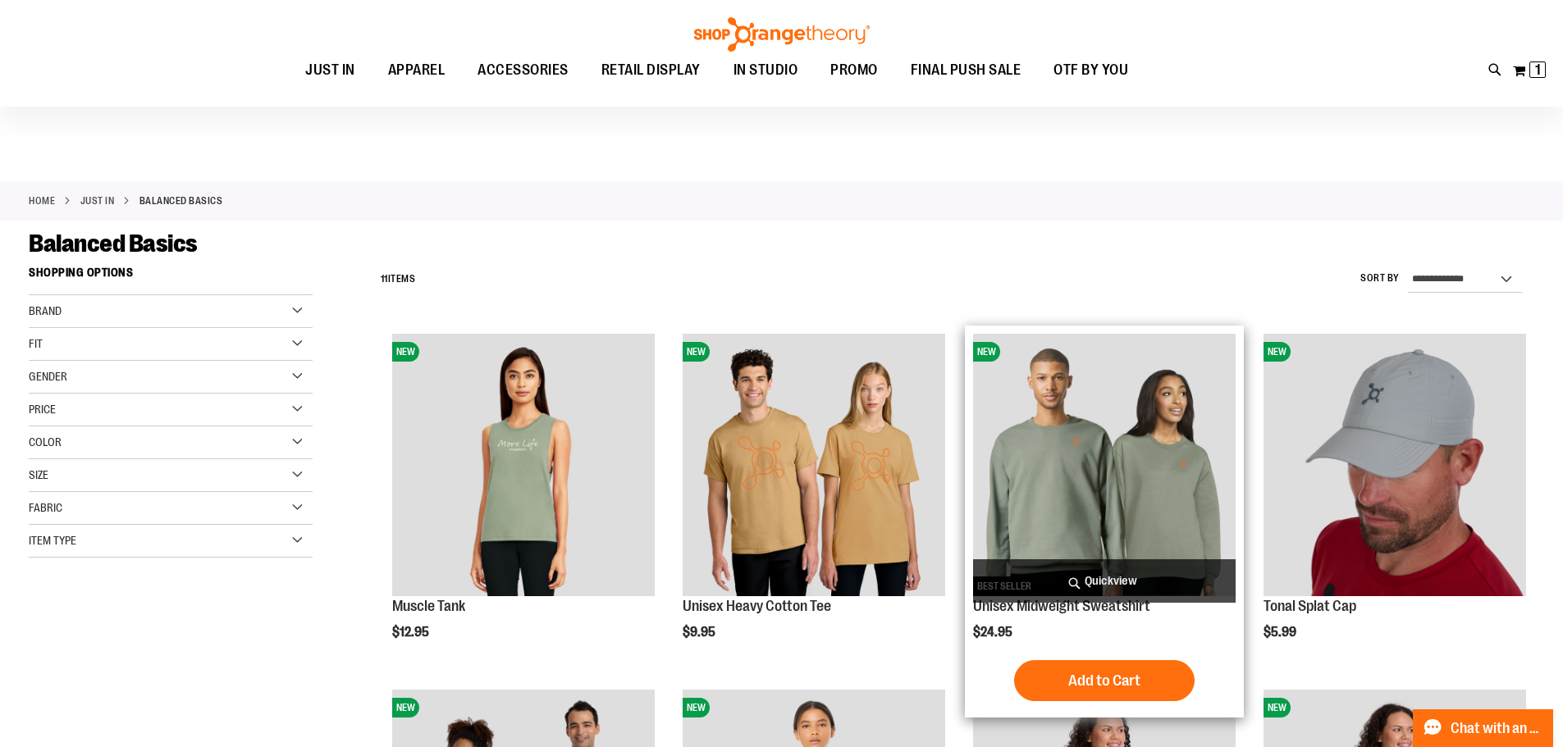
scroll to position [491, 0]
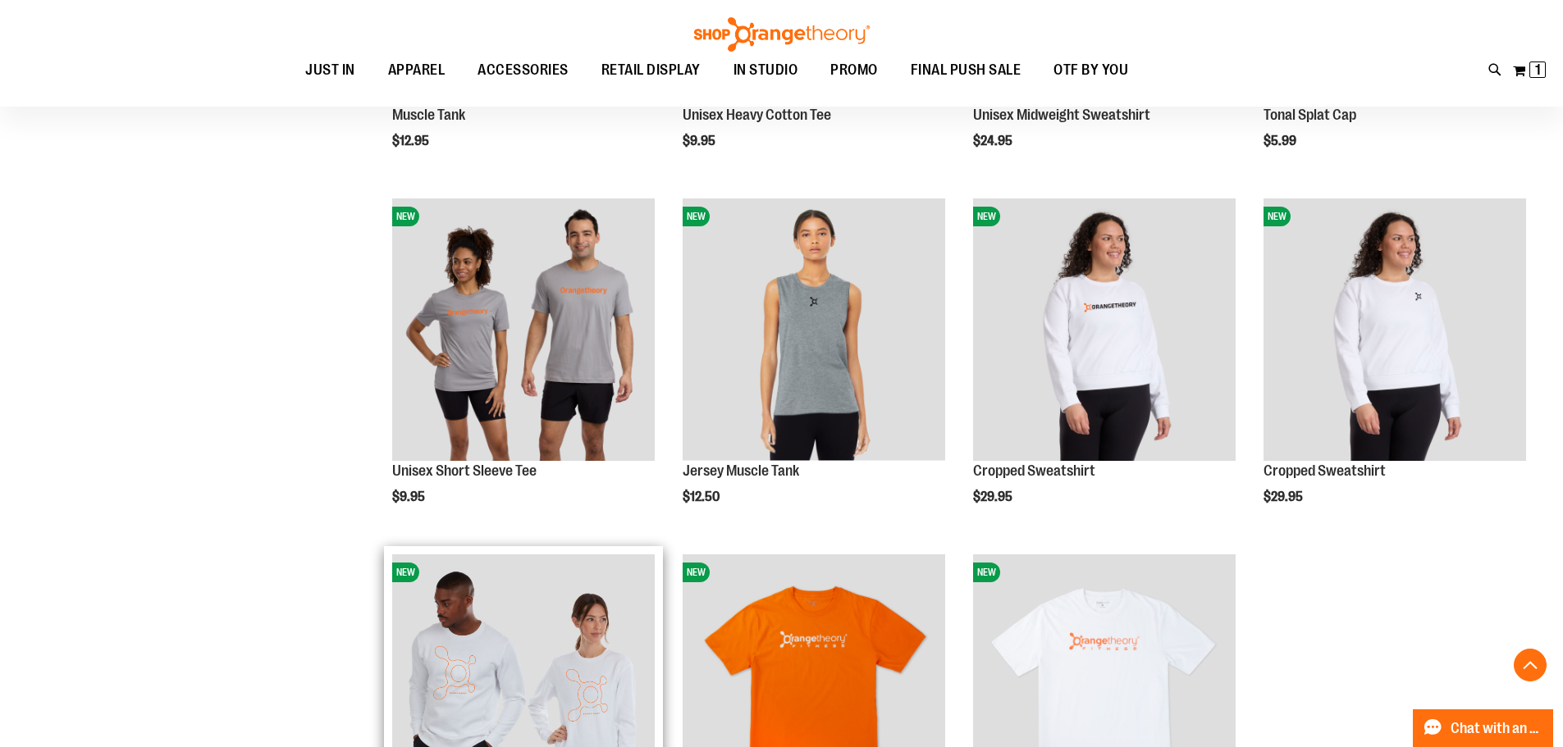
click at [545, 645] on img "product" at bounding box center [523, 686] width 263 height 263
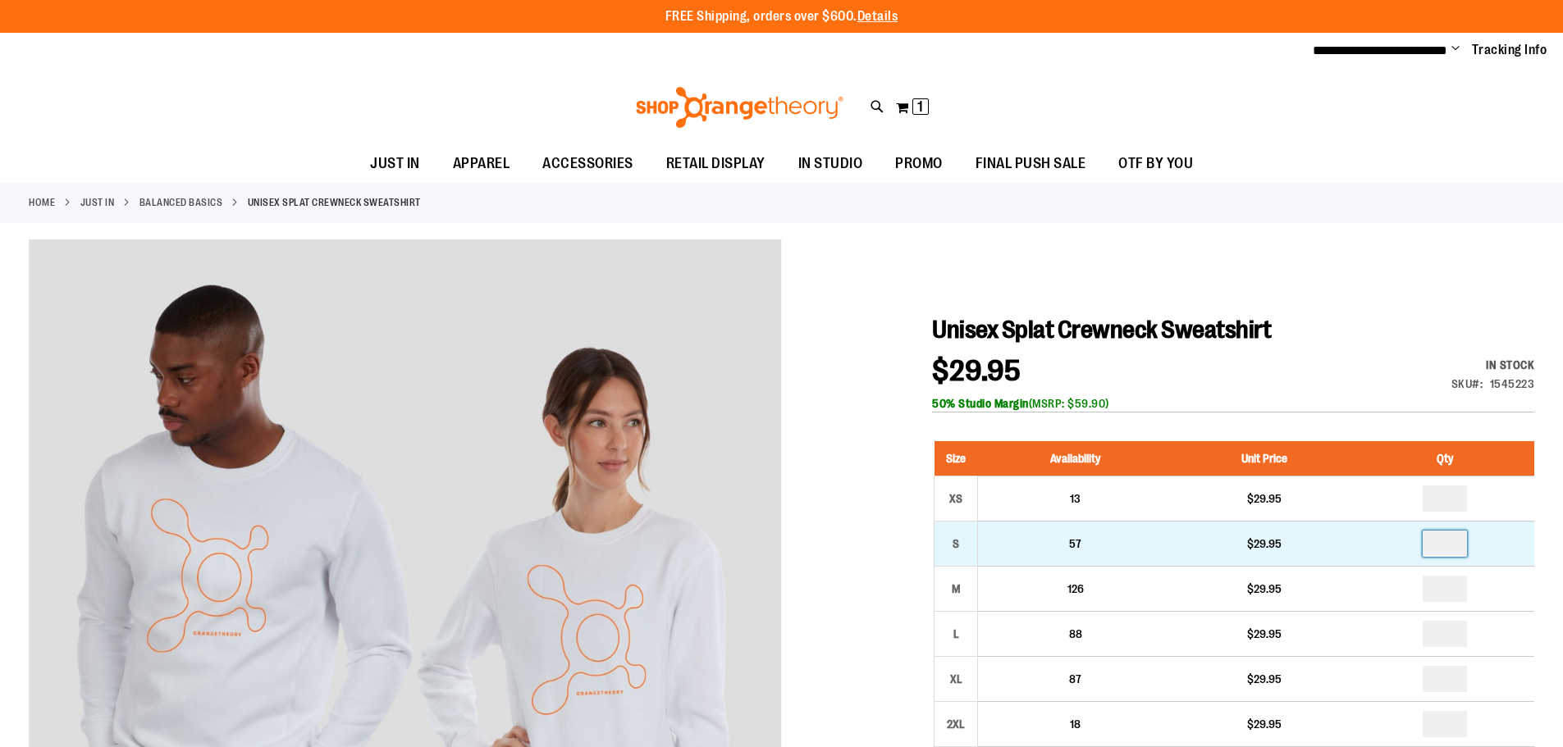
click at [1454, 543] on input "number" at bounding box center [1444, 544] width 44 height 26
type input "*"
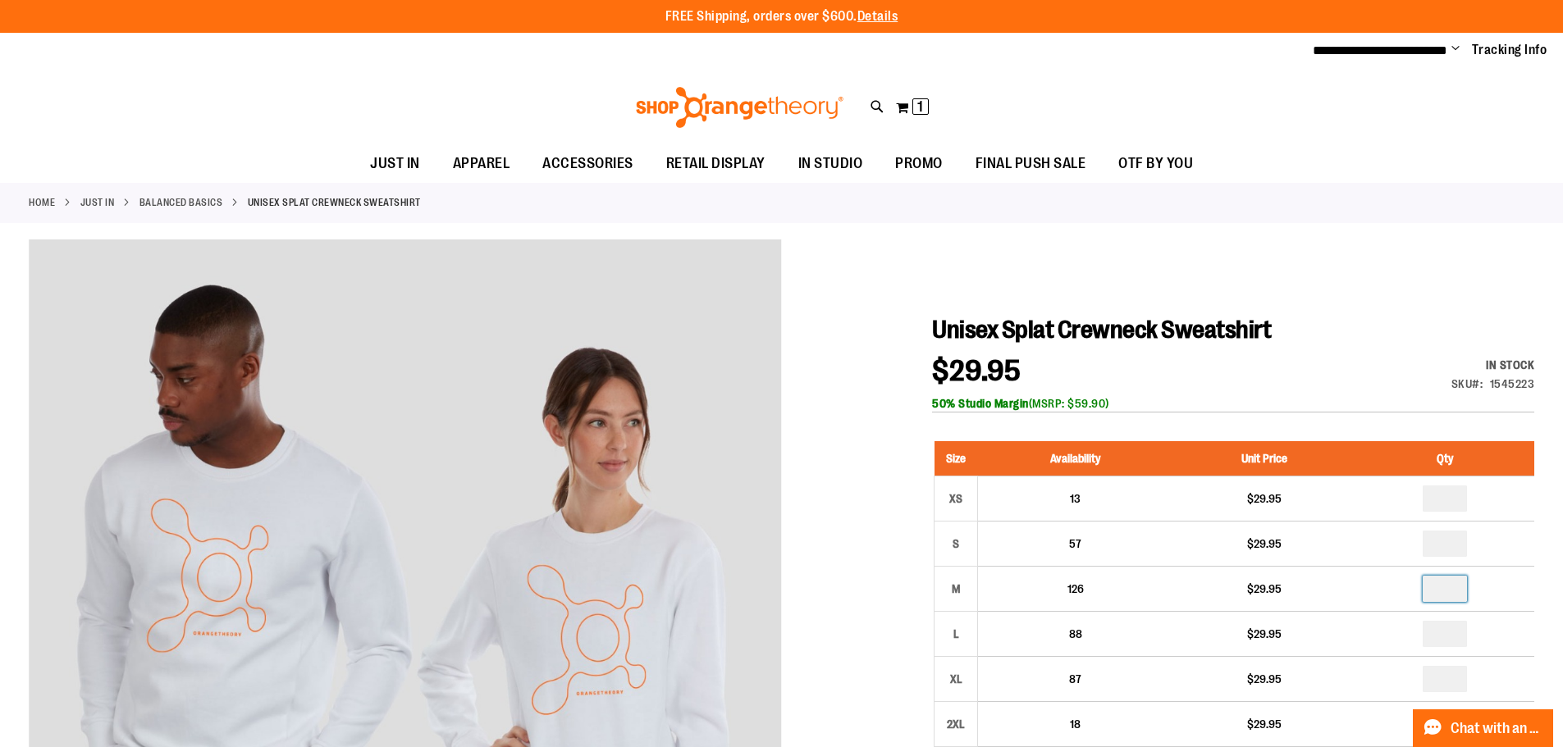
click at [1454, 587] on input "number" at bounding box center [1444, 589] width 44 height 26
type input "*"
click at [1369, 381] on div "$29.95 In stock Only %1 left SKU 1545223 50% Studio Margin (MSRP: $59.90)" at bounding box center [1233, 385] width 602 height 56
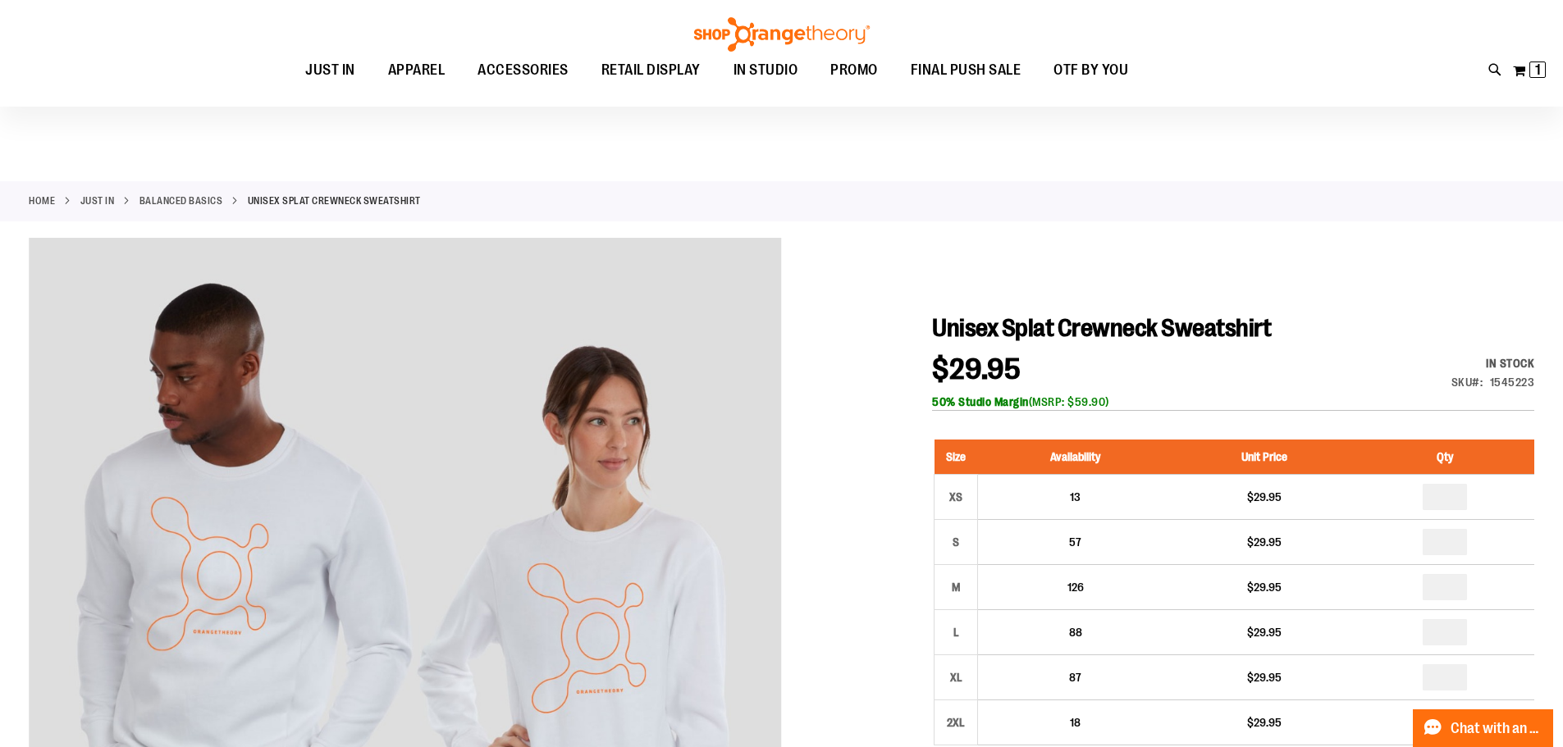
scroll to position [245, 0]
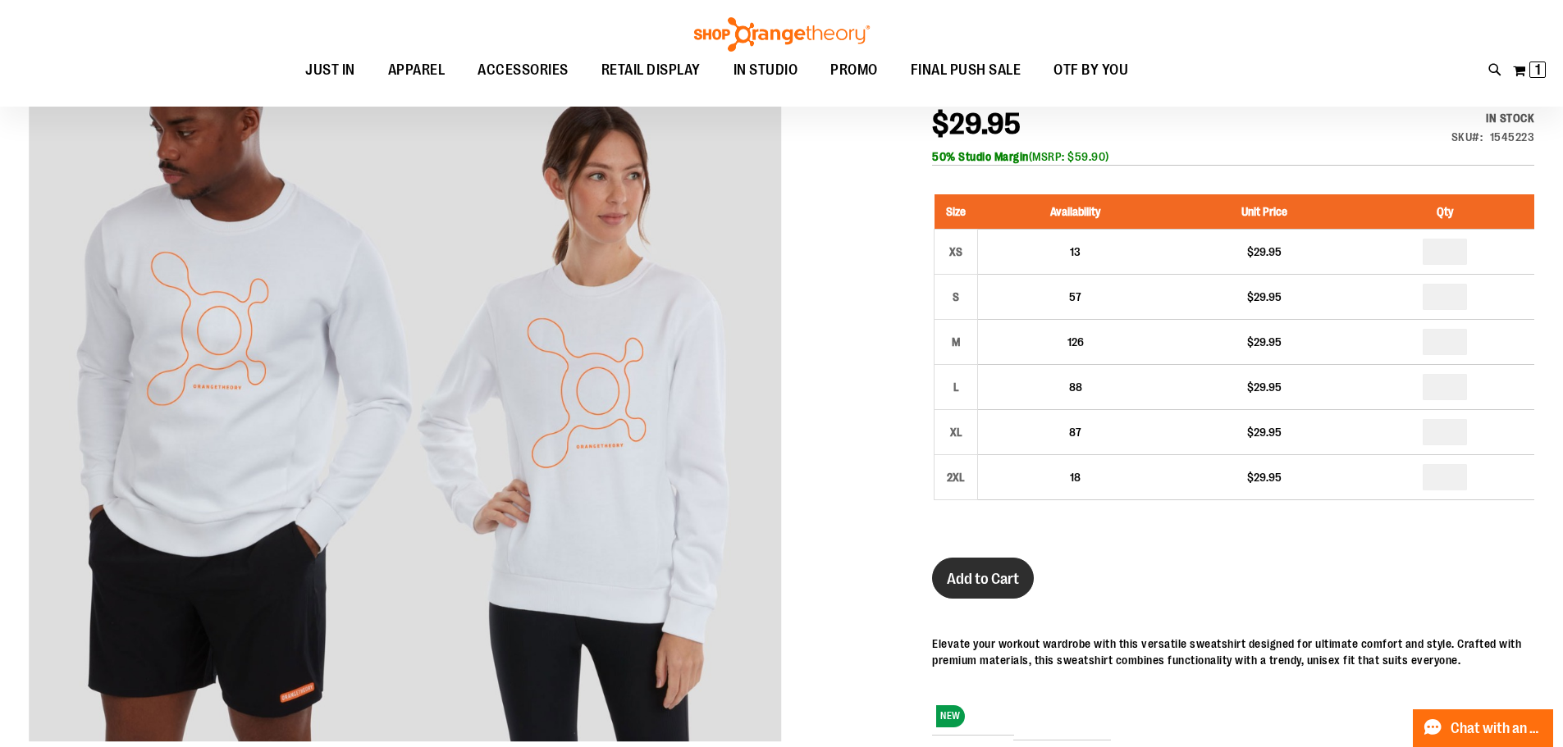
click at [1007, 588] on button "Add to Cart" at bounding box center [983, 578] width 102 height 41
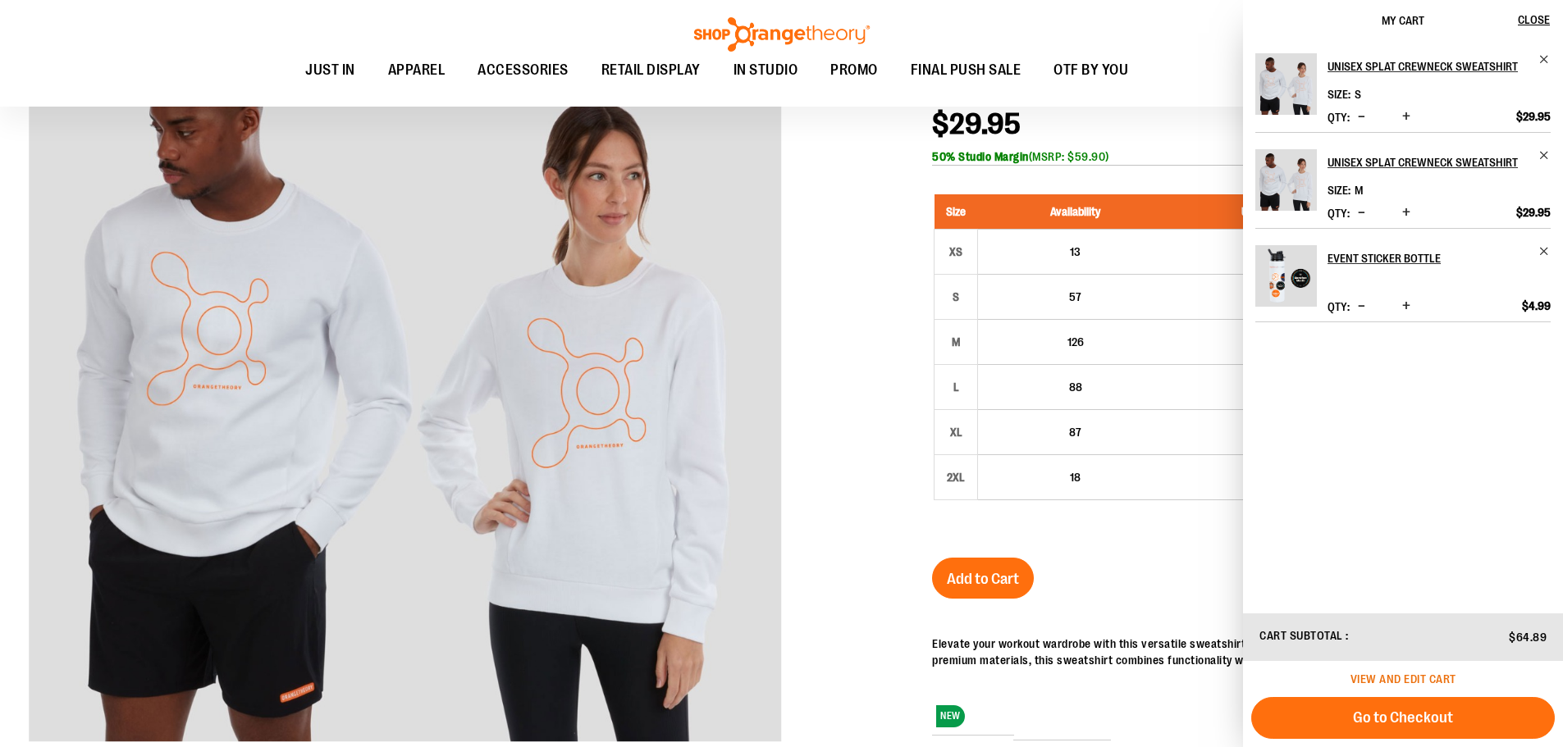
click at [1406, 685] on span "View and edit cart" at bounding box center [1403, 679] width 106 height 13
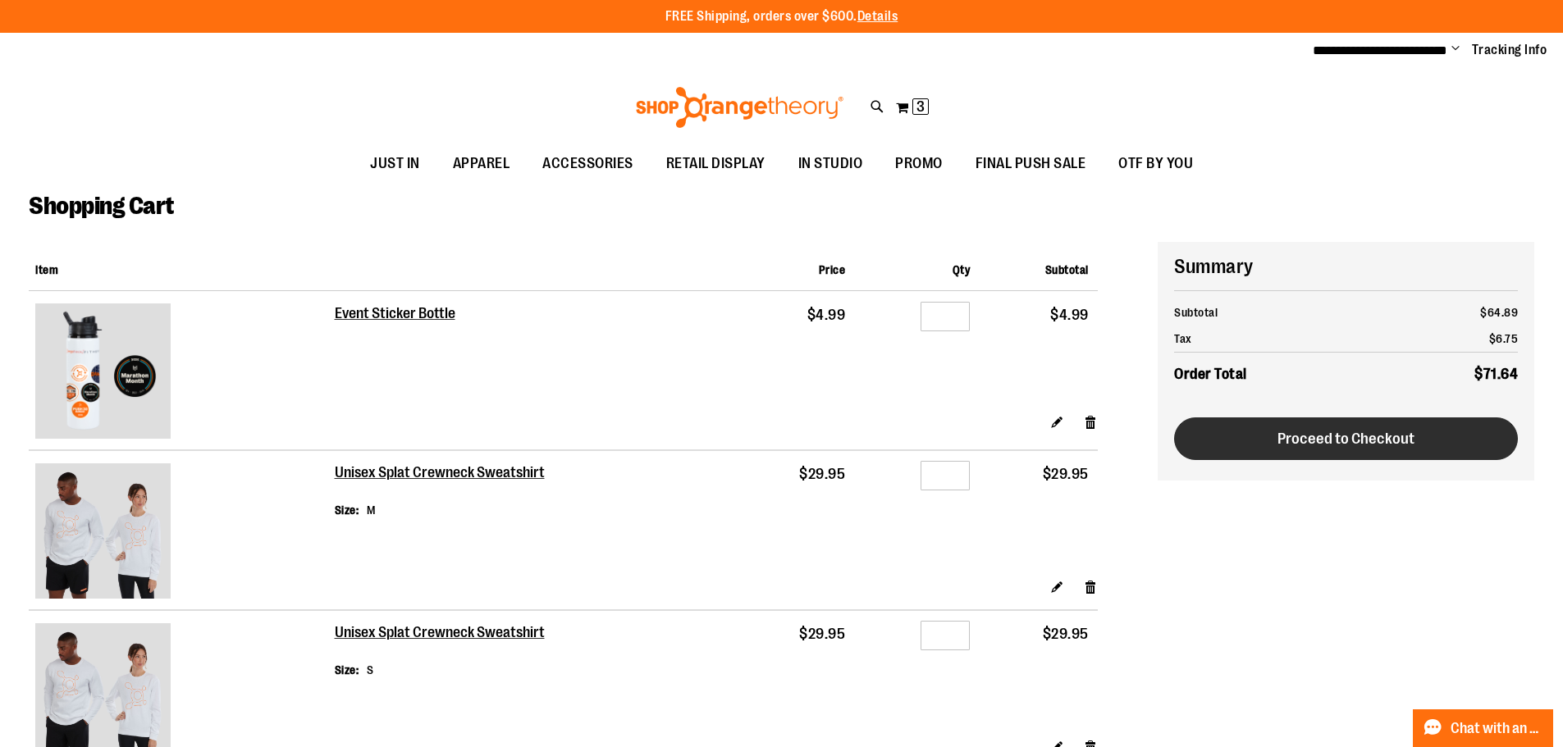
click at [1328, 437] on span "Proceed to Checkout" at bounding box center [1345, 439] width 137 height 18
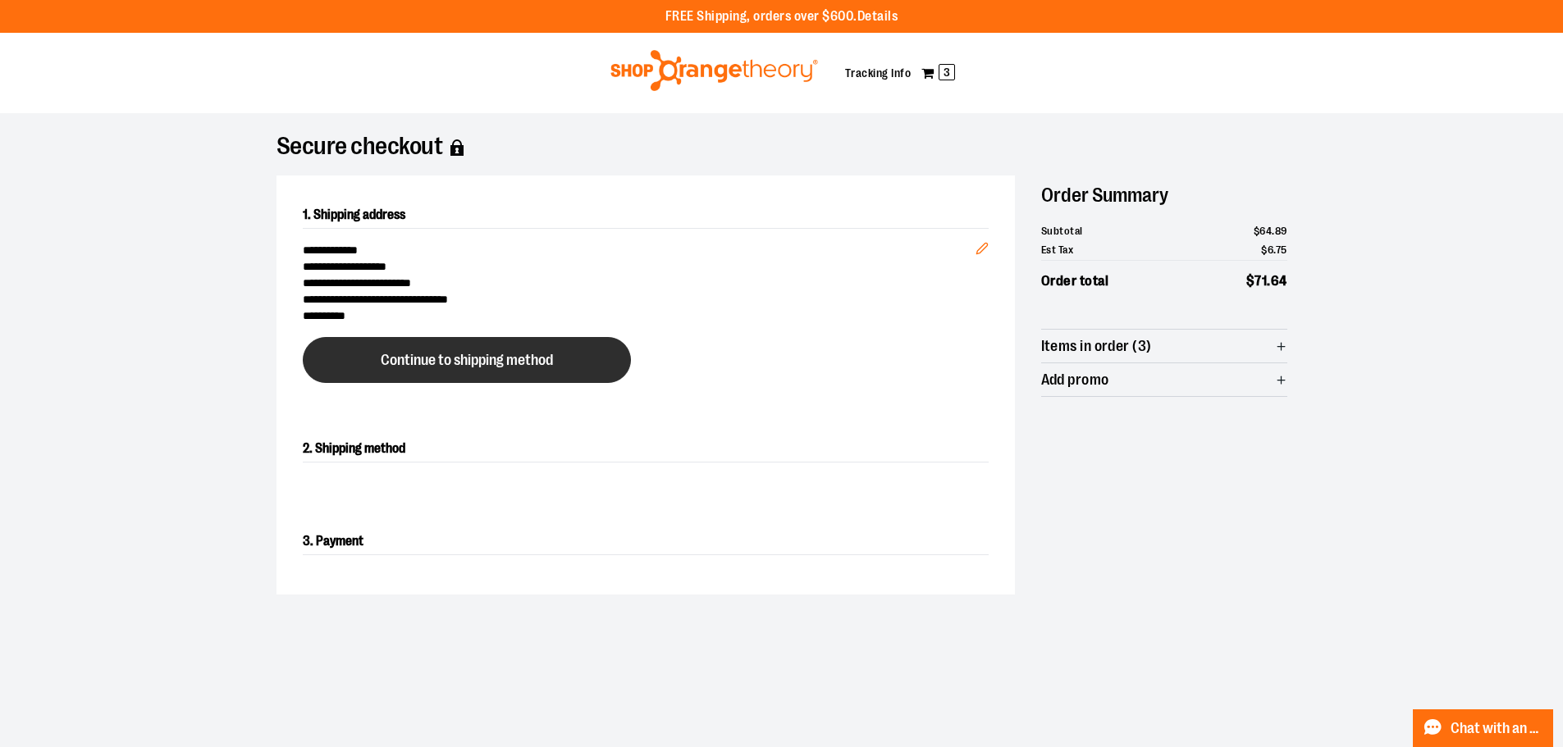
click at [463, 366] on span "Continue to shipping method" at bounding box center [467, 361] width 172 height 16
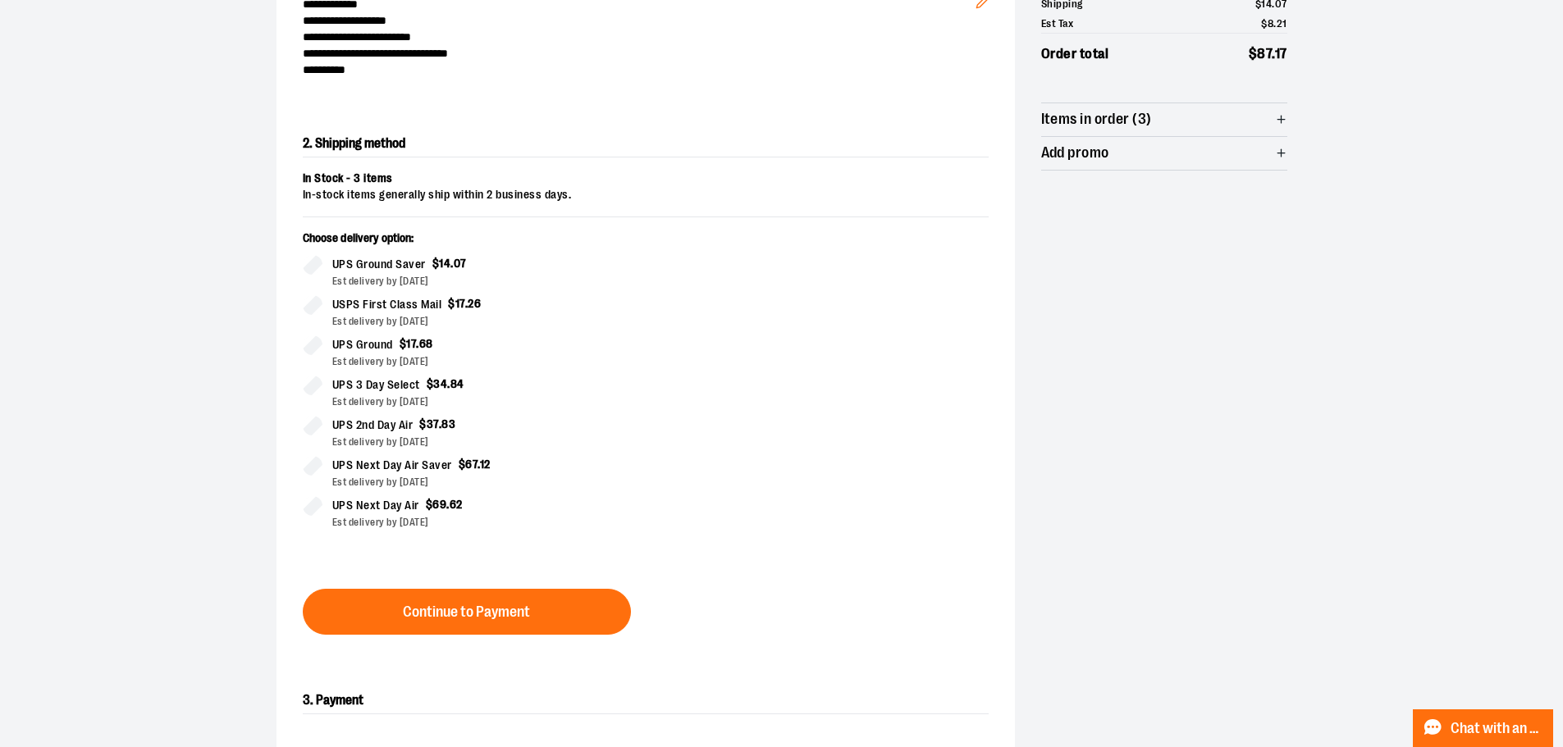
scroll to position [280, 0]
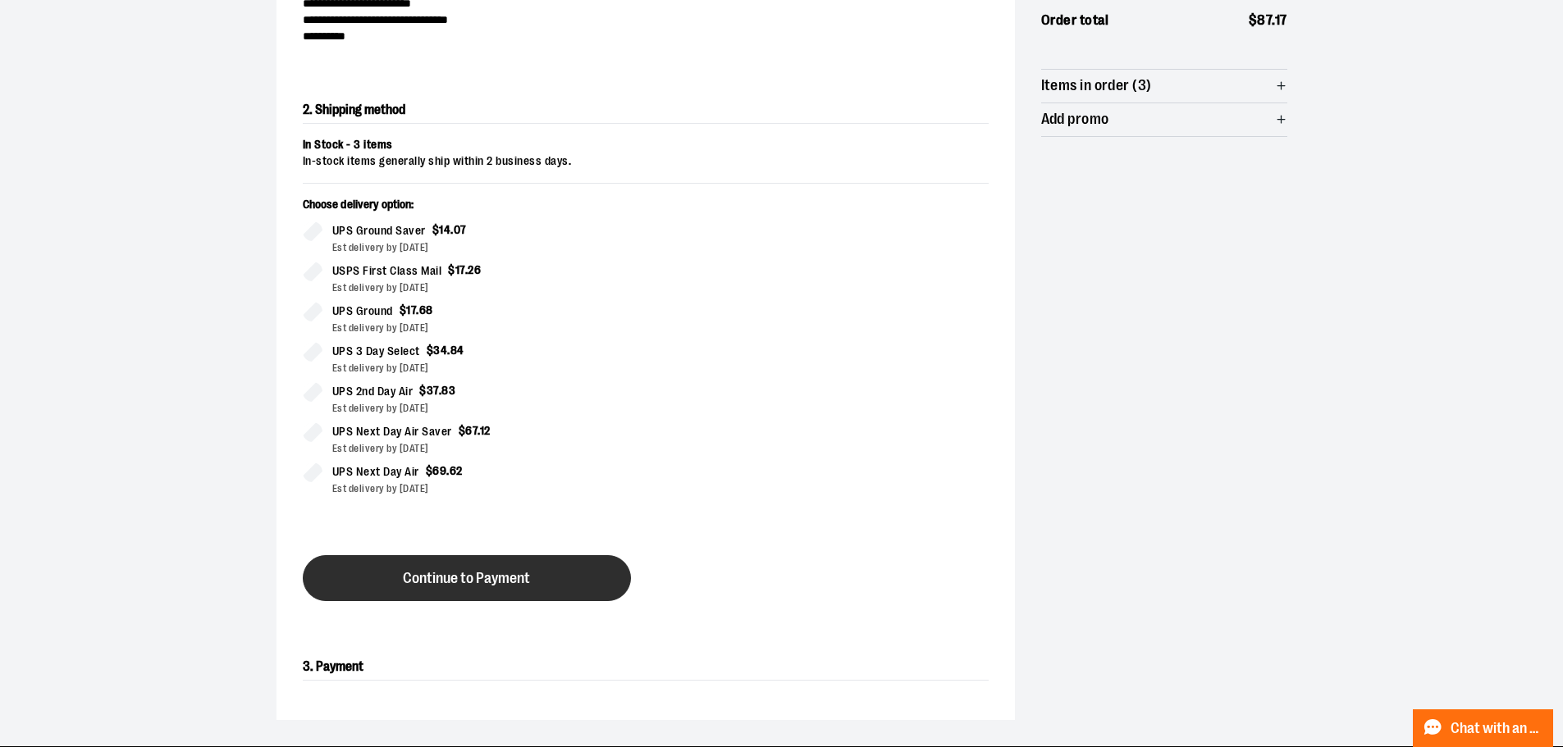
click at [515, 568] on button "Continue to Payment" at bounding box center [467, 578] width 328 height 46
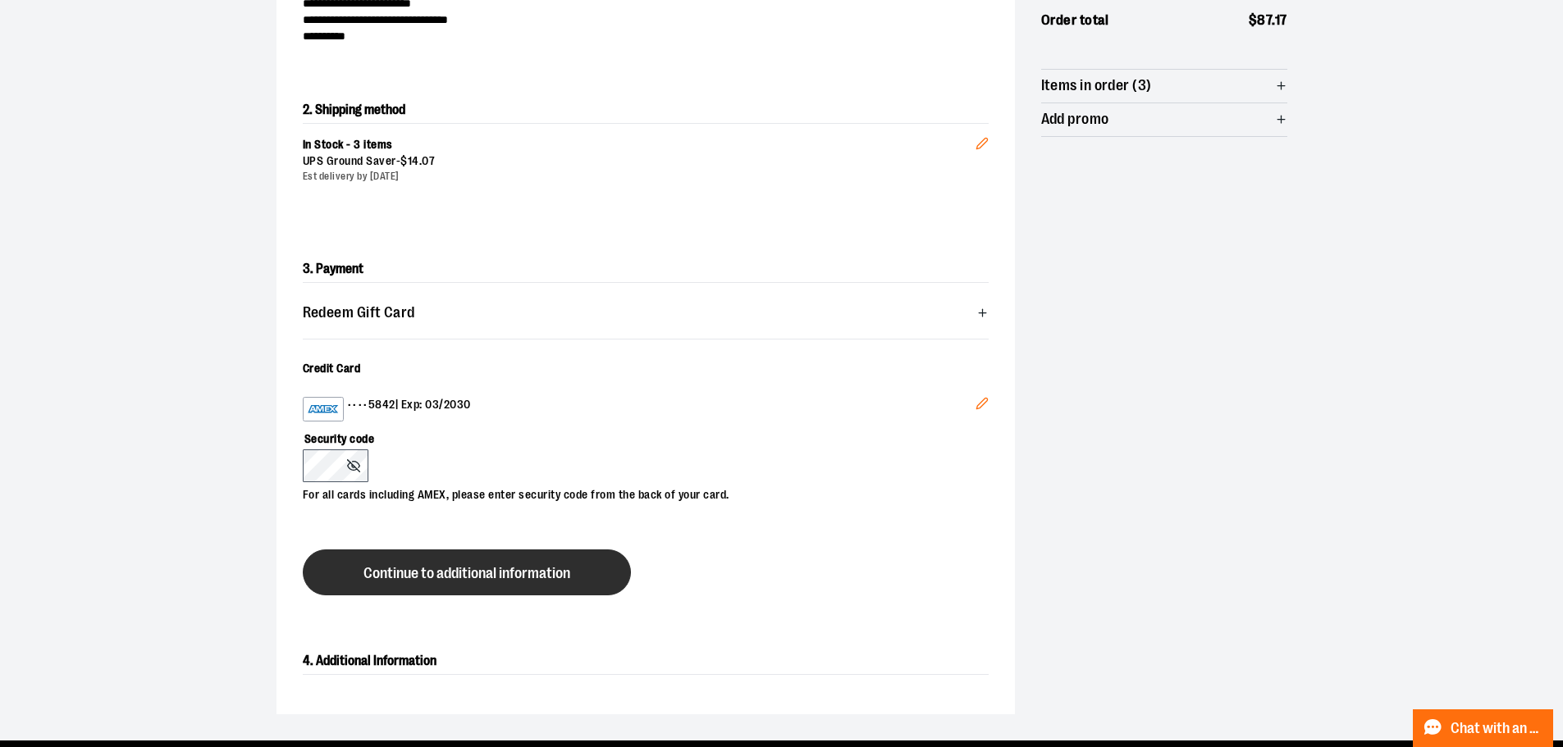
click at [482, 583] on button "Continue to additional information" at bounding box center [467, 573] width 328 height 46
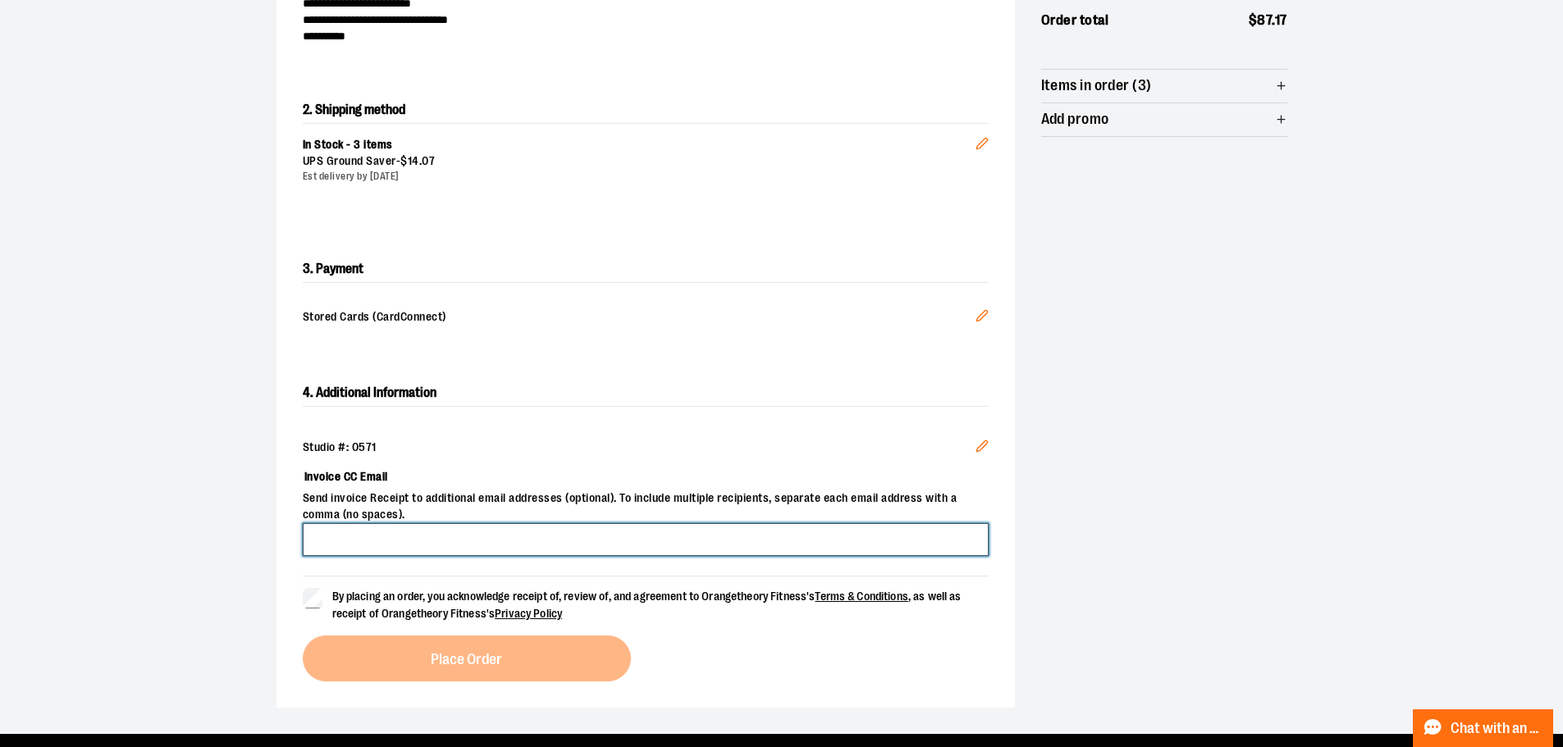
click at [359, 523] on input "Invoice CC Email" at bounding box center [646, 539] width 686 height 33
type input "**********"
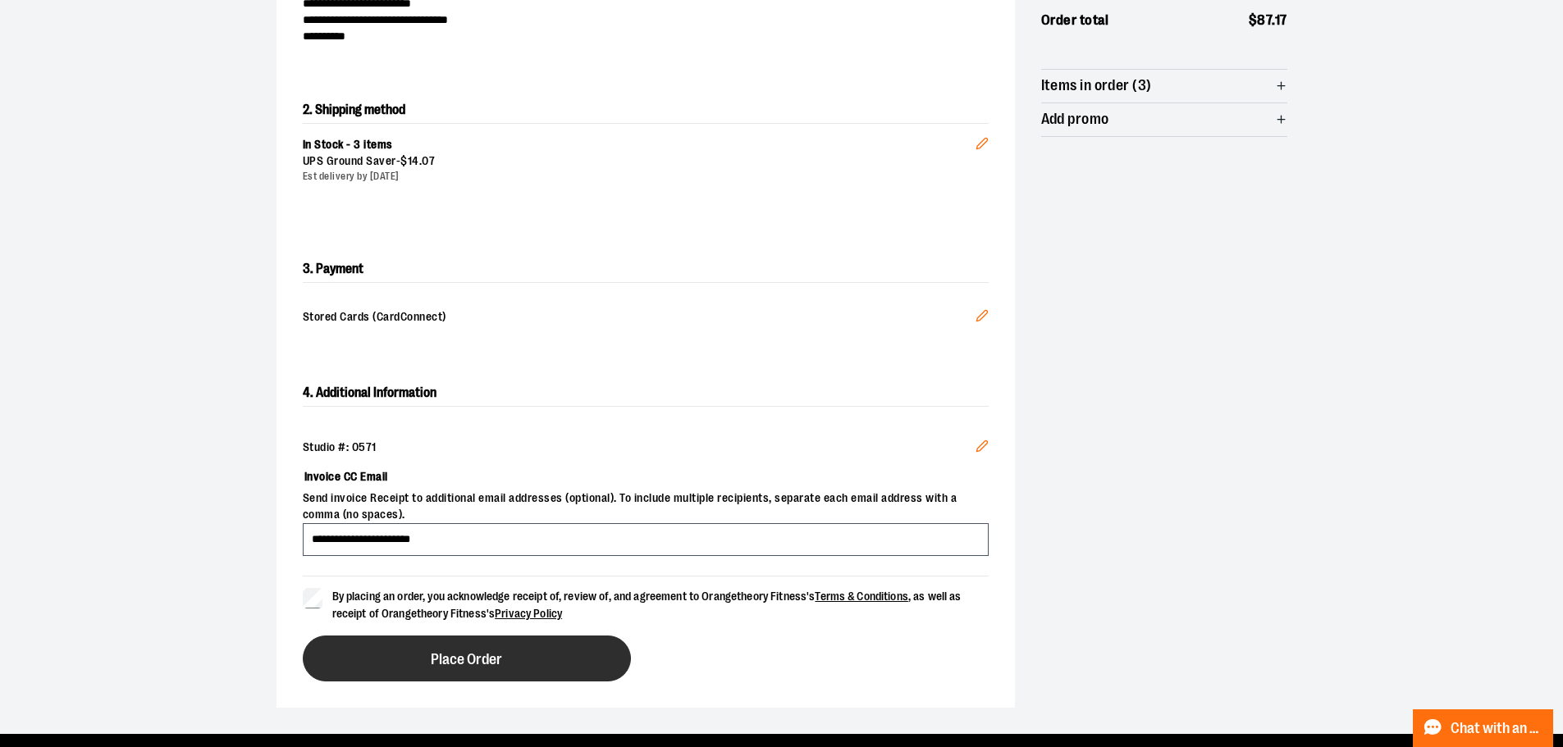
click at [453, 657] on span "Place Order" at bounding box center [466, 660] width 71 height 16
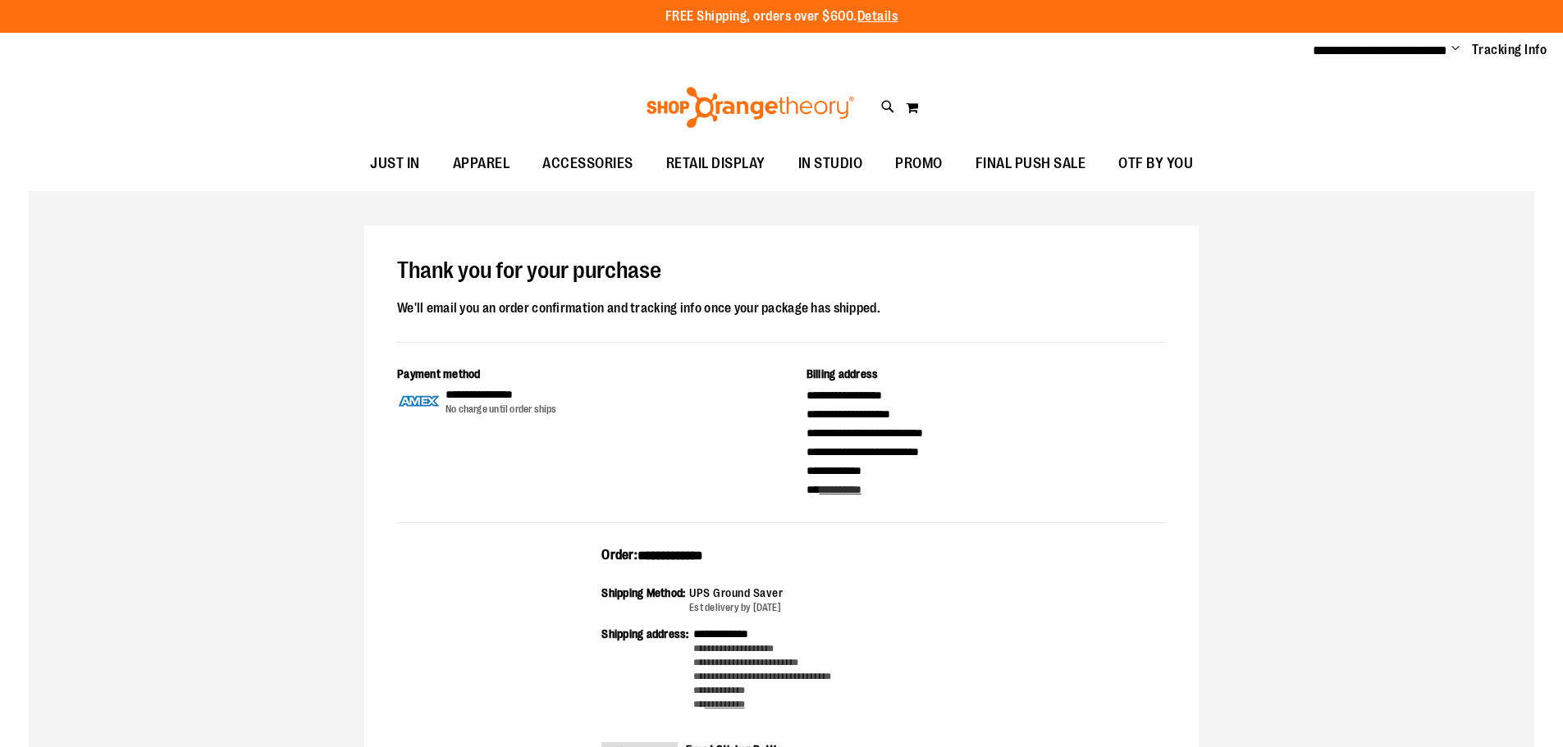
click at [667, 539] on div "**********" at bounding box center [781, 715] width 834 height 978
click at [674, 550] on span "**********" at bounding box center [670, 556] width 66 height 12
copy span "**********"
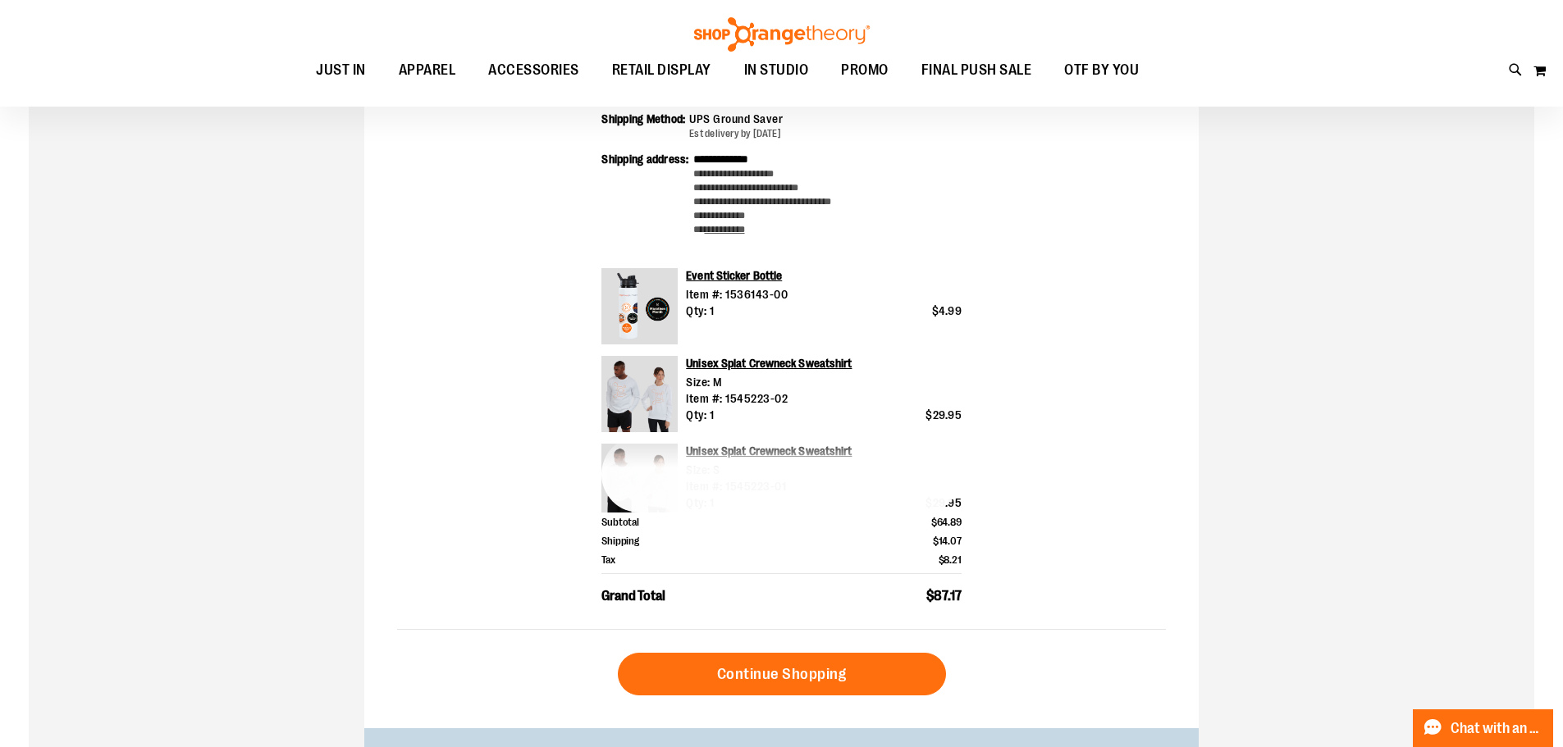
scroll to position [491, 0]
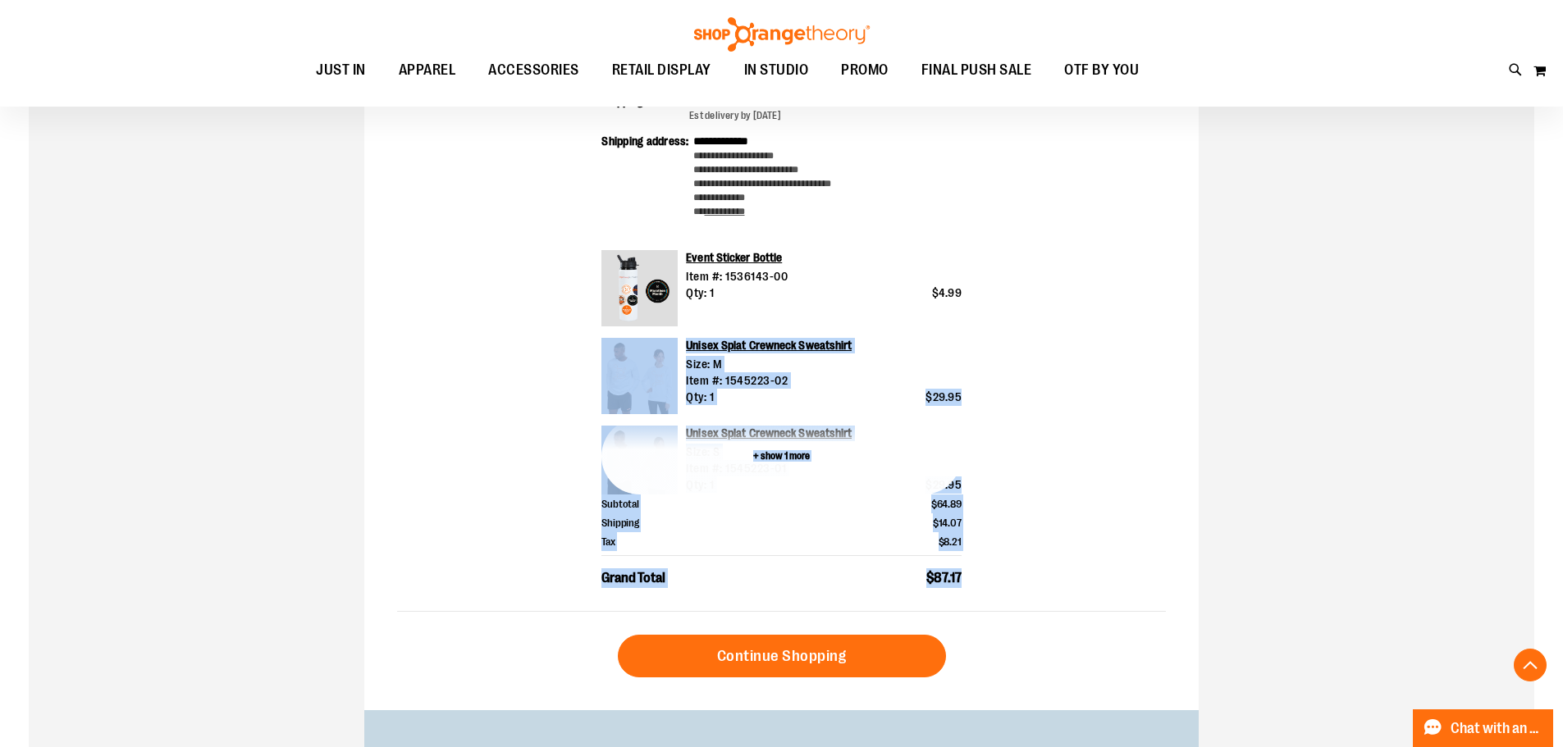
drag, startPoint x: 803, startPoint y: 546, endPoint x: 693, endPoint y: 449, distance: 146.5
click at [533, 370] on div "**********" at bounding box center [781, 332] width 769 height 559
click at [1111, 514] on div "**********" at bounding box center [781, 332] width 769 height 559
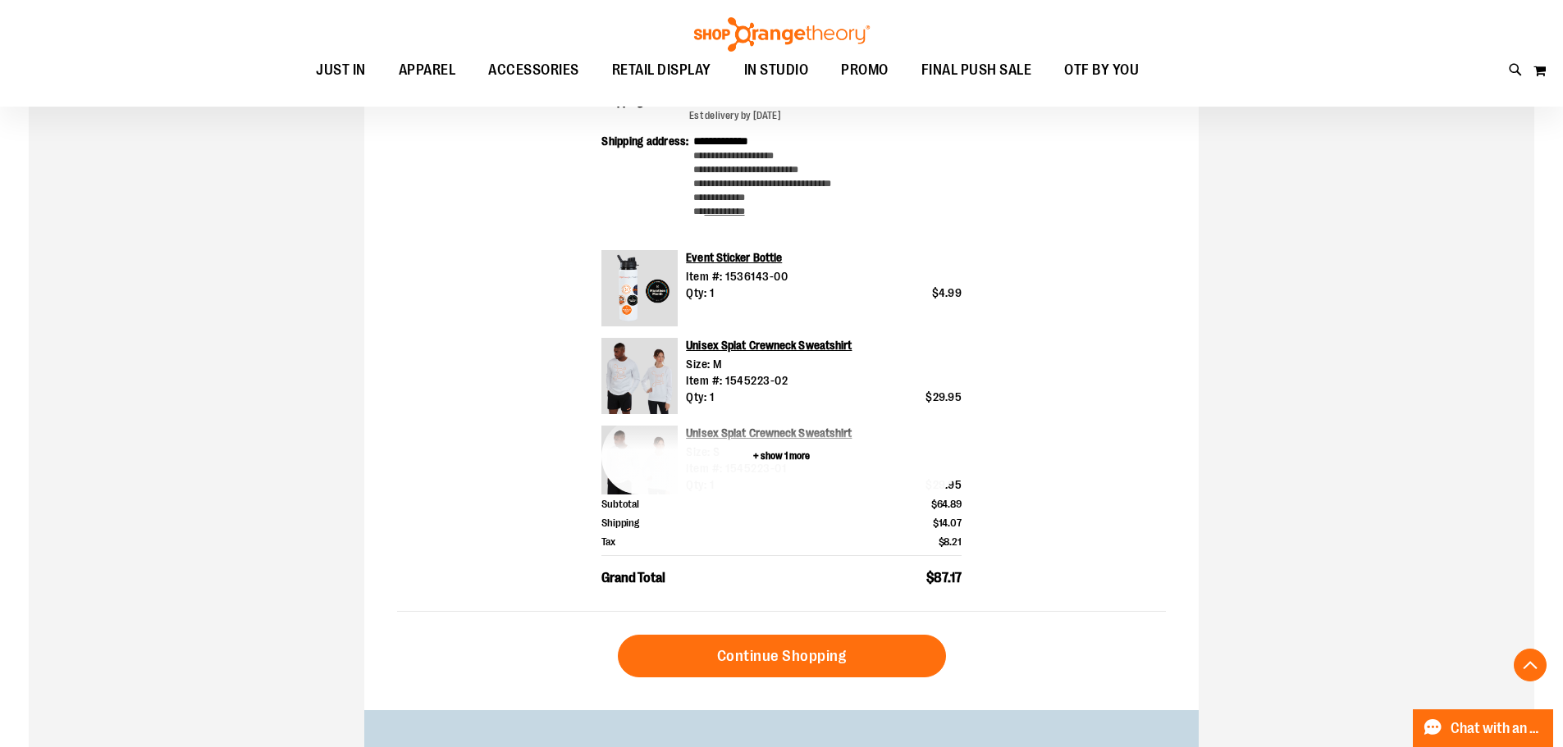
click at [792, 462] on button "+ show 1 more" at bounding box center [781, 456] width 360 height 76
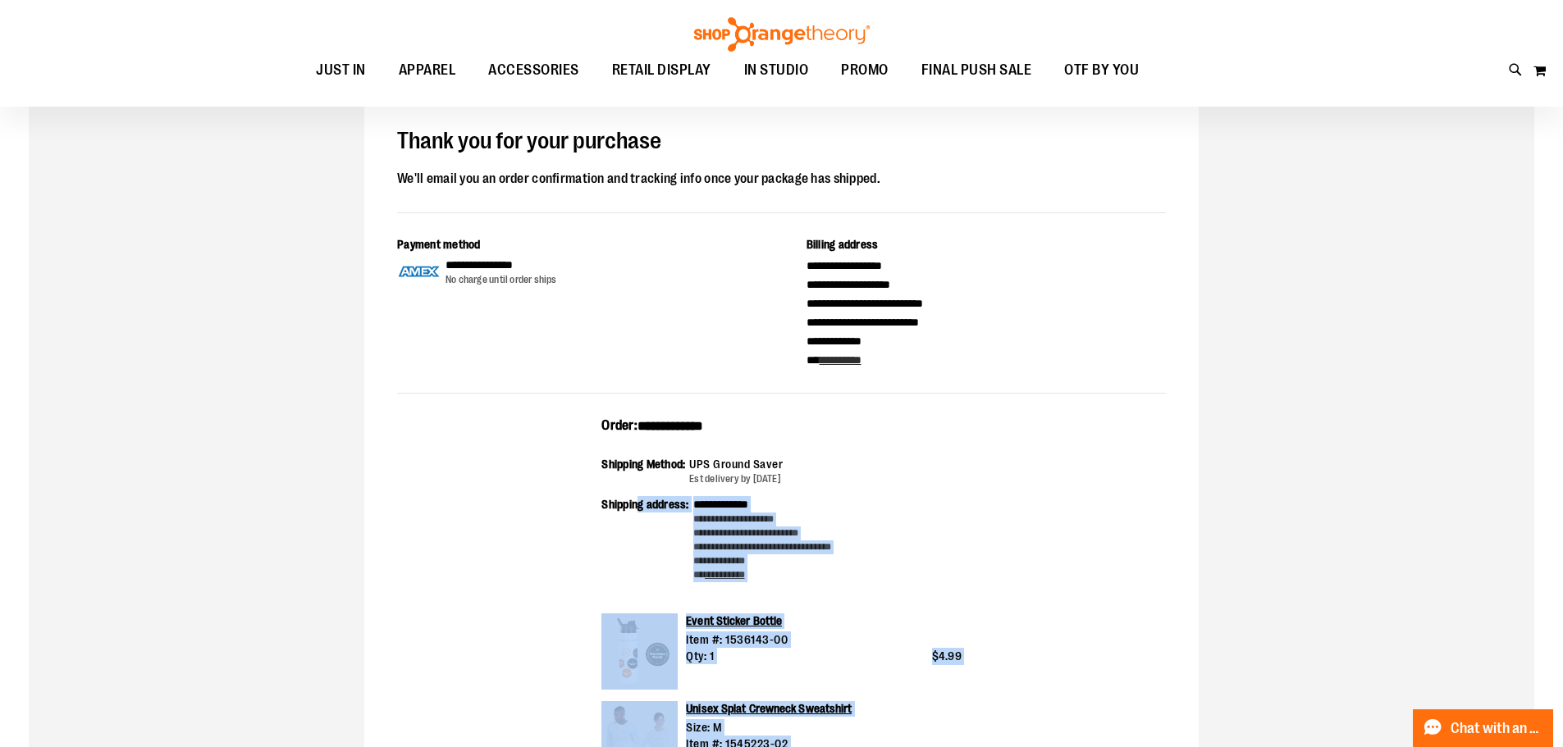
scroll to position [81, 0]
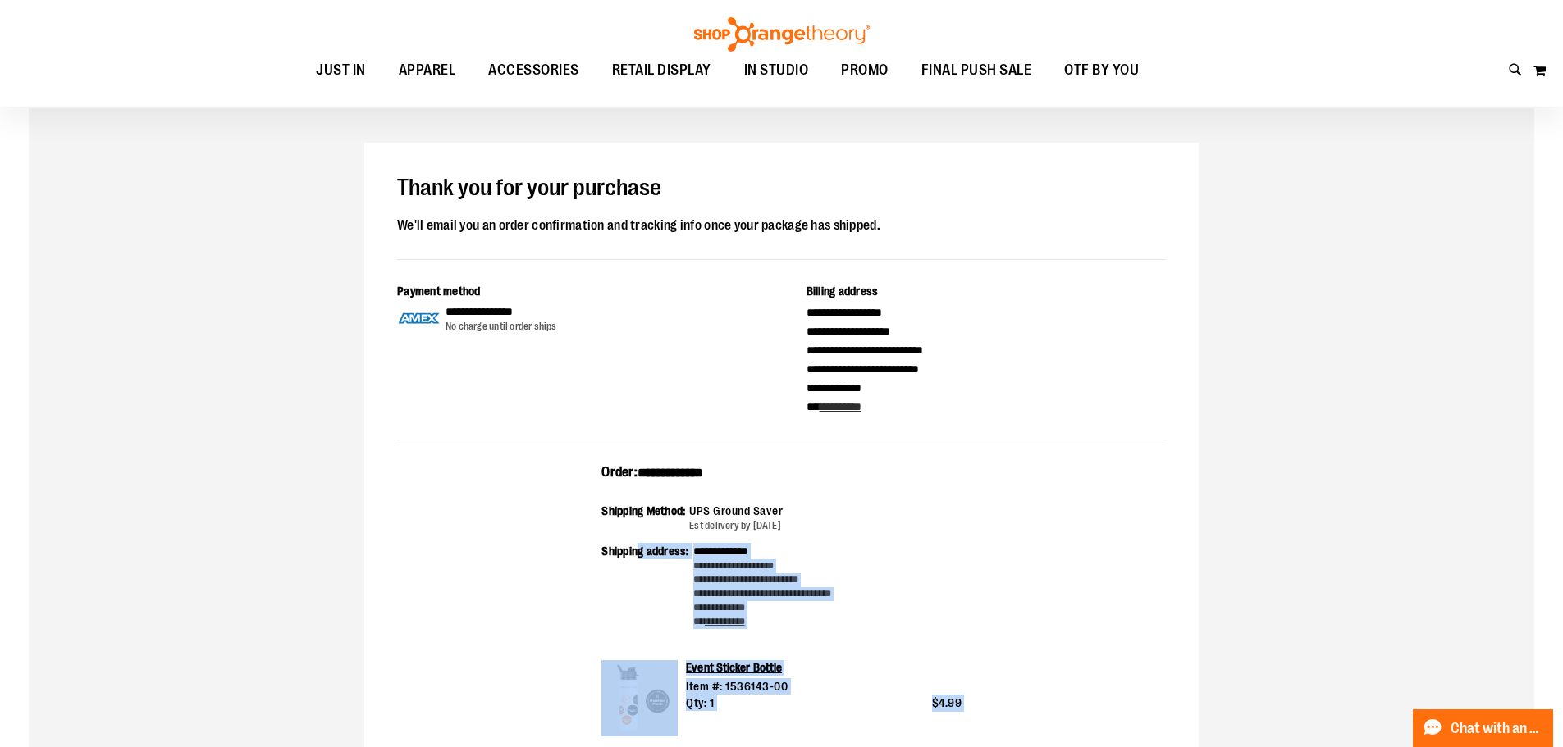
drag, startPoint x: 994, startPoint y: 642, endPoint x: 583, endPoint y: 477, distance: 443.1
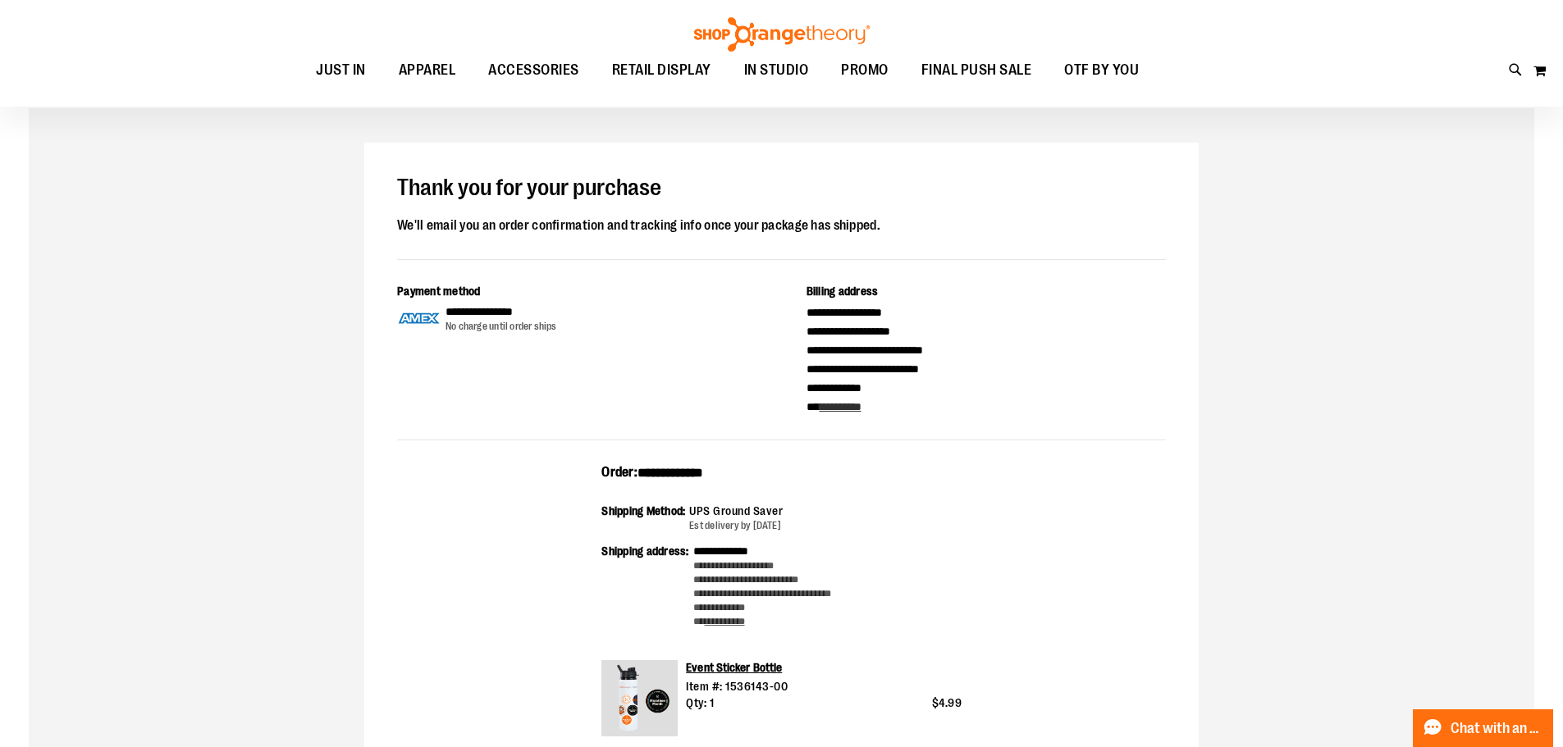
click at [1136, 283] on div "Billing address" at bounding box center [986, 293] width 360 height 21
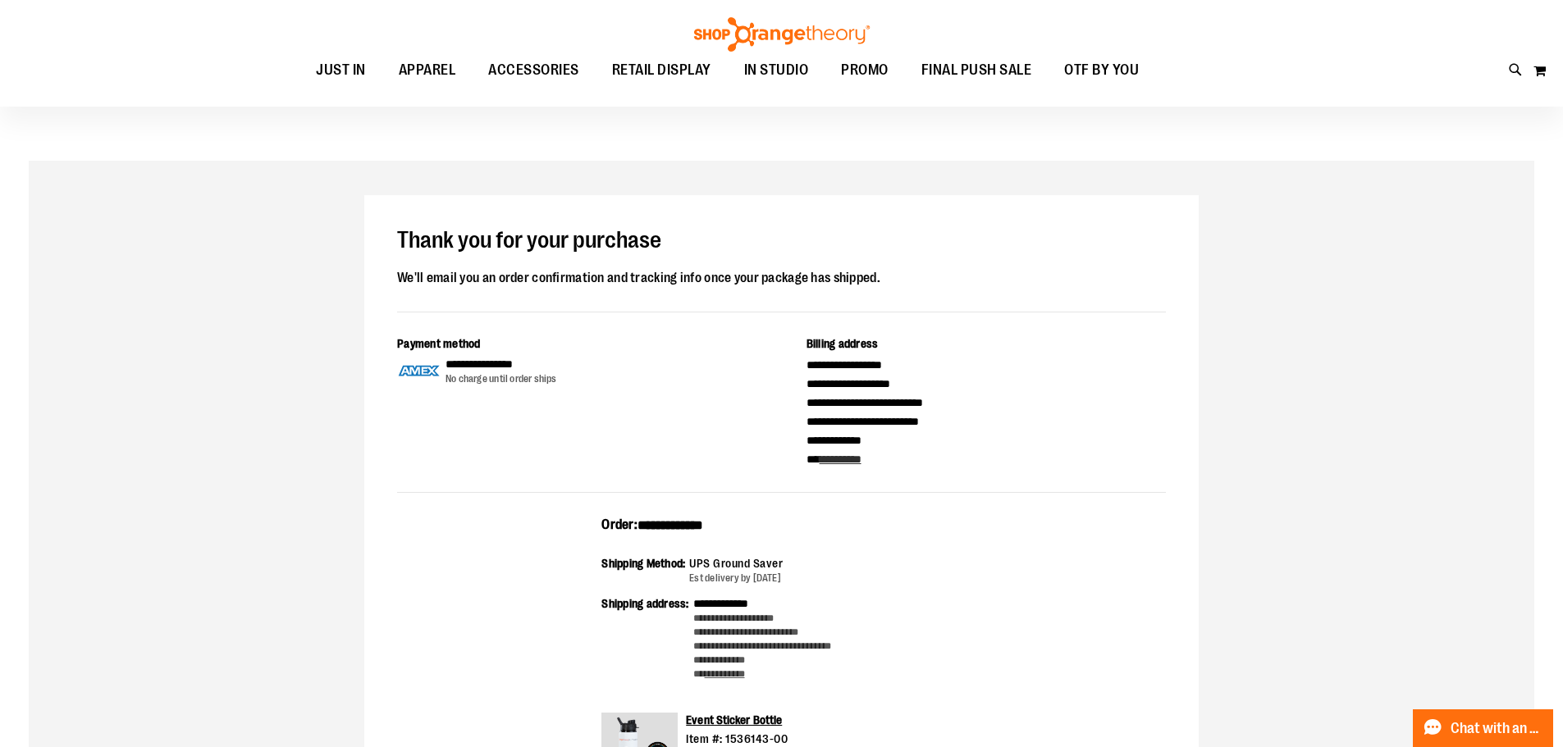
scroll to position [0, 0]
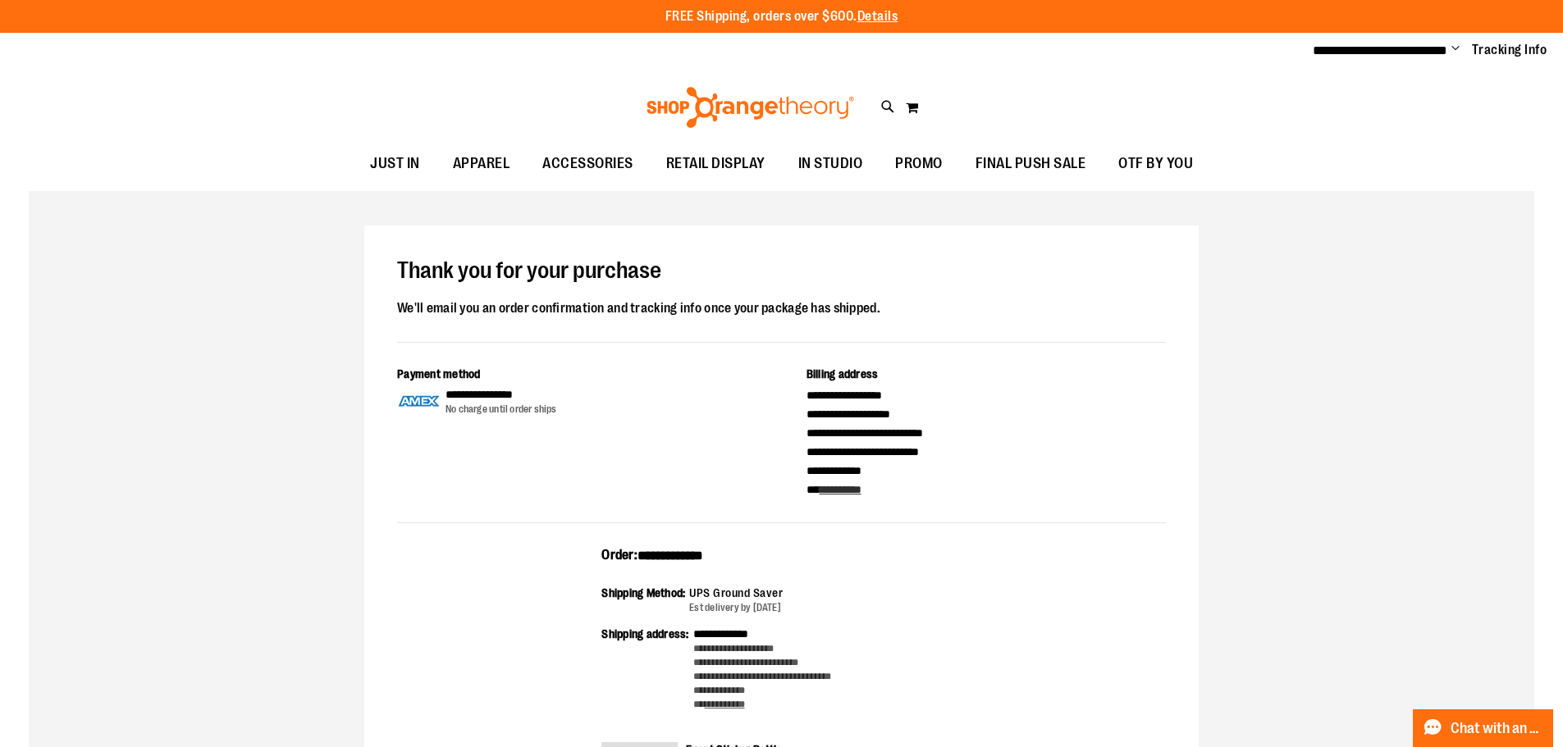
click at [1456, 52] on span "Change" at bounding box center [1455, 50] width 8 height 16
click at [1377, 116] on link "Sign Out" at bounding box center [1397, 110] width 144 height 31
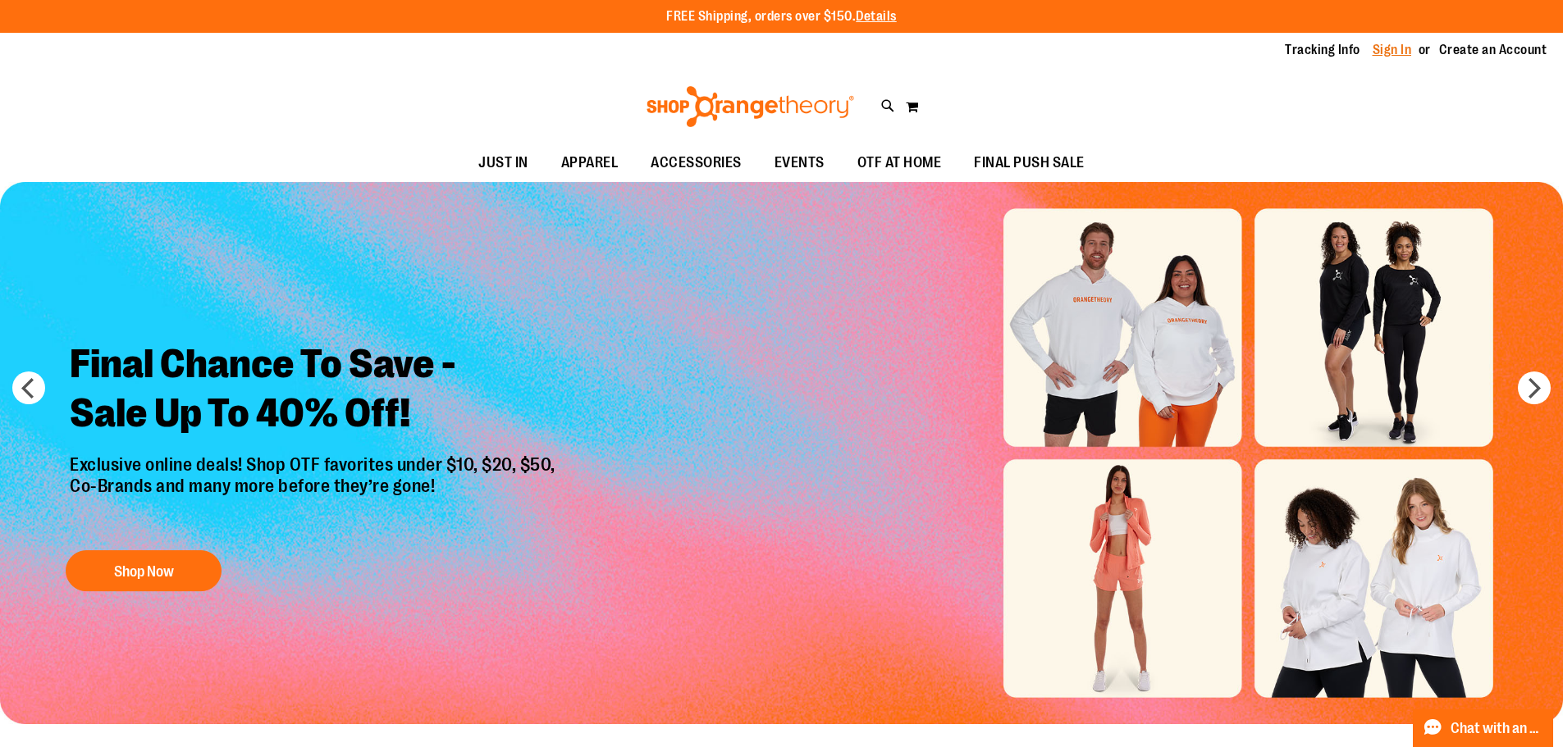
click at [1387, 54] on link "Sign In" at bounding box center [1391, 50] width 39 height 18
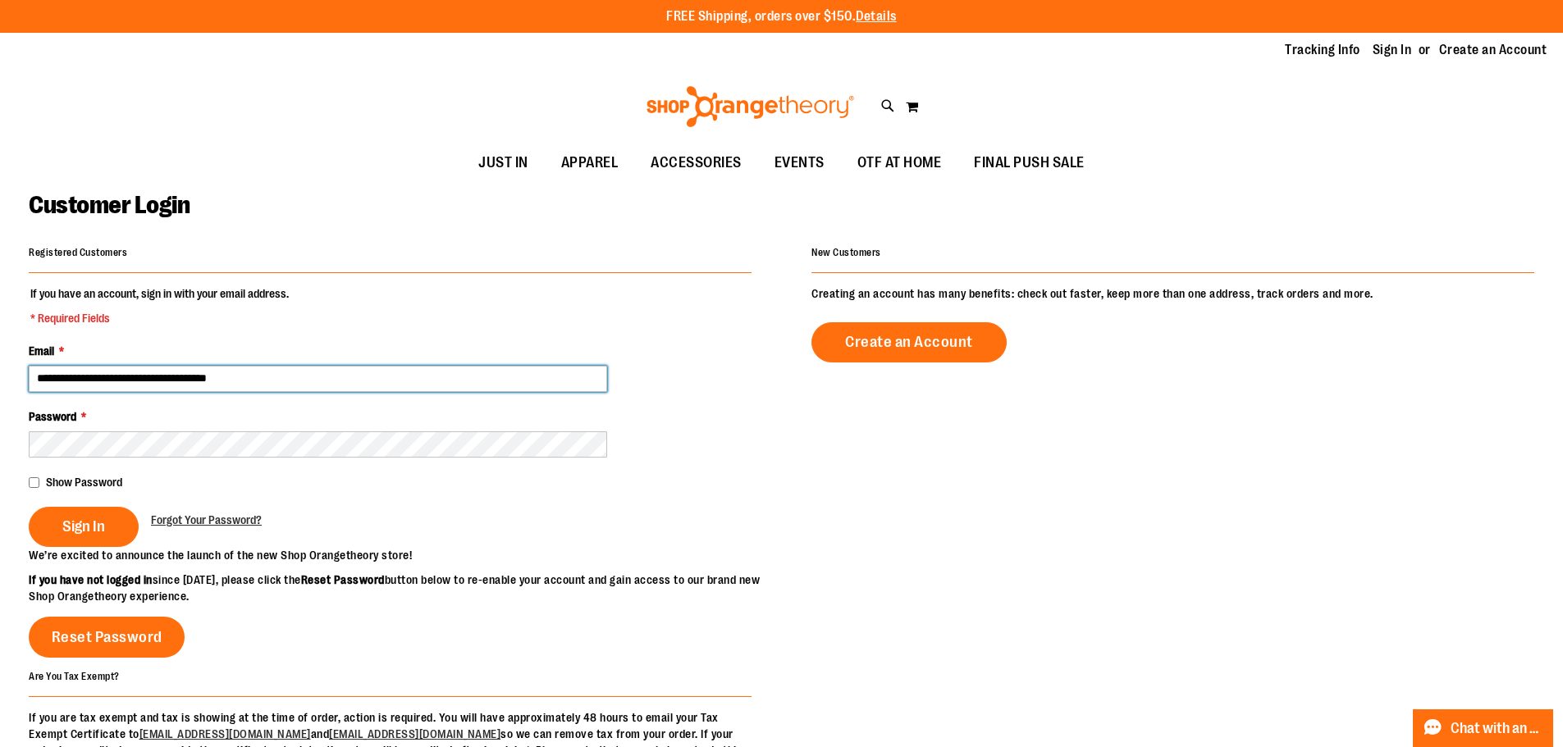
click at [267, 378] on input "**********" at bounding box center [318, 379] width 578 height 26
type input "**********"
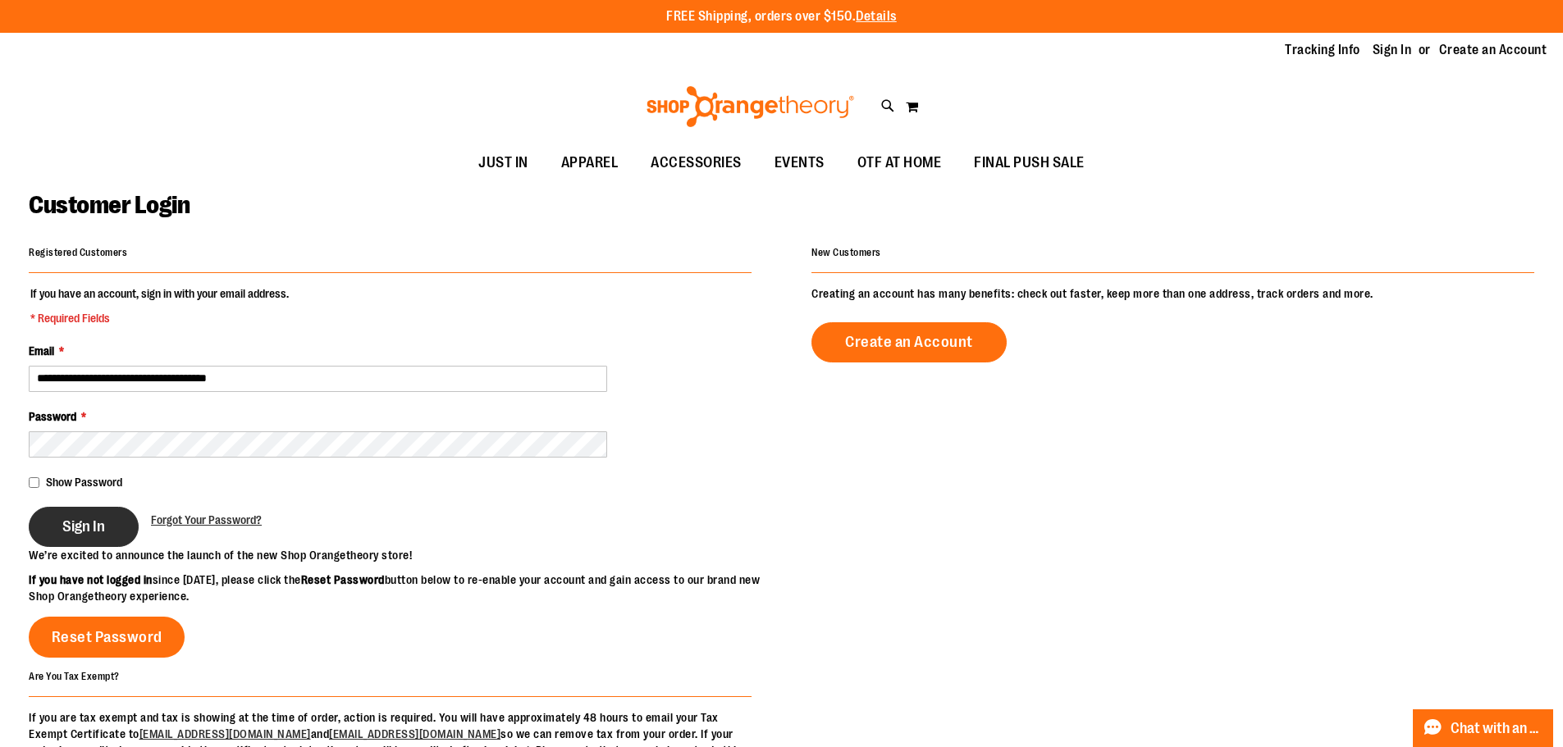
click at [110, 527] on button "Sign In" at bounding box center [84, 527] width 110 height 40
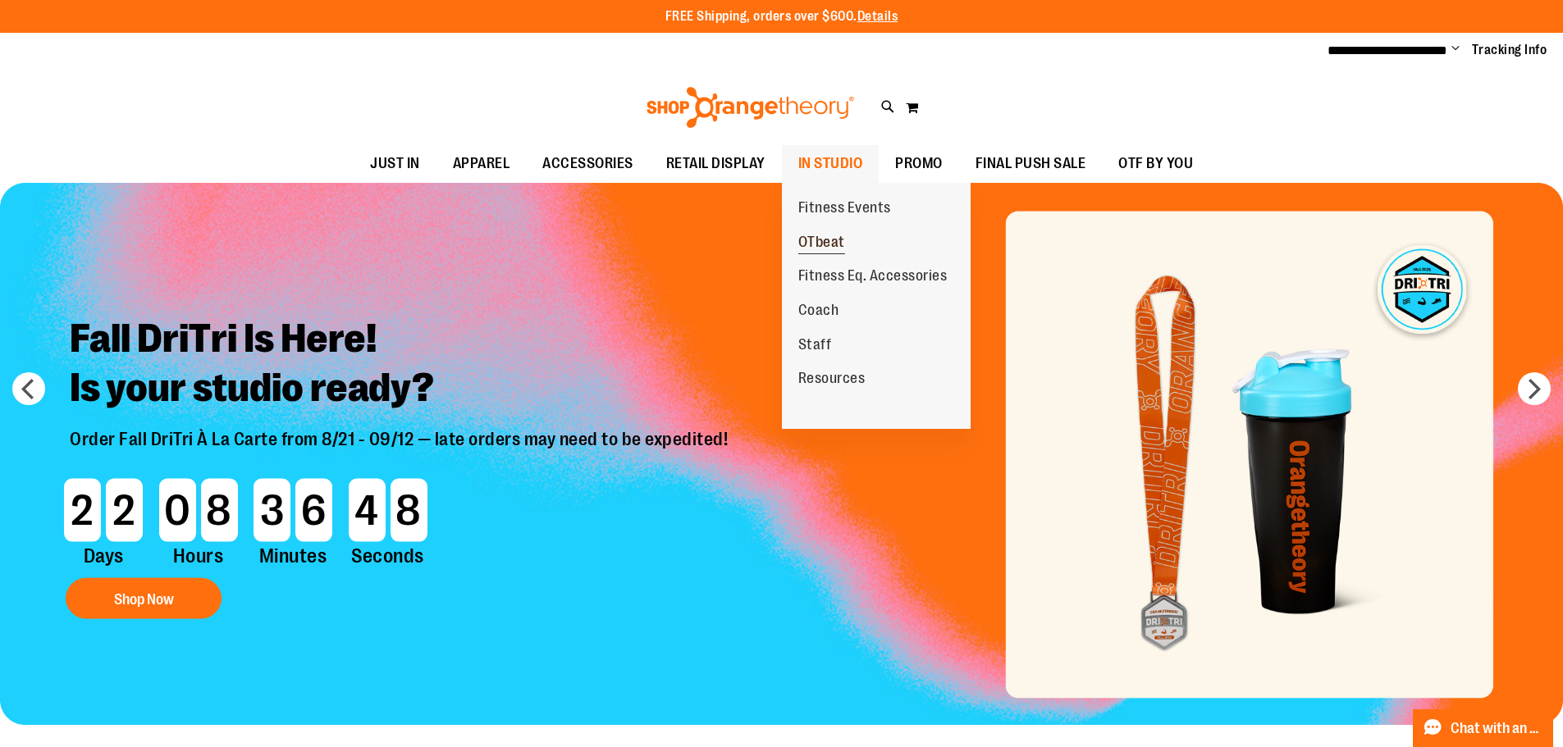
click at [819, 247] on span "OTbeat" at bounding box center [821, 244] width 47 height 21
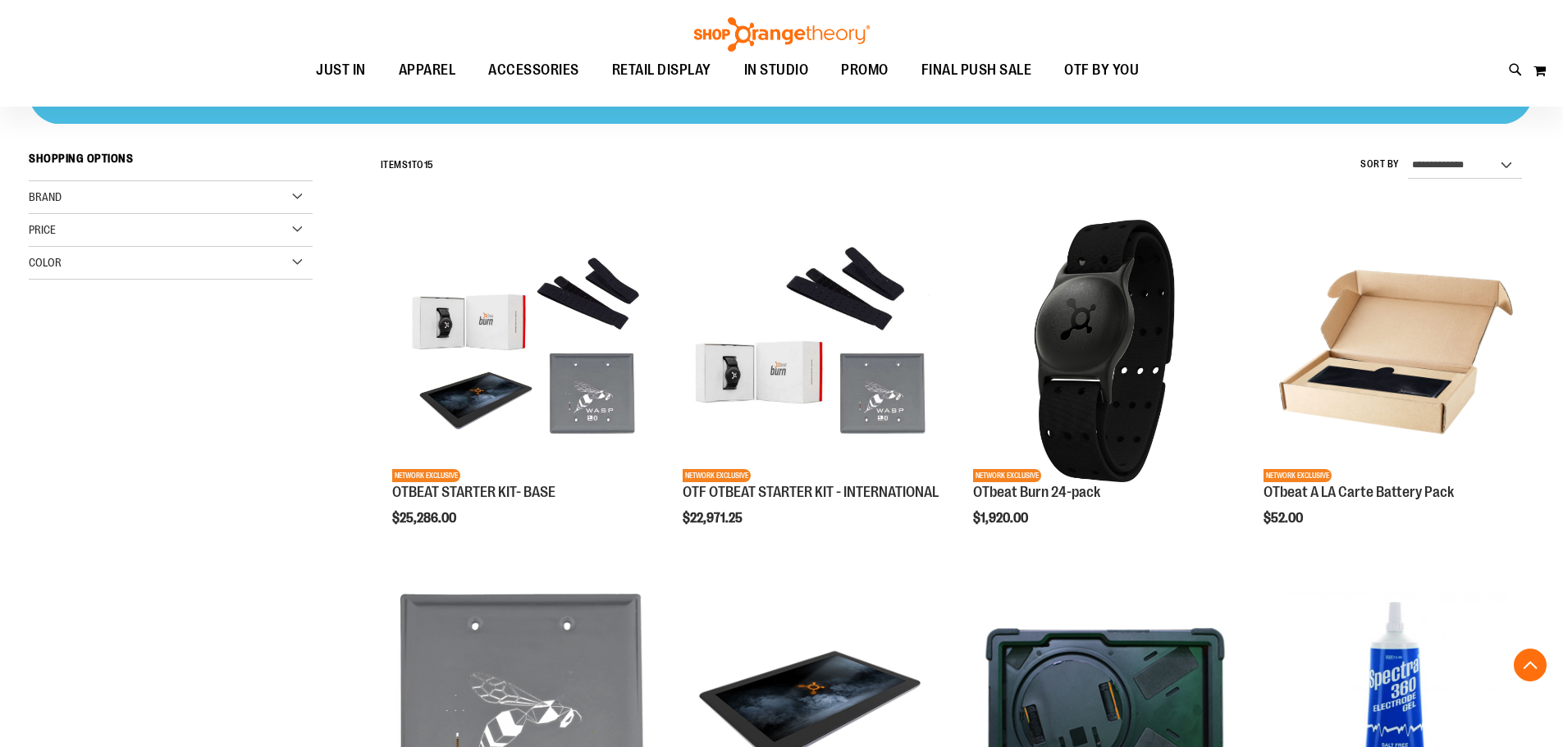
scroll to position [327, 0]
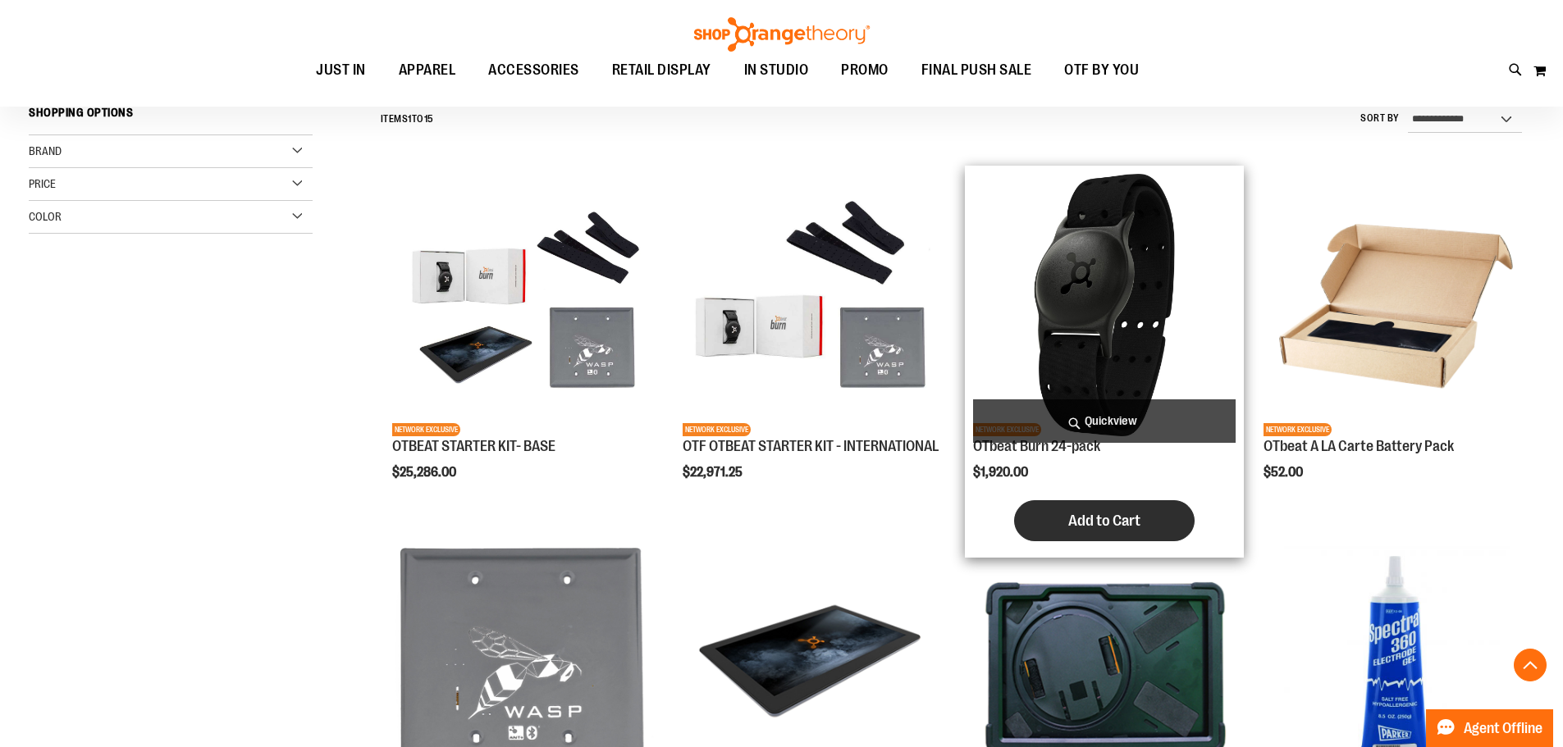
click at [1098, 524] on span "Add to Cart" at bounding box center [1104, 521] width 72 height 18
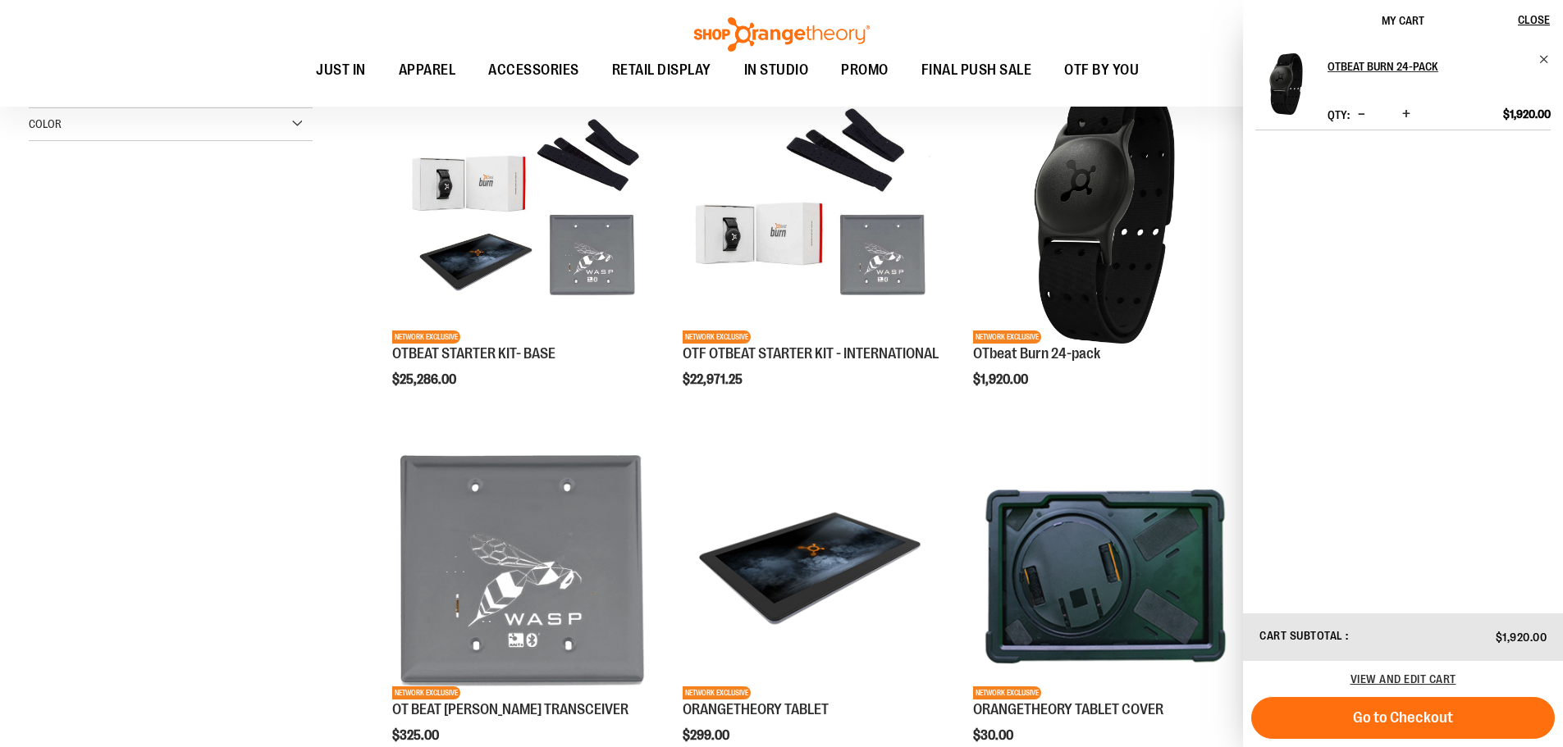
scroll to position [491, 0]
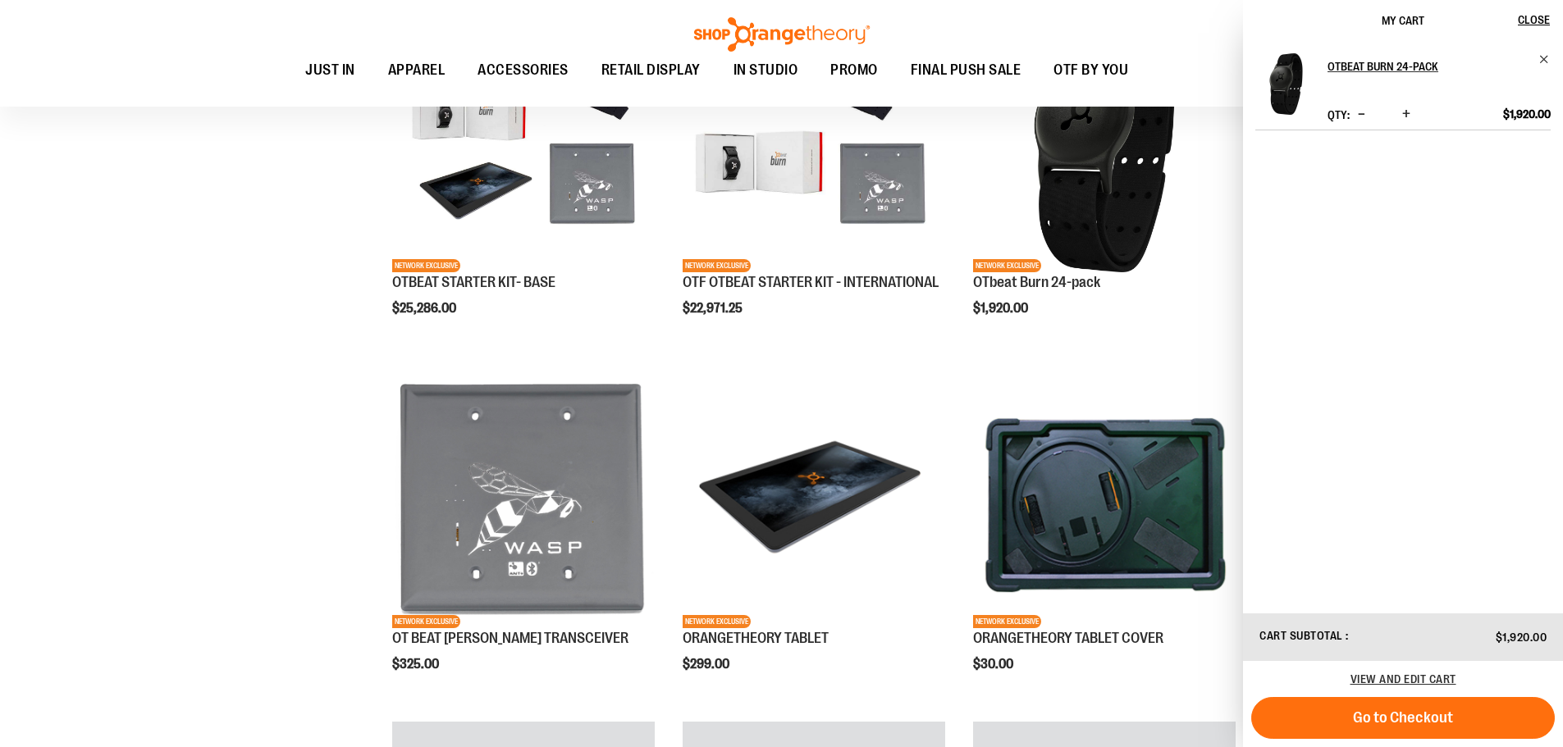
click at [1432, 672] on div "View and edit cart" at bounding box center [1403, 679] width 320 height 36
click at [1428, 674] on span "View and edit cart" at bounding box center [1403, 679] width 106 height 13
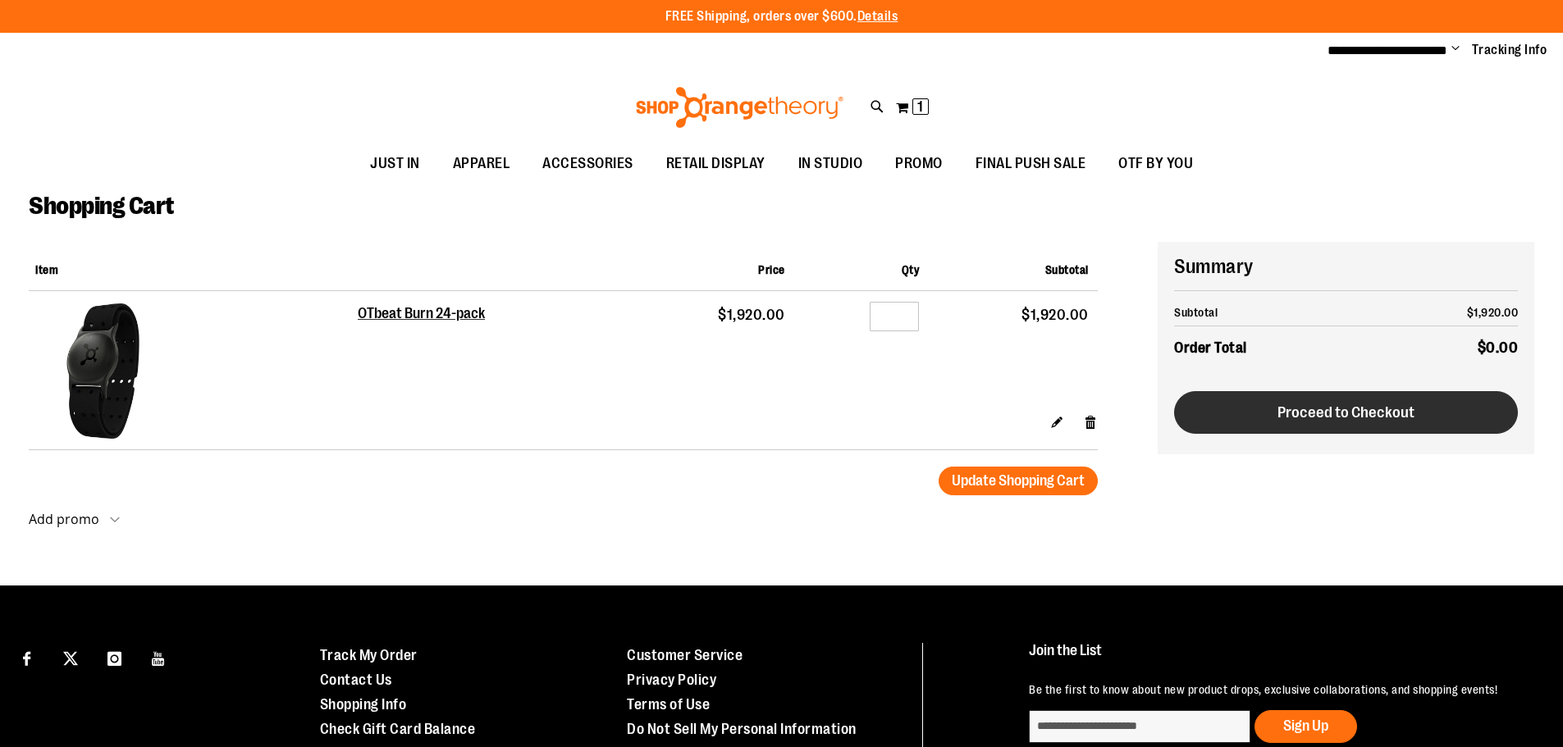
click at [1349, 419] on span "Proceed to Checkout" at bounding box center [1345, 413] width 137 height 18
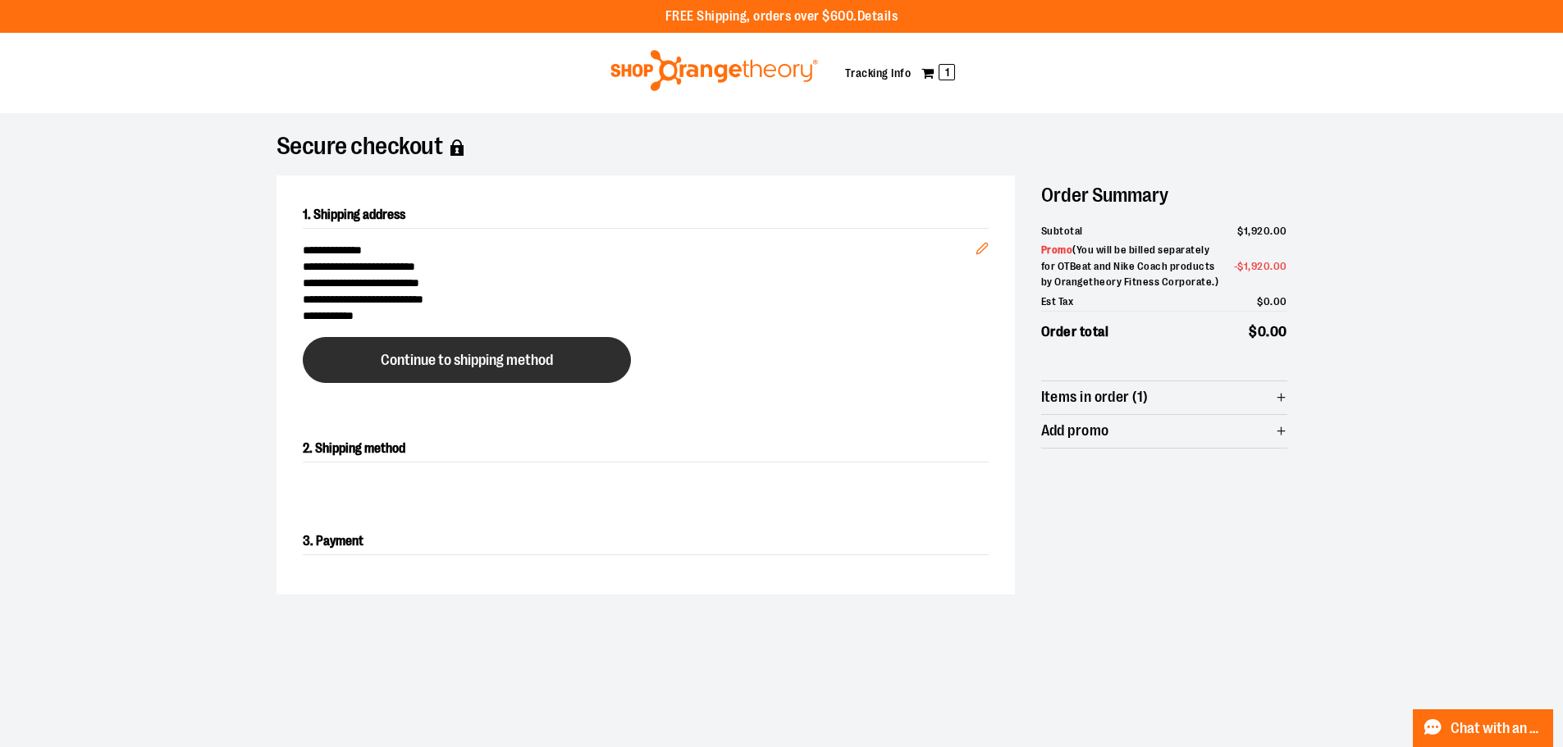
click at [453, 360] on span "Continue to shipping method" at bounding box center [467, 361] width 172 height 16
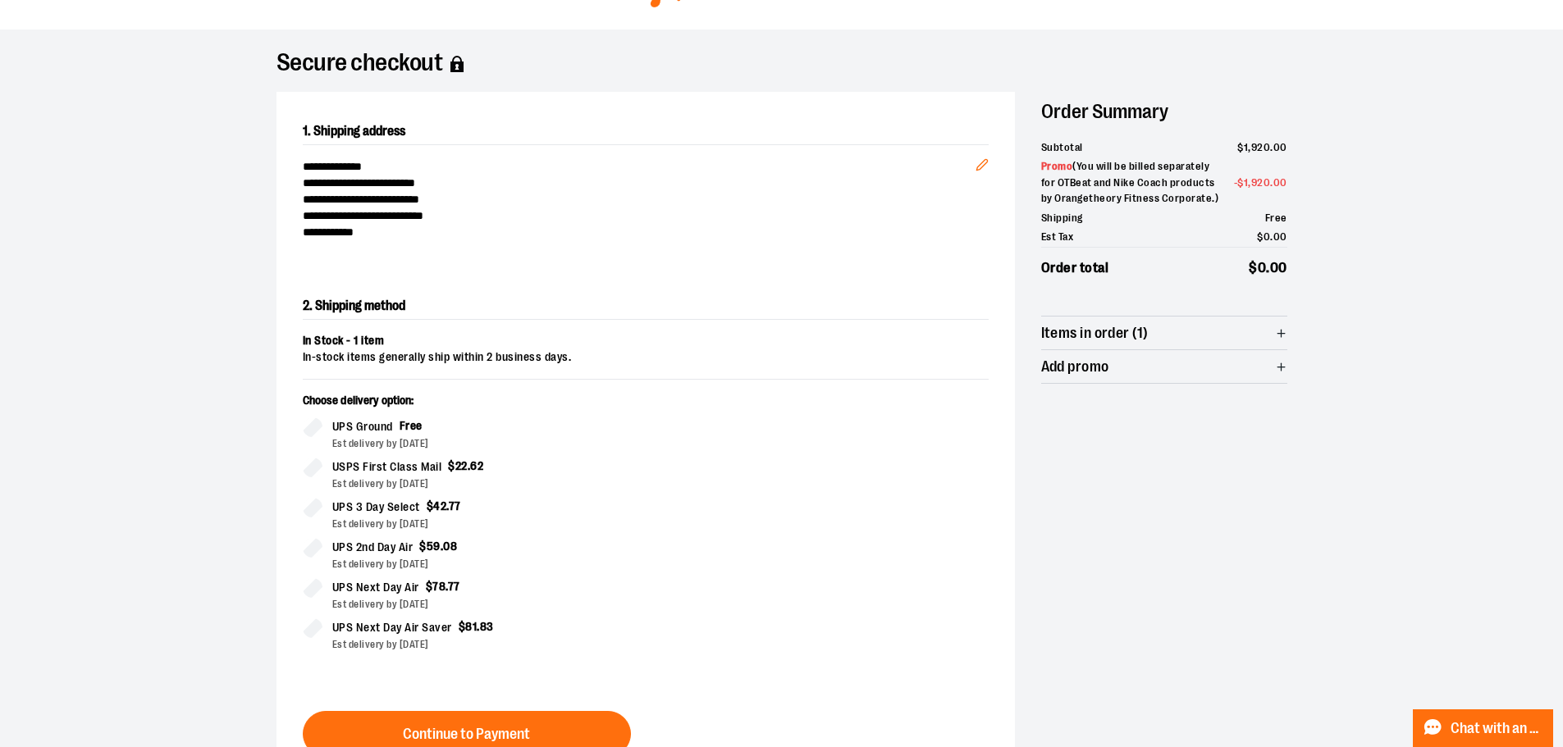
scroll to position [280, 0]
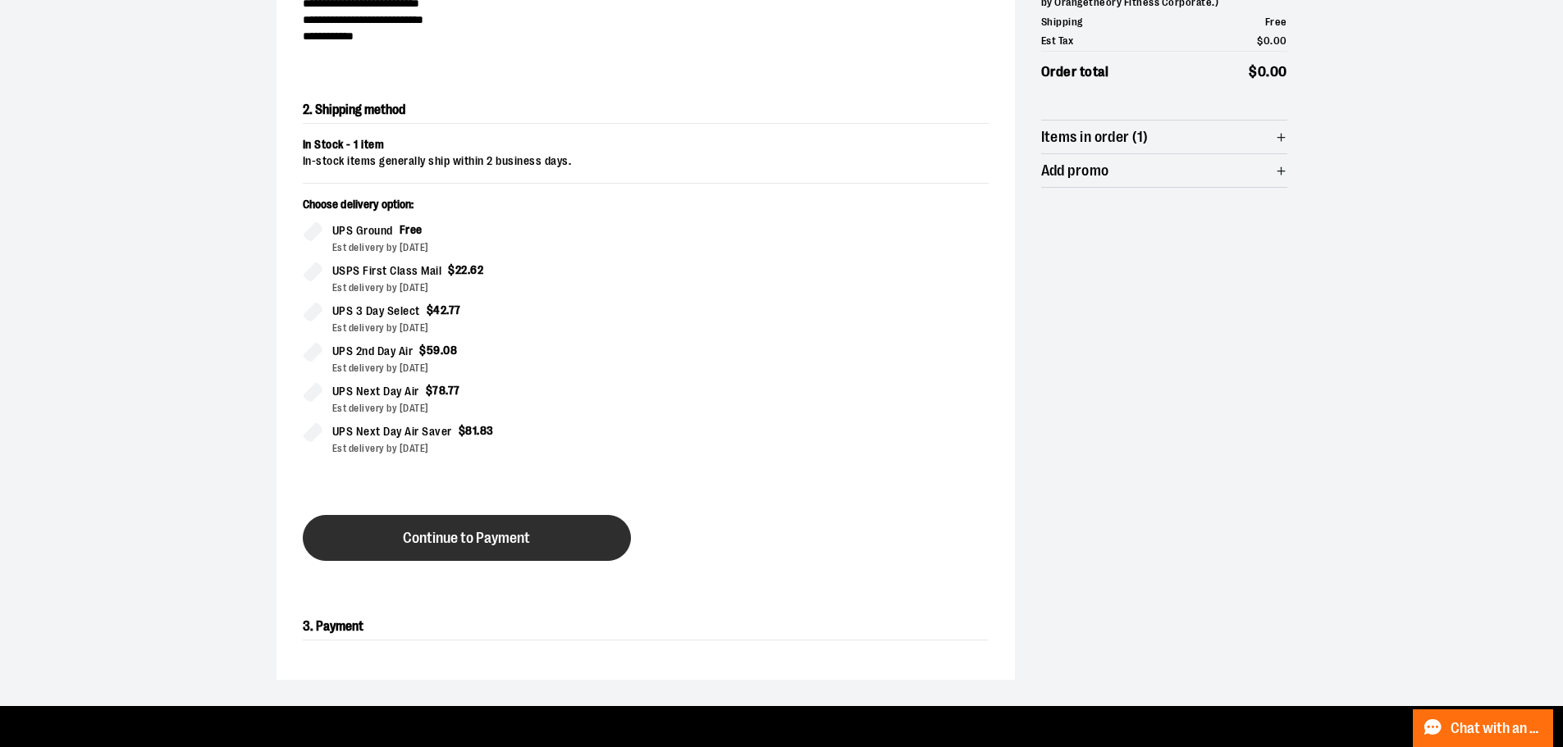
click at [449, 523] on button "Continue to Payment" at bounding box center [467, 538] width 328 height 46
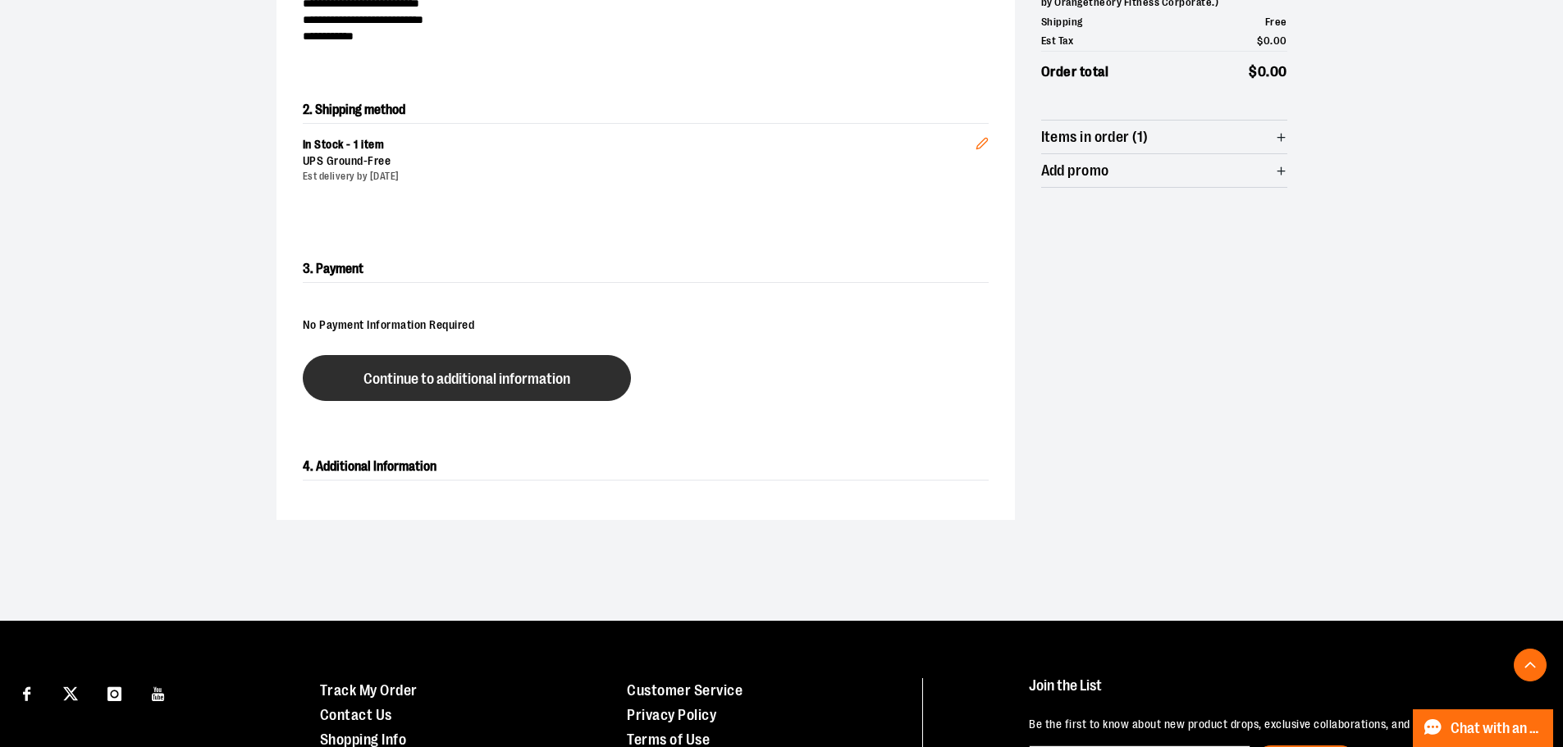
click at [473, 390] on button "Continue to additional information" at bounding box center [467, 378] width 328 height 46
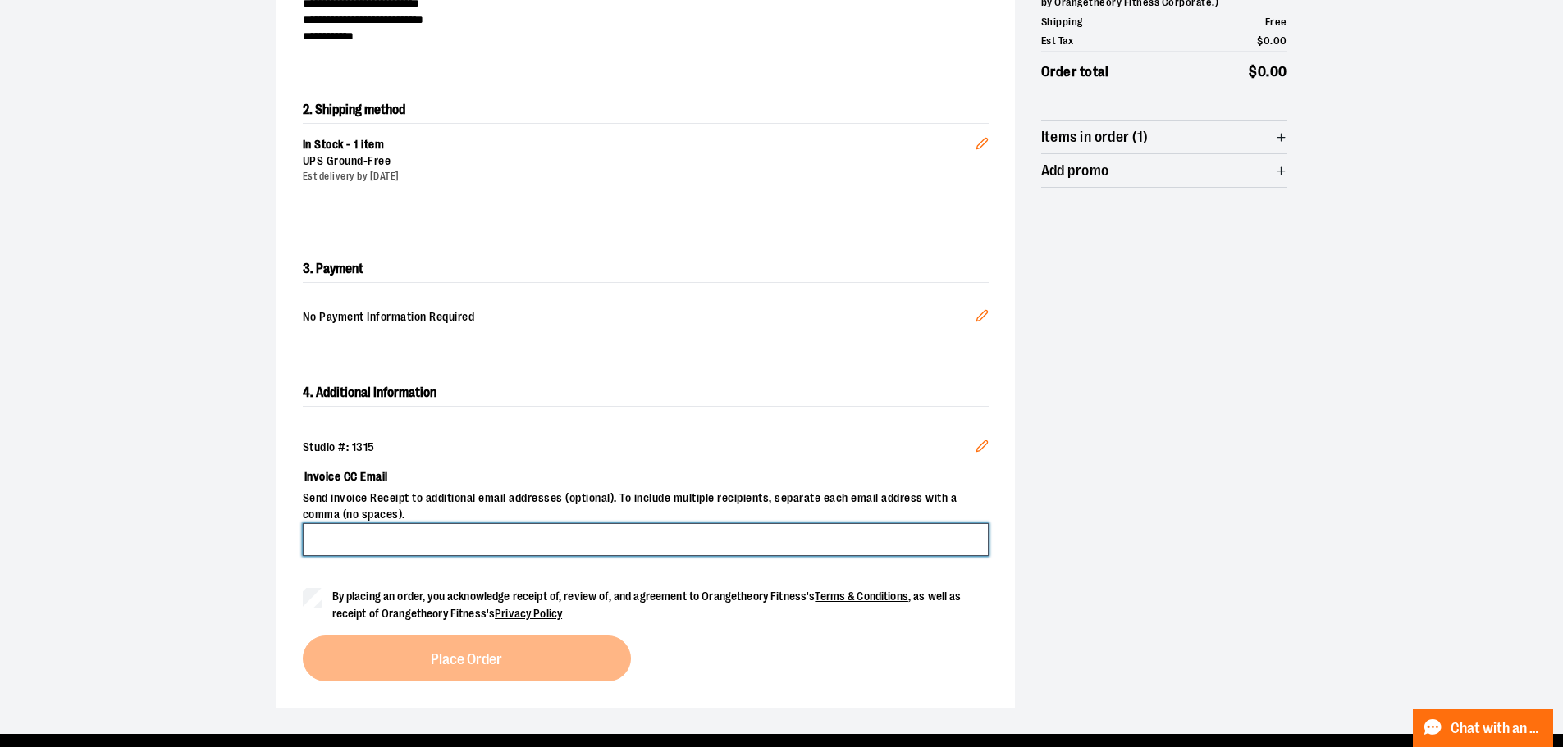
click at [517, 545] on input "Invoice CC Email" at bounding box center [646, 539] width 686 height 33
type input "**********"
click at [297, 600] on div "**********" at bounding box center [645, 531] width 738 height 354
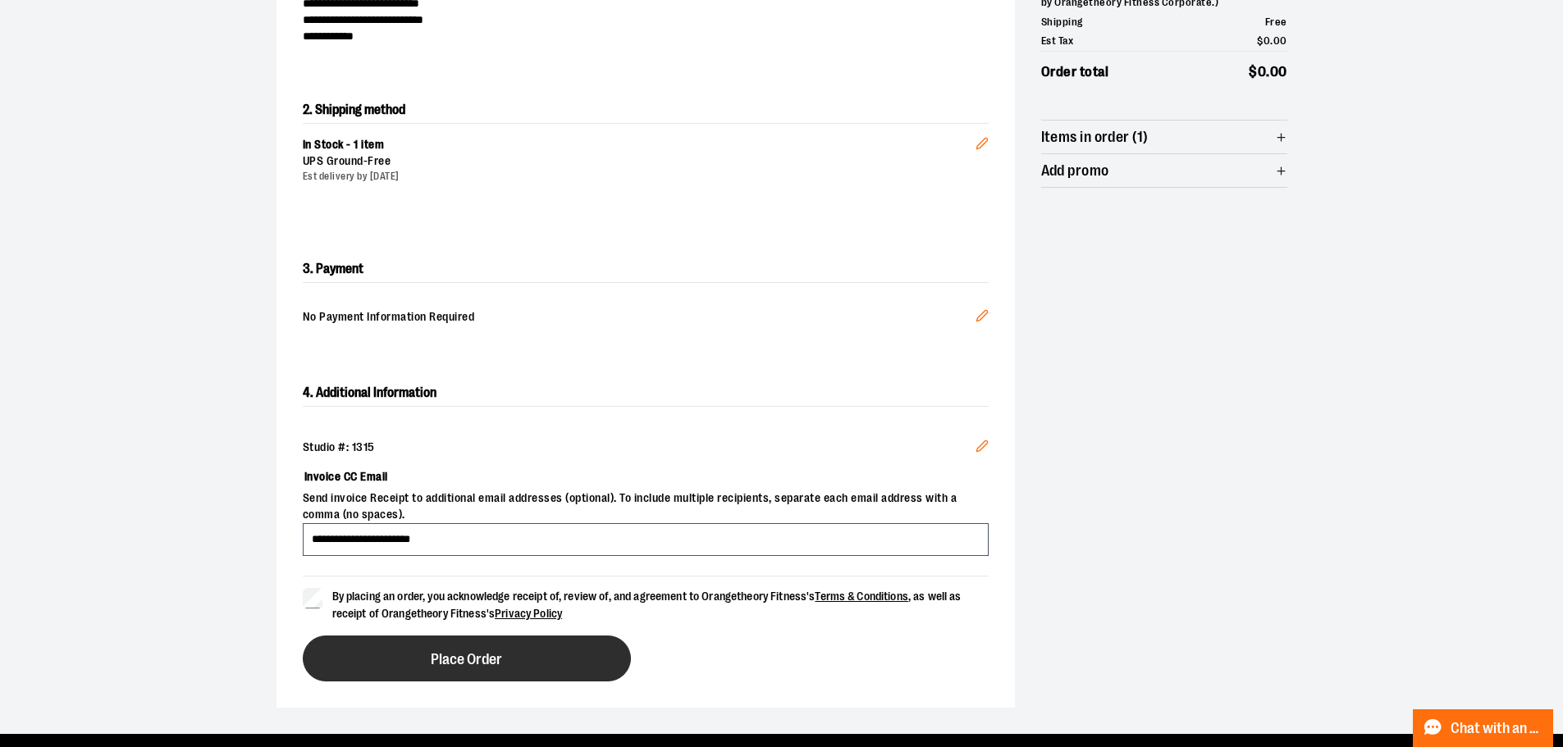
click at [444, 663] on span "Place Order" at bounding box center [466, 660] width 71 height 16
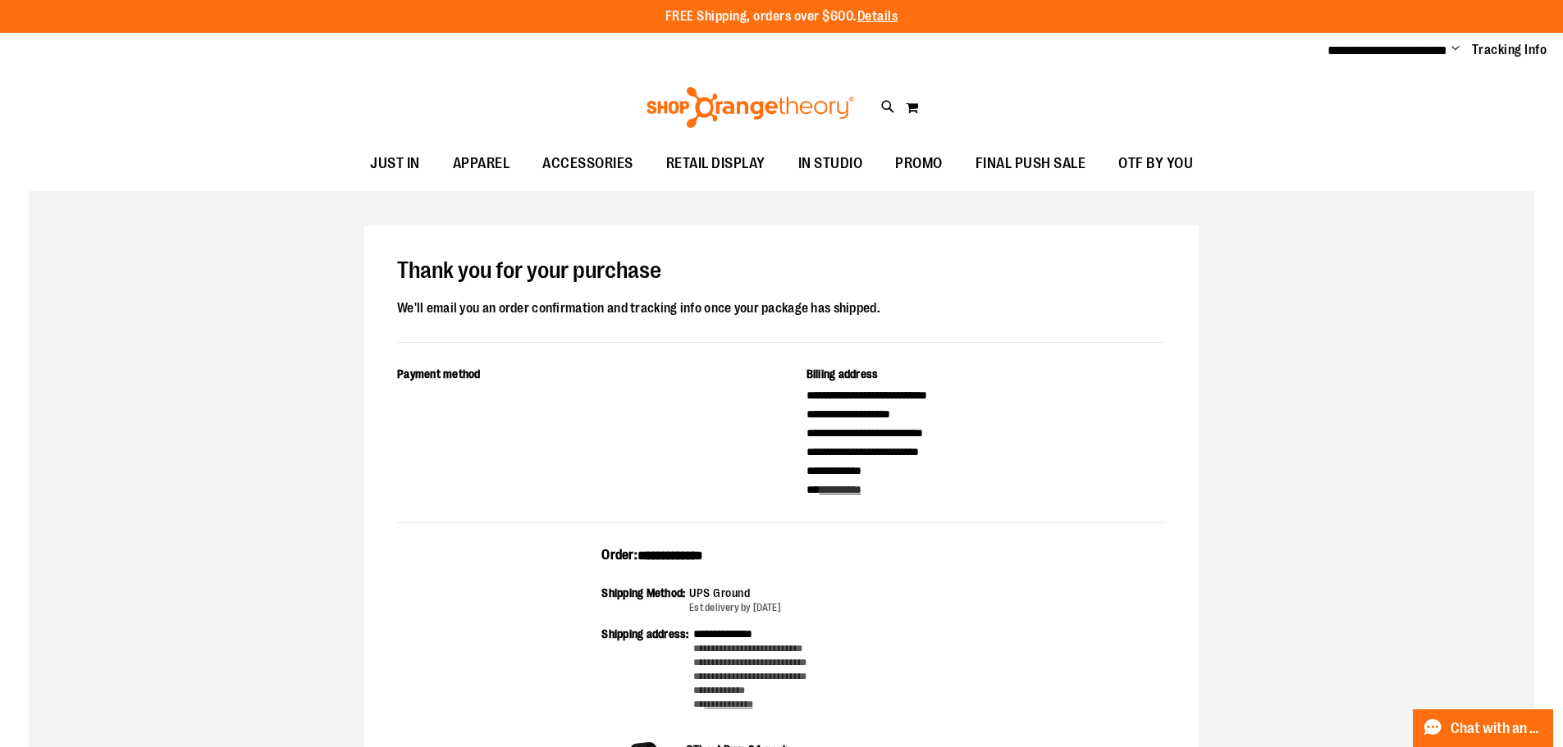
click at [703, 560] on span "**********" at bounding box center [670, 556] width 66 height 12
copy span "**********"
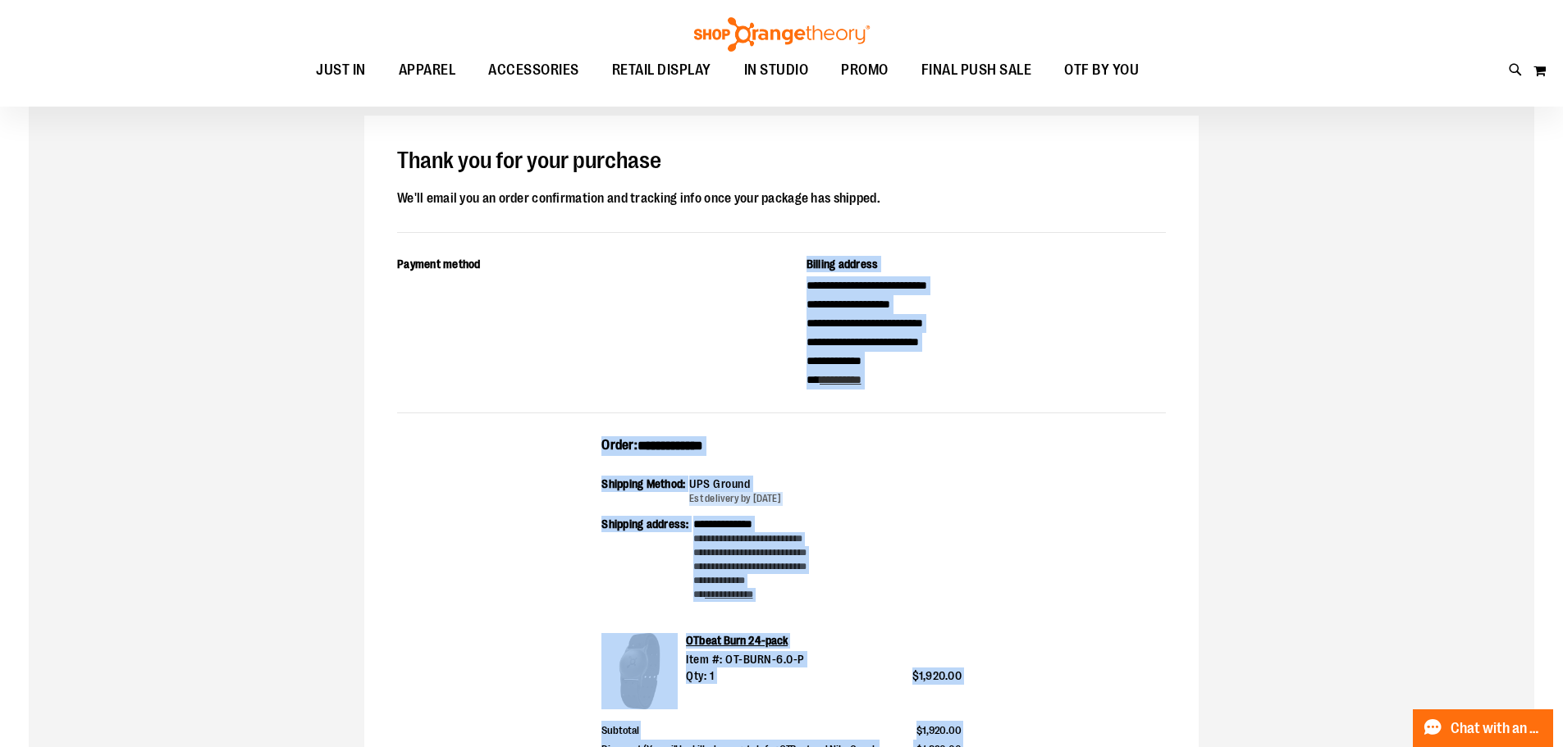
scroll to position [82, 0]
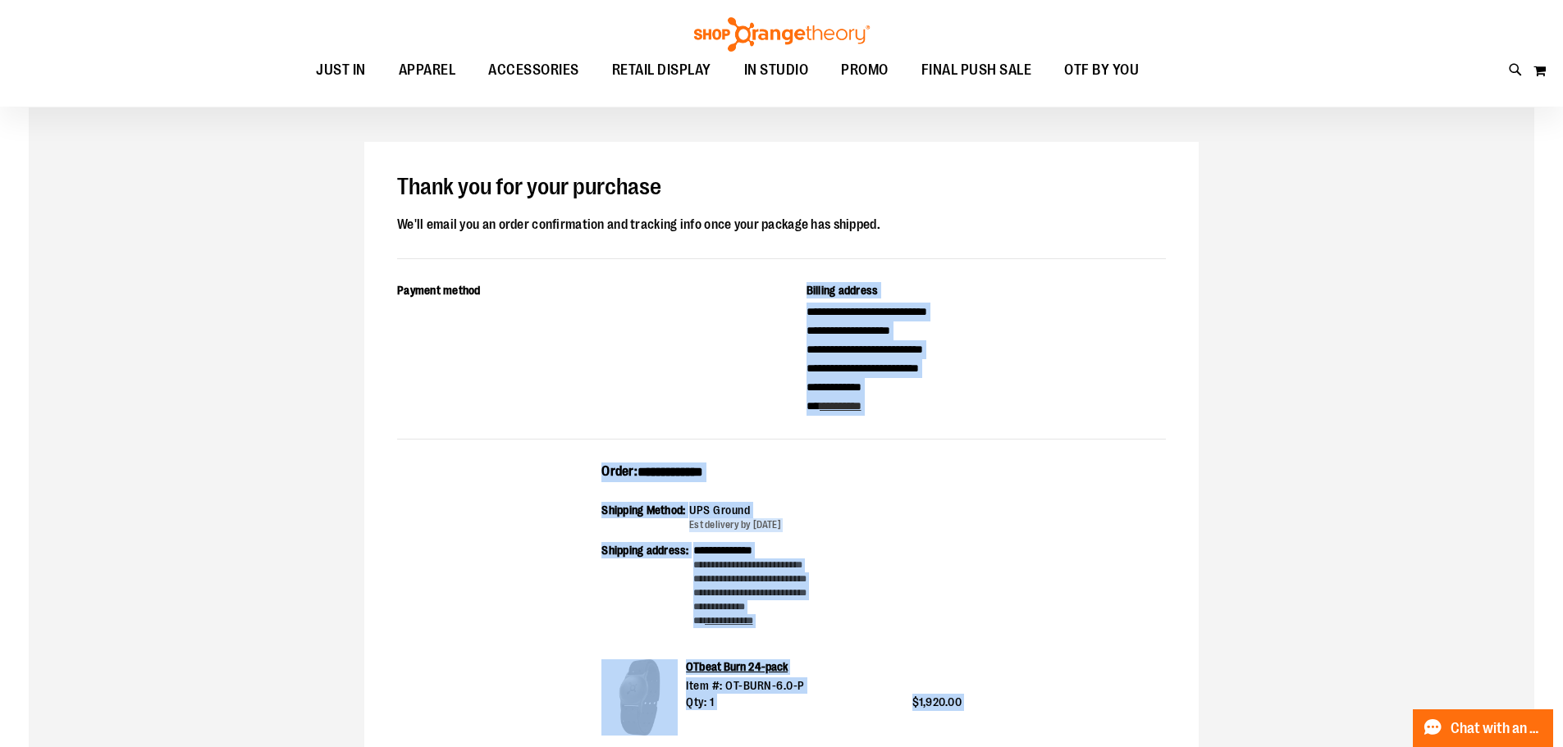
drag, startPoint x: 957, startPoint y: 534, endPoint x: 596, endPoint y: 461, distance: 368.3
click at [596, 461] on div "**********" at bounding box center [781, 571] width 834 height 859
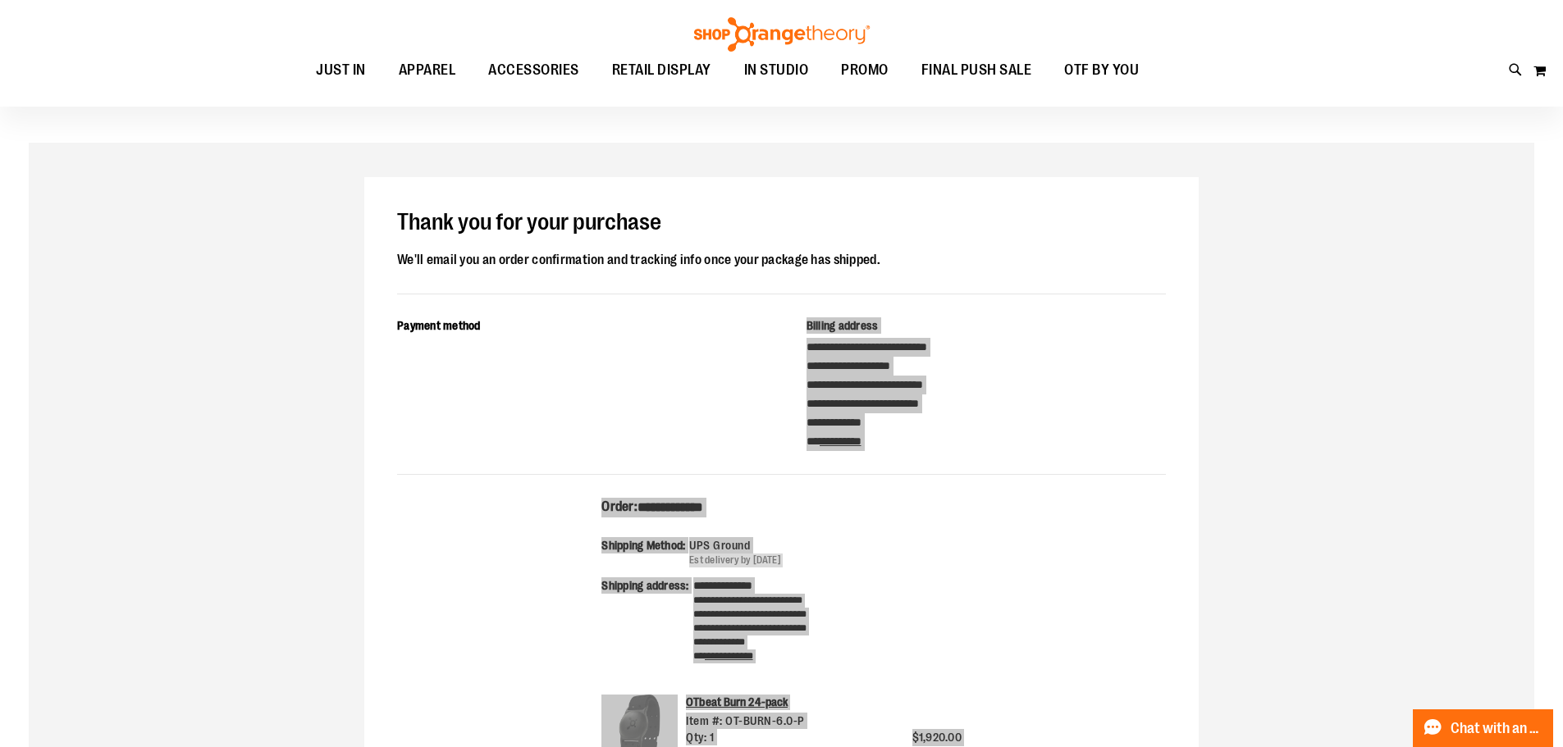
scroll to position [0, 0]
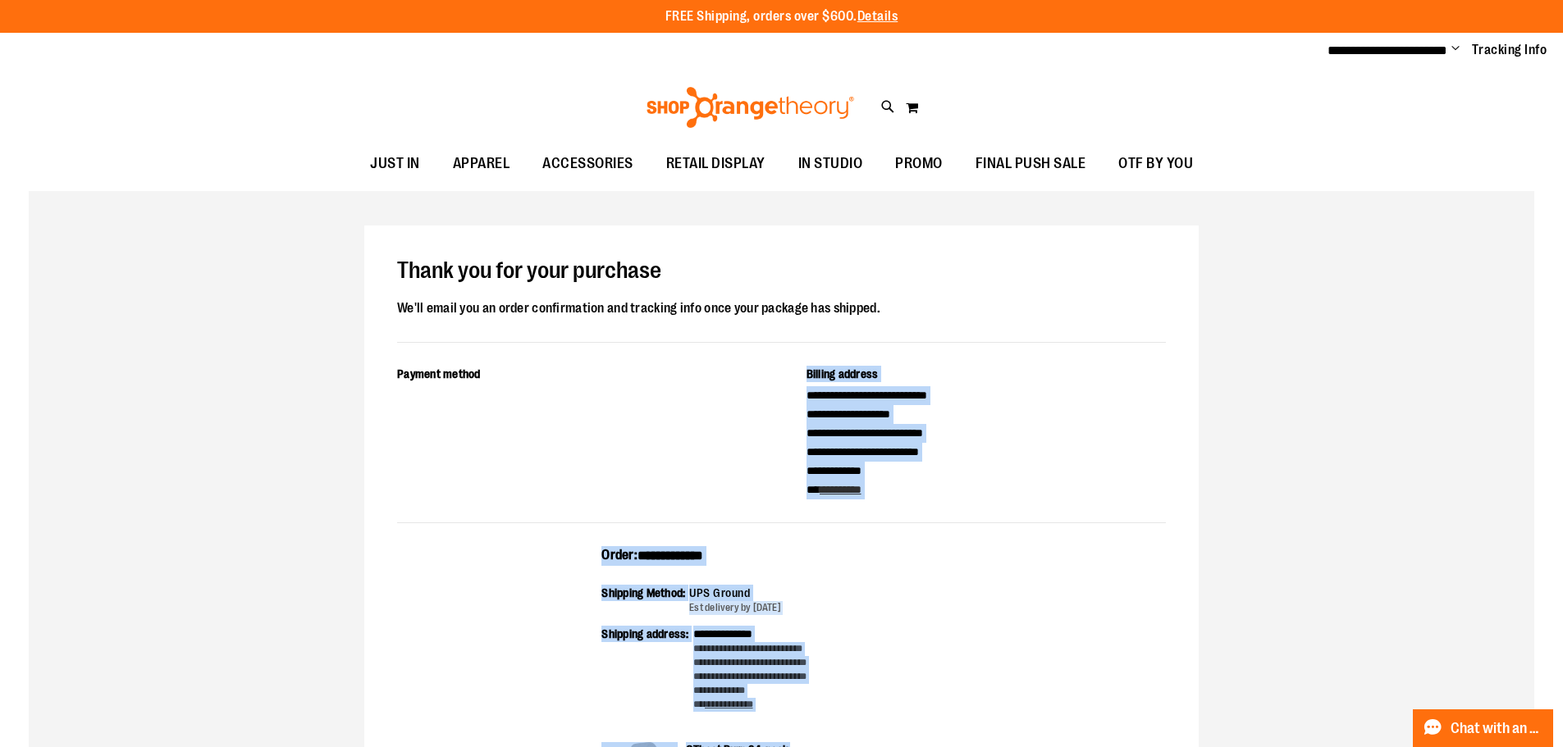
click at [1459, 46] on span "Change" at bounding box center [1455, 50] width 8 height 16
click at [1402, 116] on link "Sign Out" at bounding box center [1397, 110] width 144 height 31
